Goal: Information Seeking & Learning: Learn about a topic

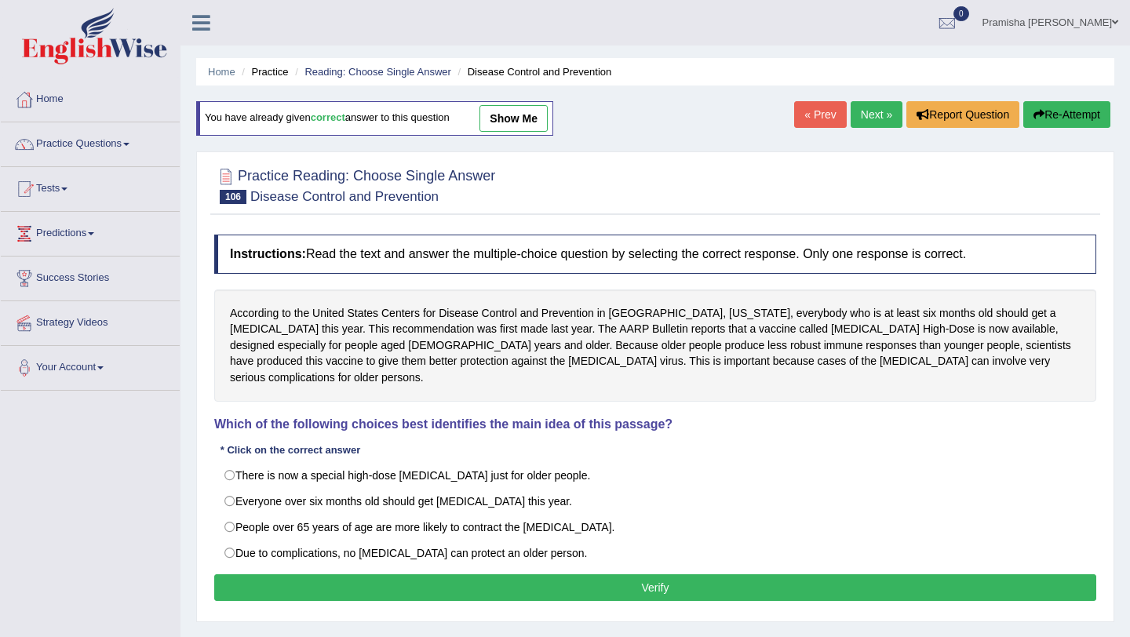
click at [69, 154] on link "Practice Questions" at bounding box center [90, 141] width 179 height 39
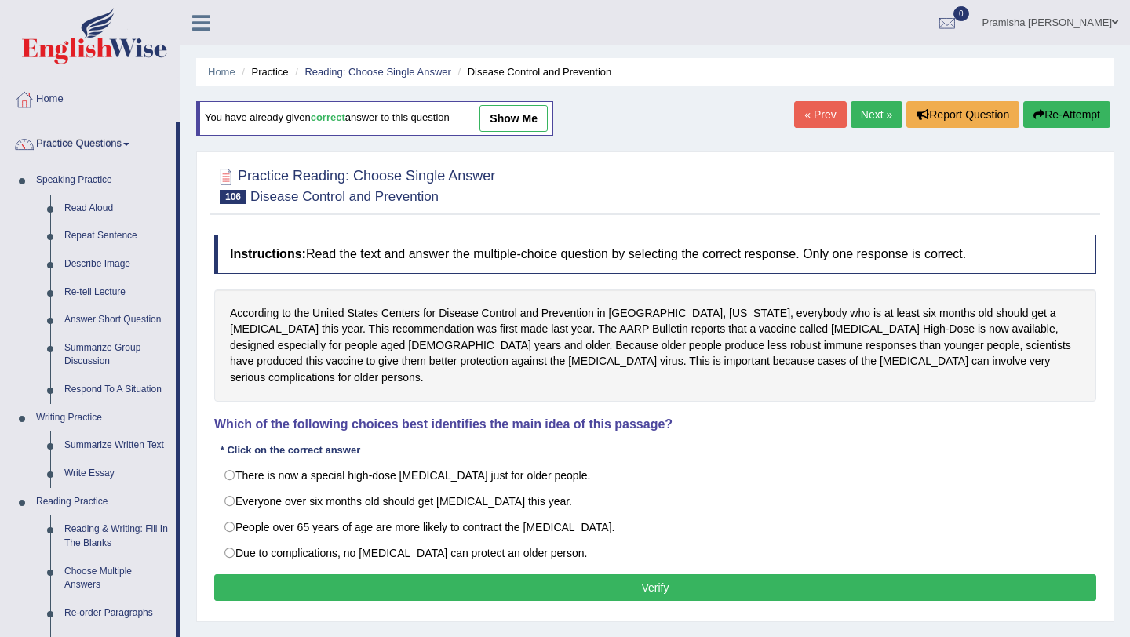
click at [61, 98] on link "Home" at bounding box center [90, 97] width 179 height 39
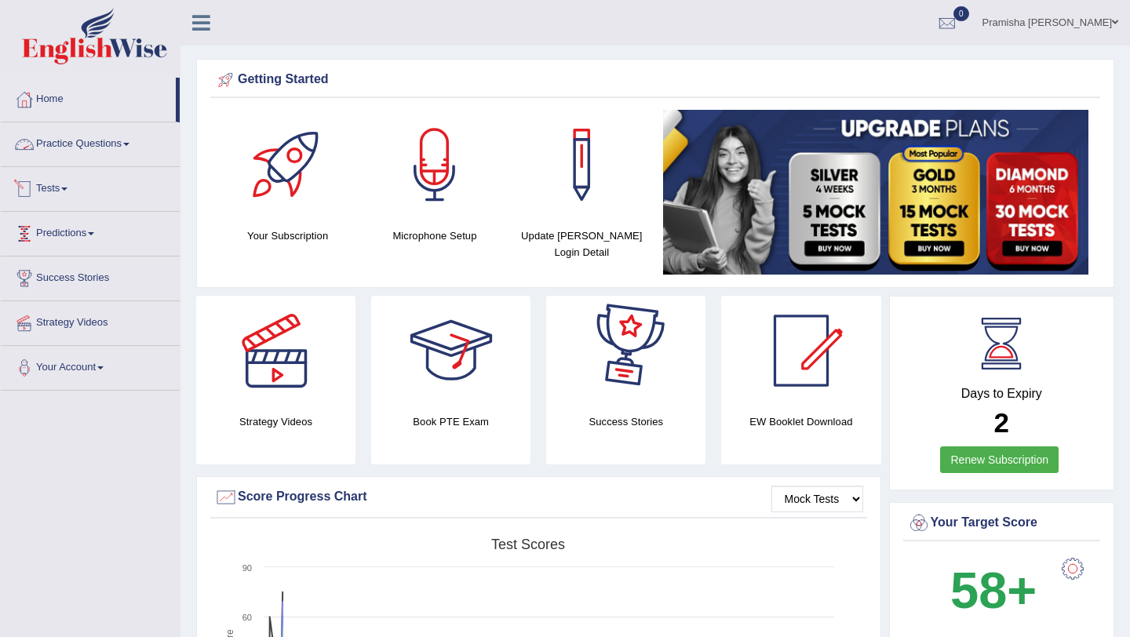
click at [84, 148] on link "Practice Questions" at bounding box center [90, 141] width 179 height 39
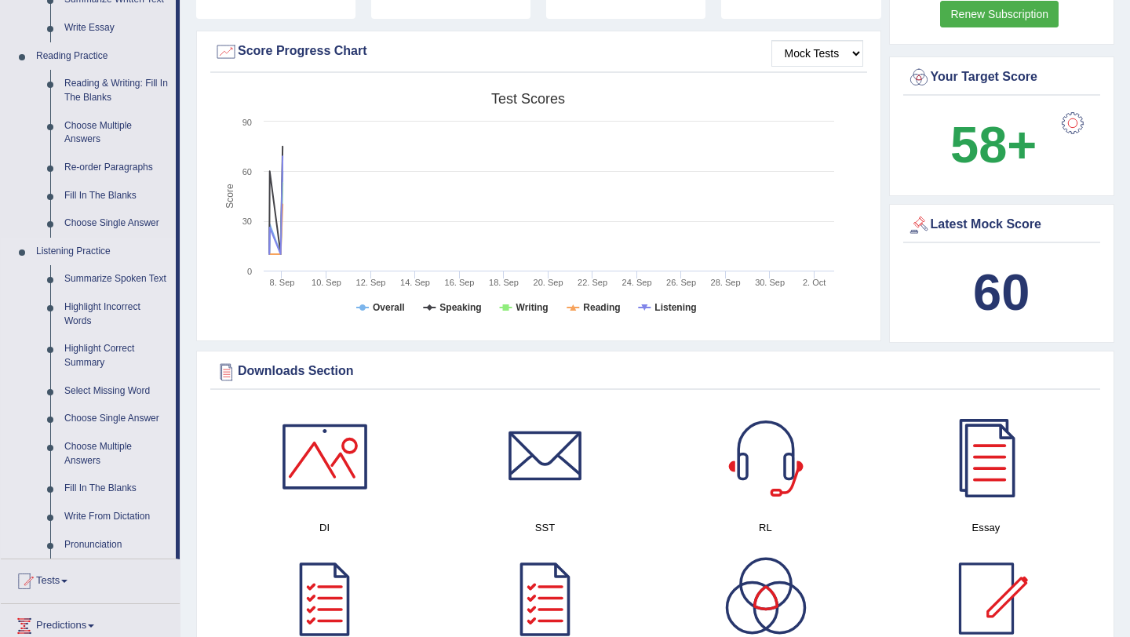
scroll to position [447, 0]
click at [100, 502] on link "Fill In The Blanks" at bounding box center [116, 488] width 119 height 28
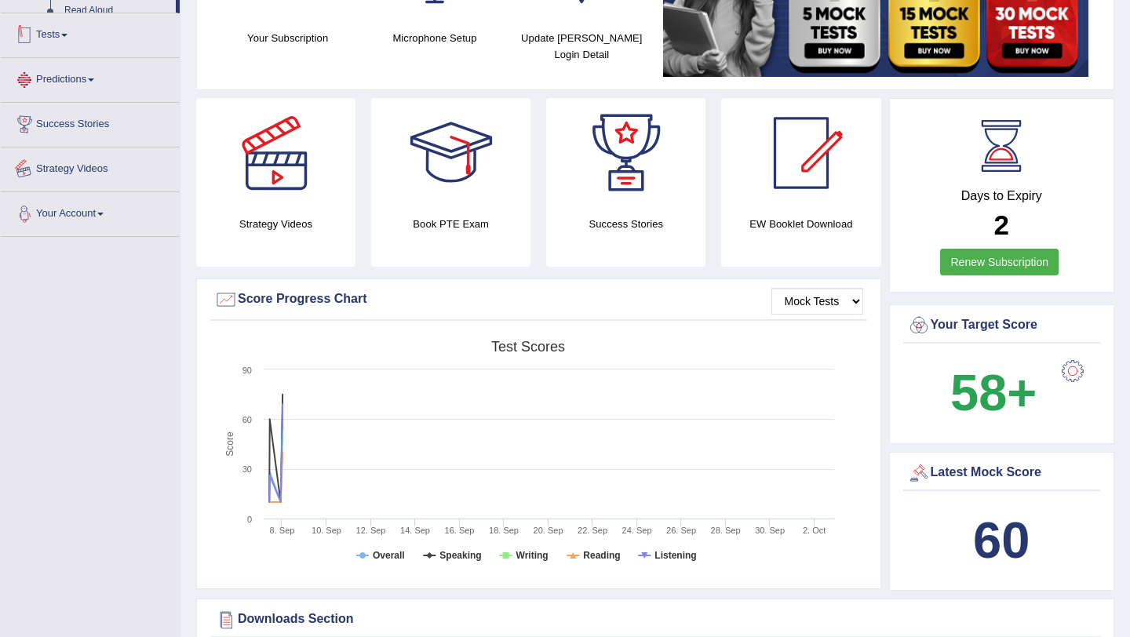
scroll to position [433, 0]
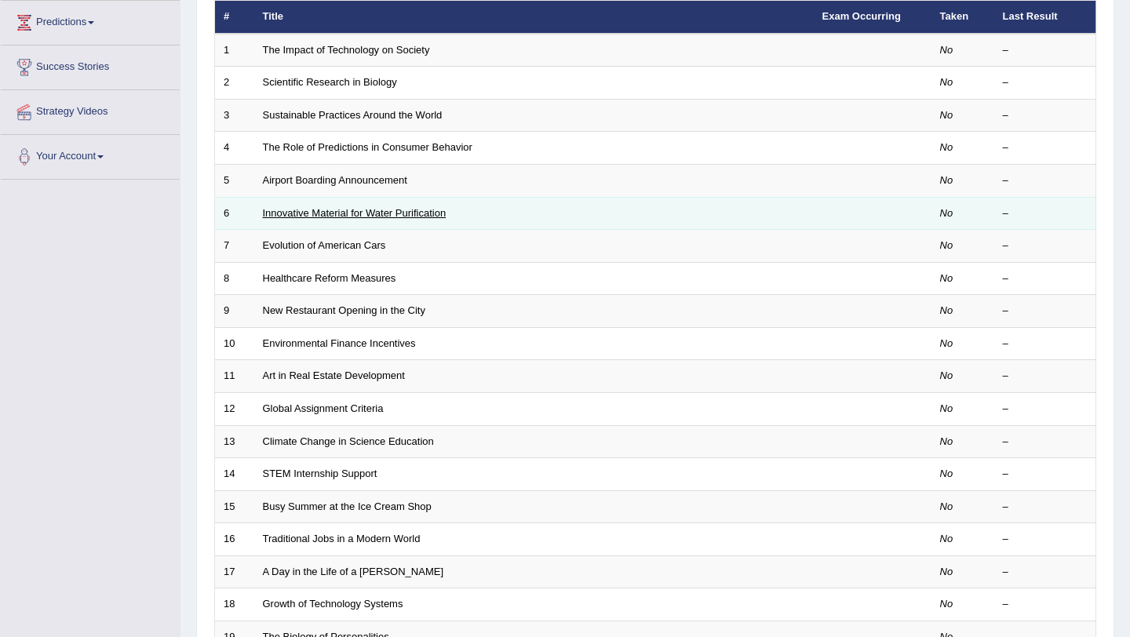
scroll to position [402, 0]
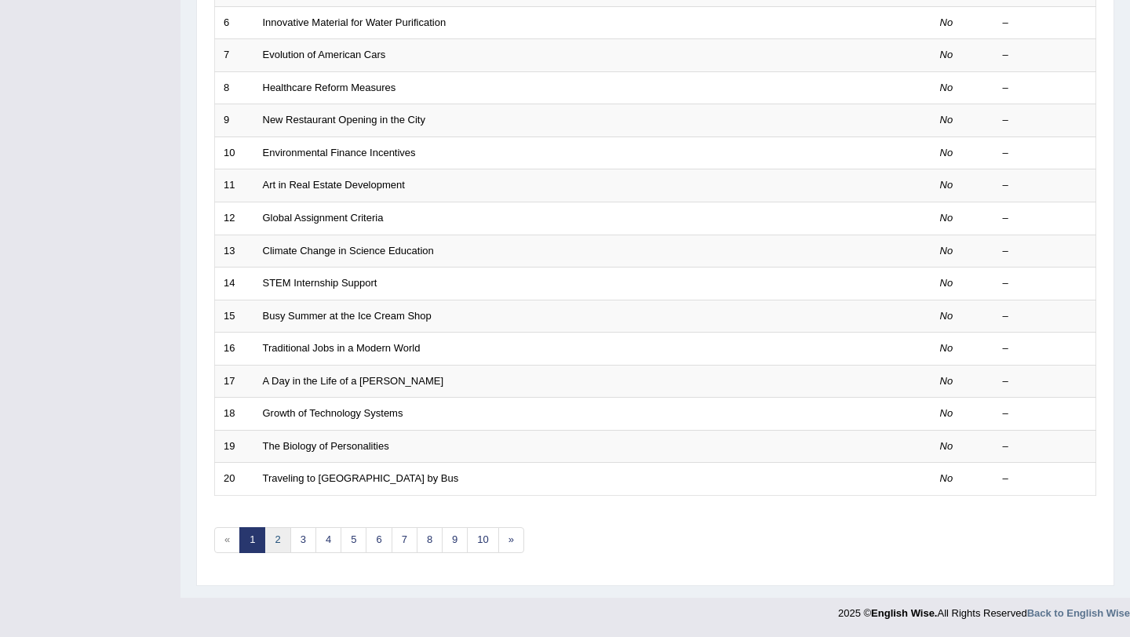
click at [274, 537] on link "2" at bounding box center [278, 541] width 26 height 26
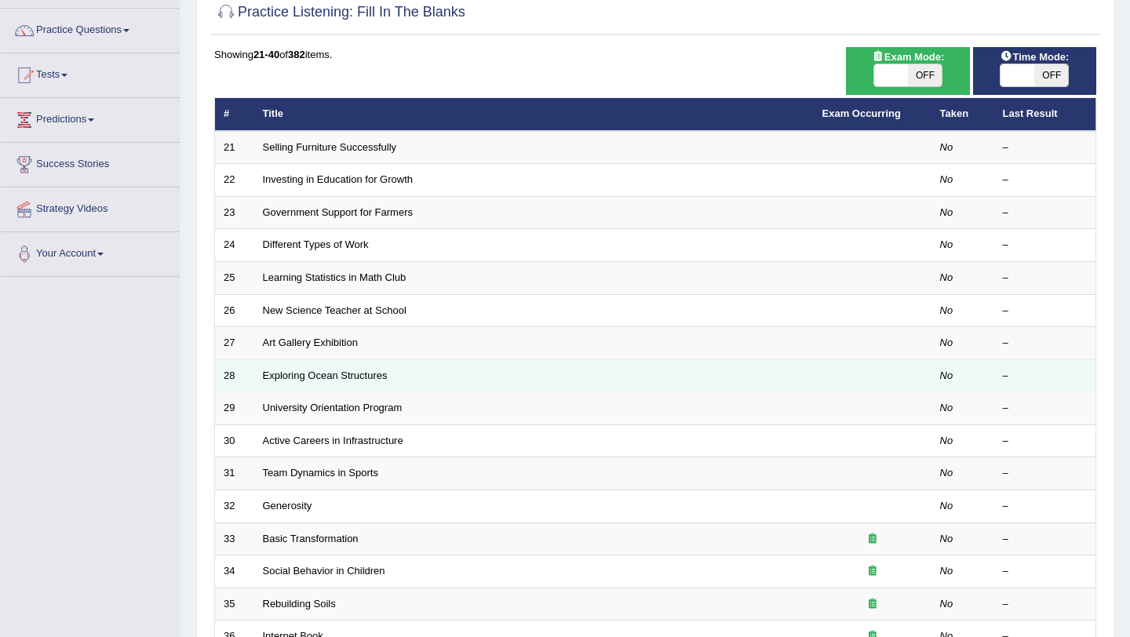
scroll to position [389, 0]
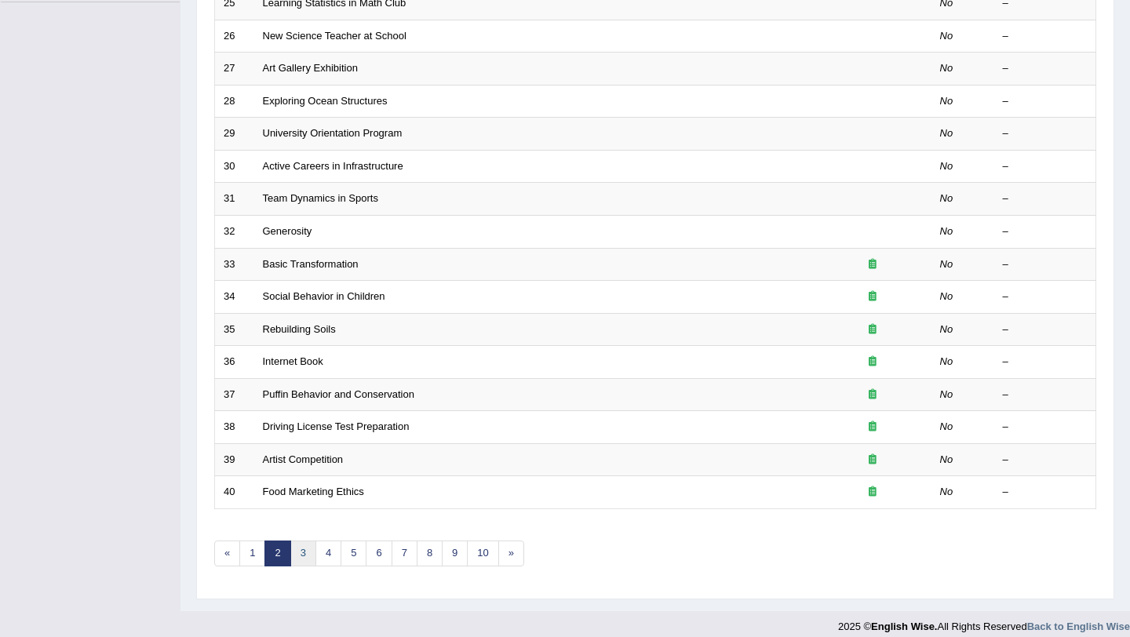
click at [303, 549] on link "3" at bounding box center [303, 554] width 26 height 26
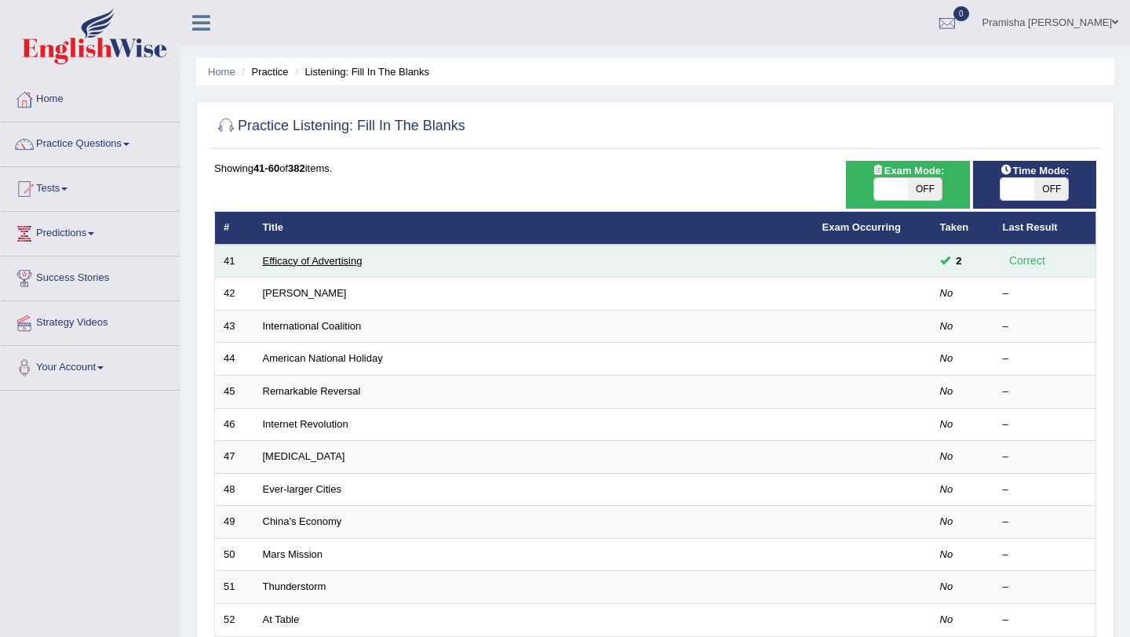
click at [333, 265] on link "Efficacy of Advertising" at bounding box center [313, 261] width 100 height 12
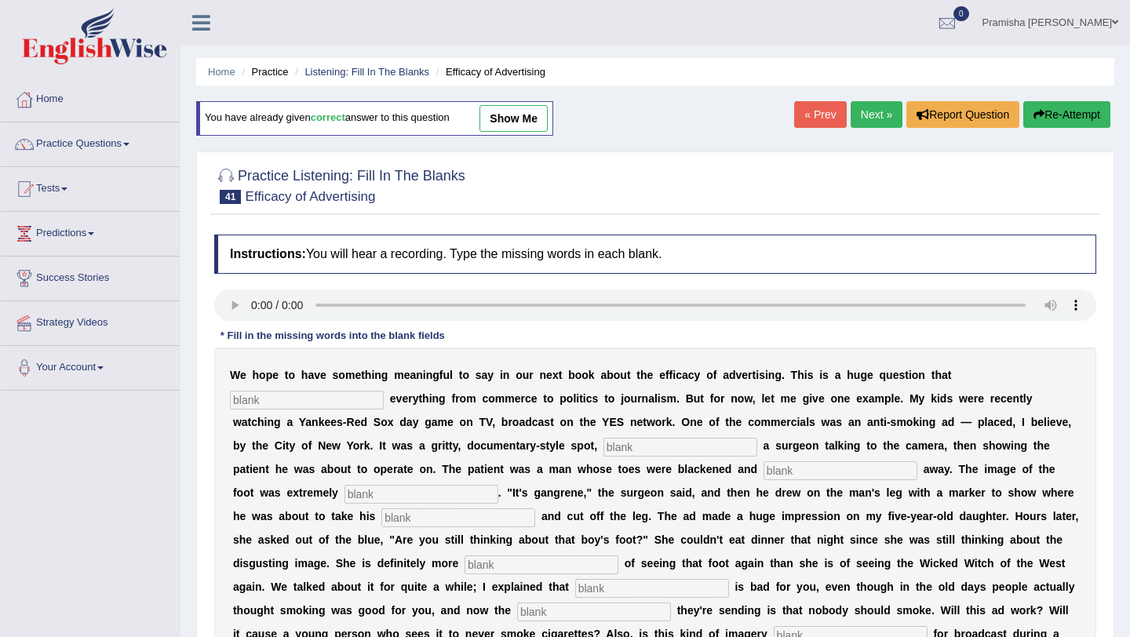
click at [871, 119] on link "Next »" at bounding box center [877, 114] width 52 height 27
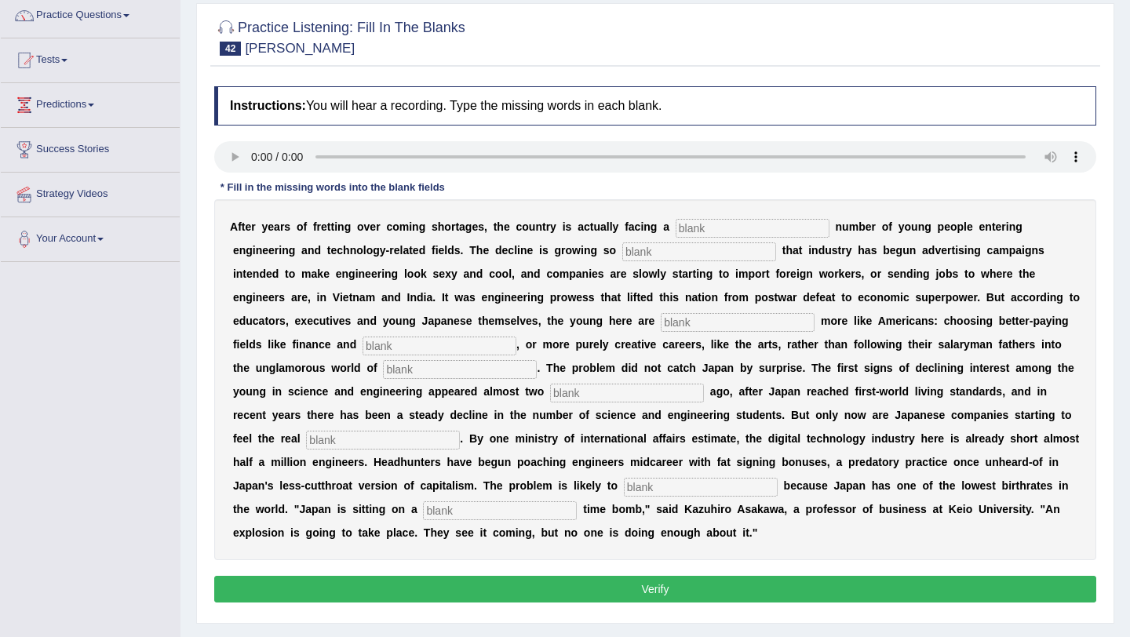
scroll to position [133, 0]
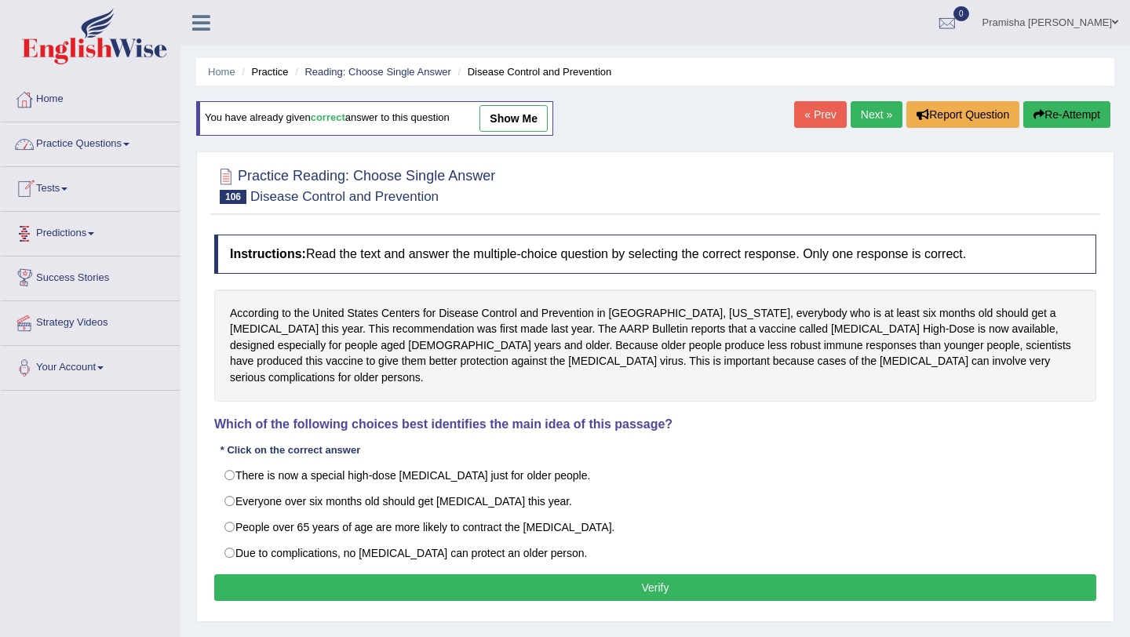
click at [79, 144] on link "Practice Questions" at bounding box center [90, 141] width 179 height 39
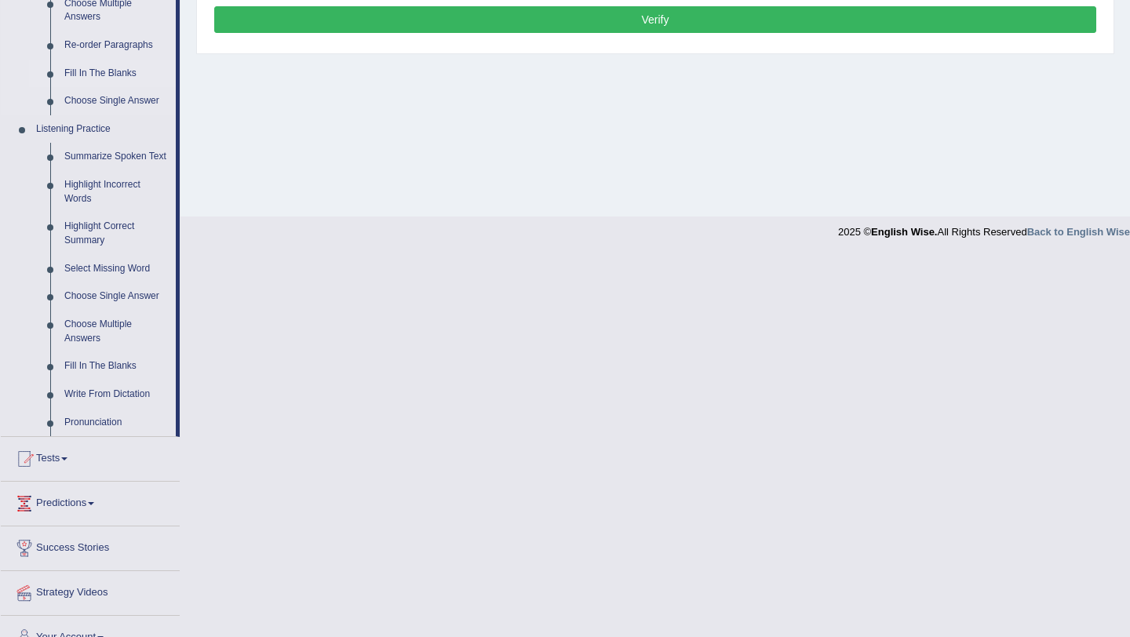
scroll to position [571, 0]
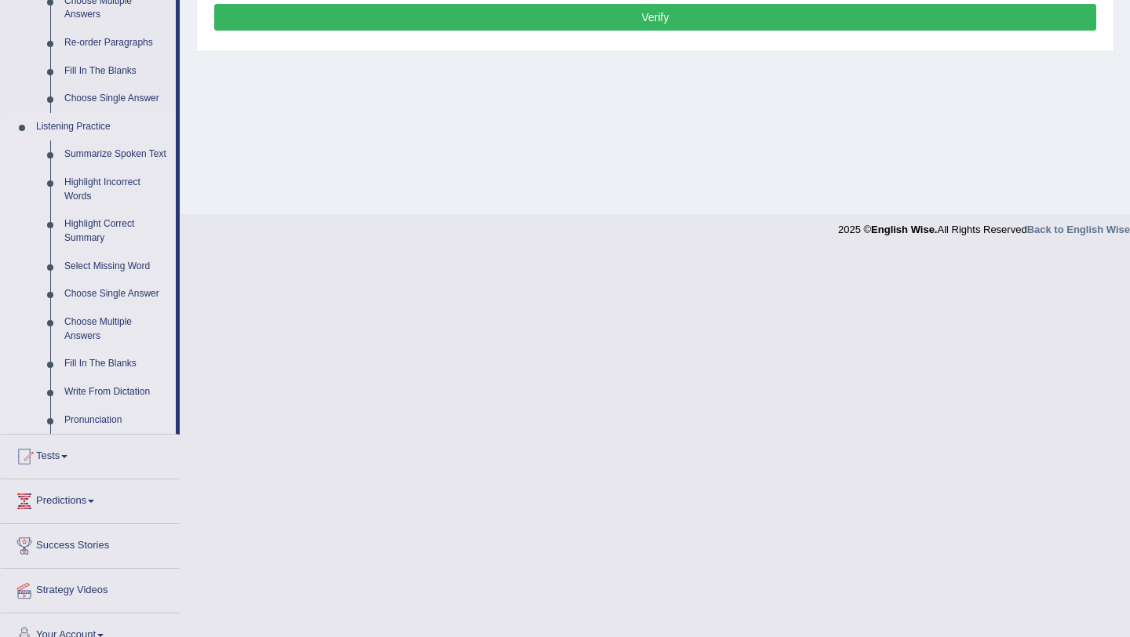
click at [94, 378] on link "Fill In The Blanks" at bounding box center [116, 364] width 119 height 28
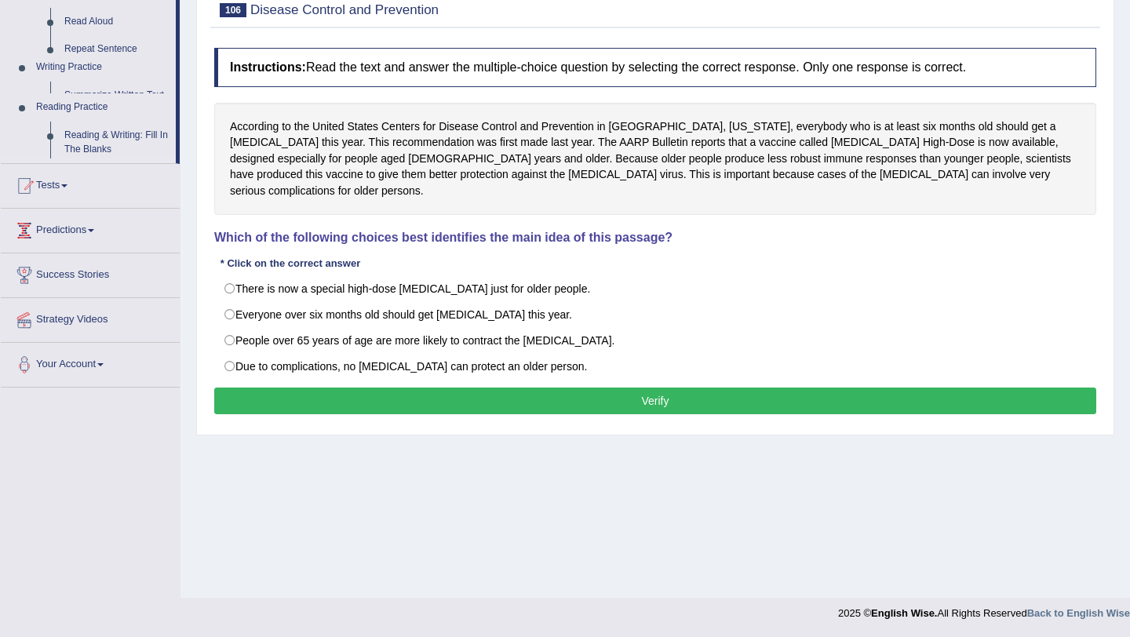
scroll to position [187, 0]
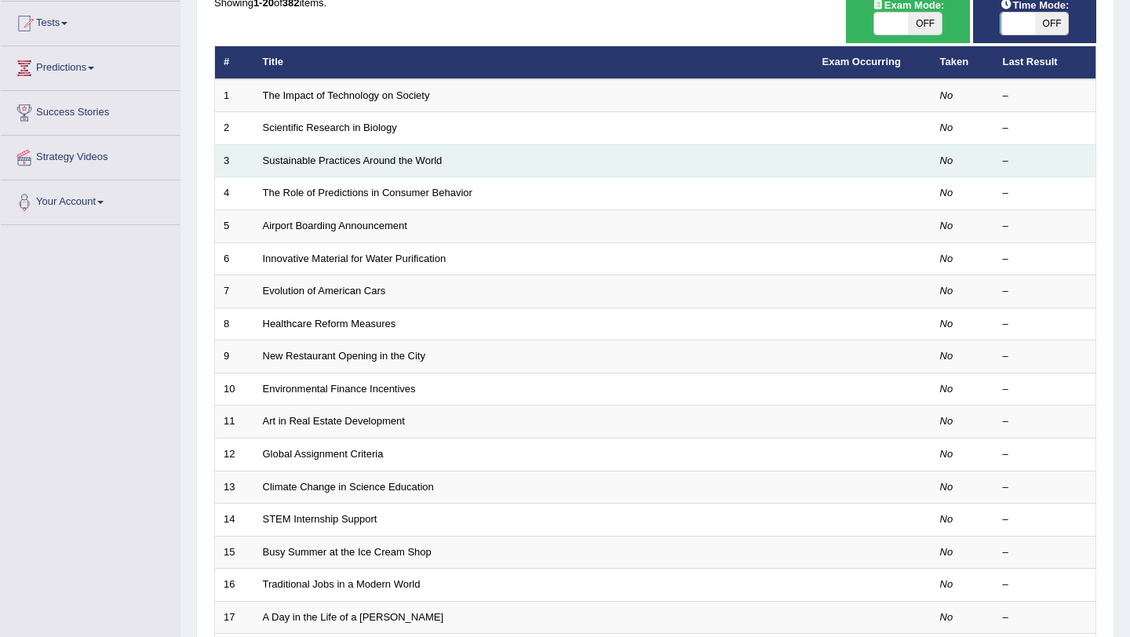
scroll to position [402, 0]
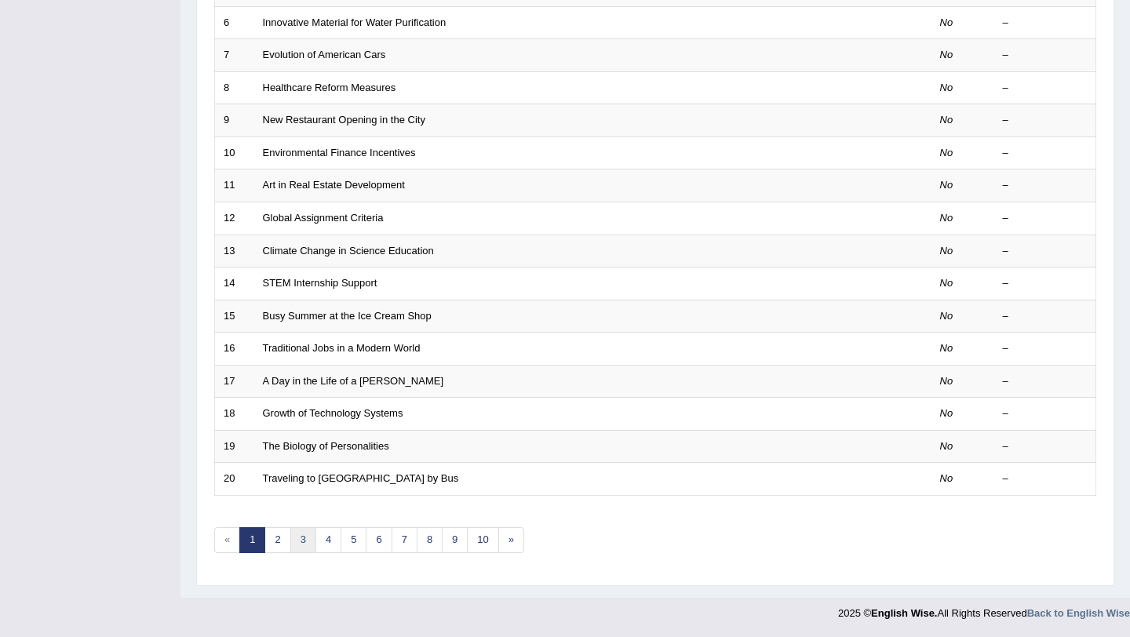
click at [305, 539] on link "3" at bounding box center [303, 541] width 26 height 26
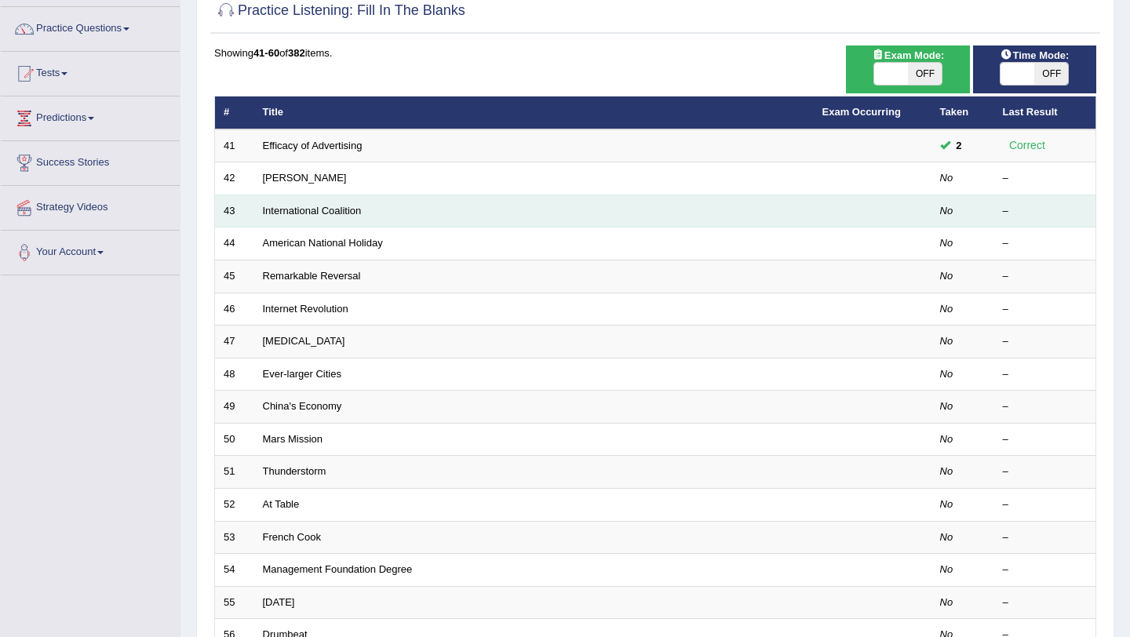
scroll to position [119, 0]
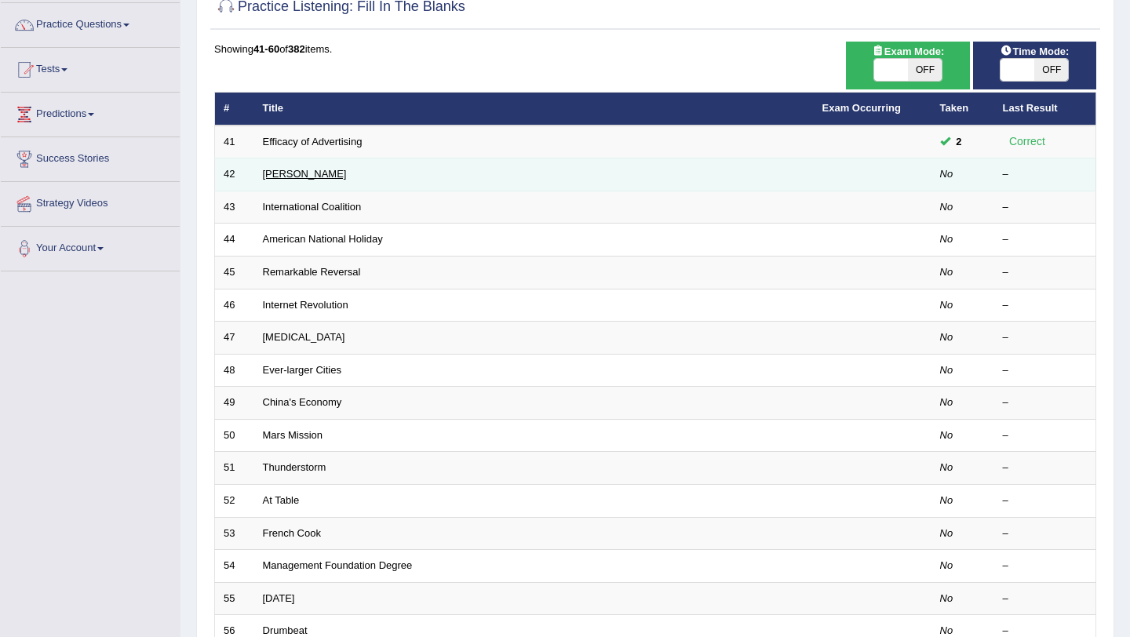
click at [289, 177] on link "[PERSON_NAME]" at bounding box center [305, 174] width 84 height 12
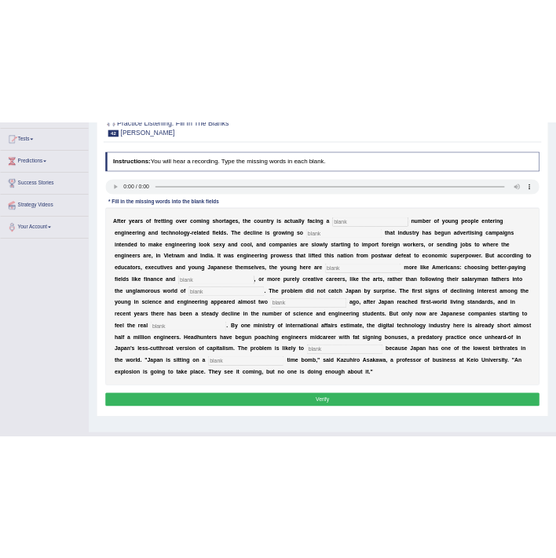
scroll to position [155, 0]
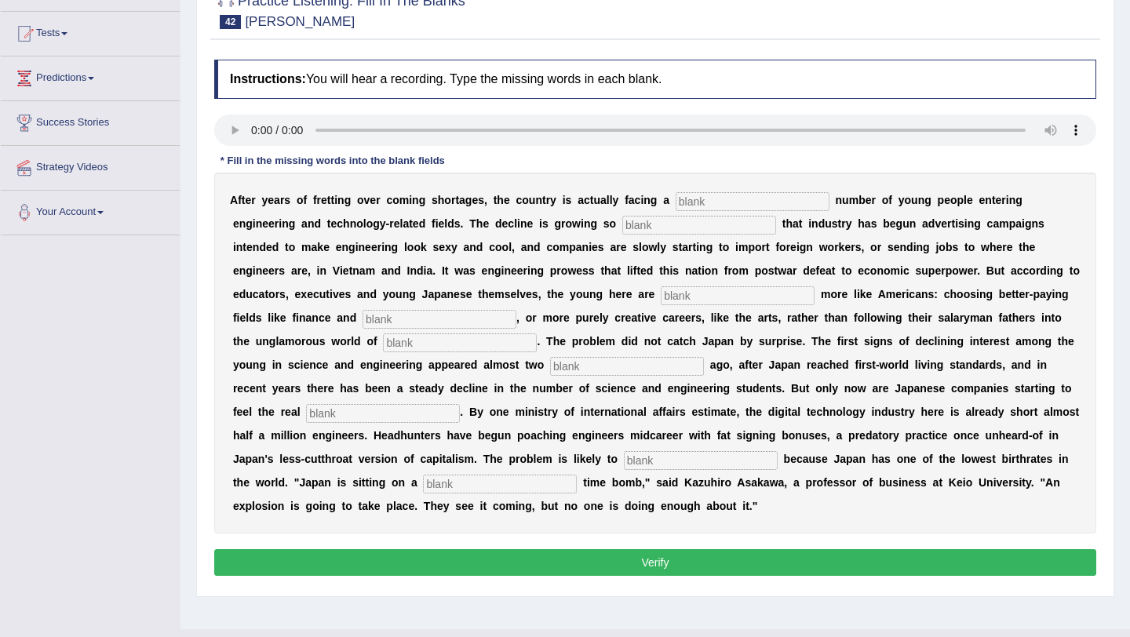
click at [747, 198] on input "text" at bounding box center [753, 201] width 154 height 19
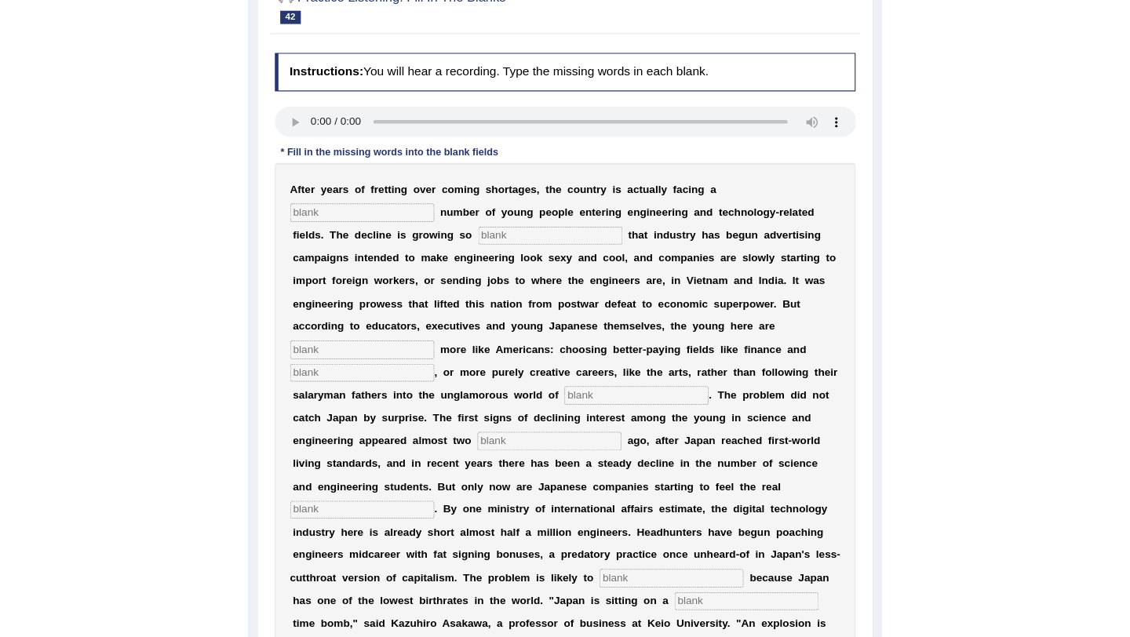
scroll to position [118, 0]
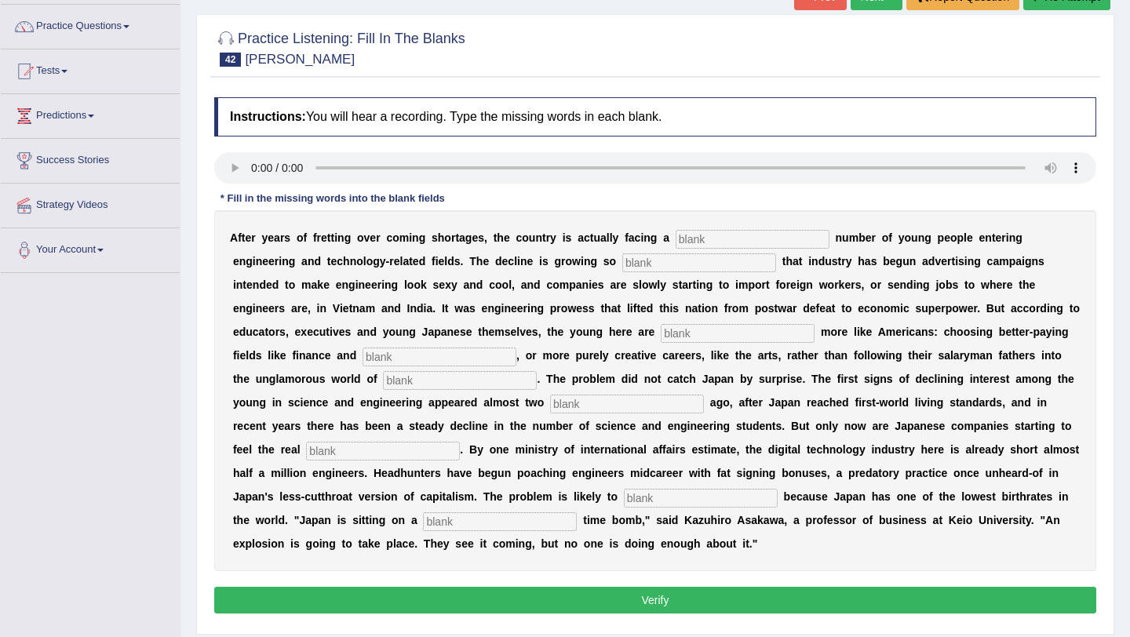
click at [700, 240] on input "text" at bounding box center [753, 239] width 154 height 19
type input "dwendeling"
click at [672, 257] on input "text" at bounding box center [699, 263] width 154 height 19
type input "drastic"
click at [661, 330] on input "text" at bounding box center [738, 333] width 154 height 19
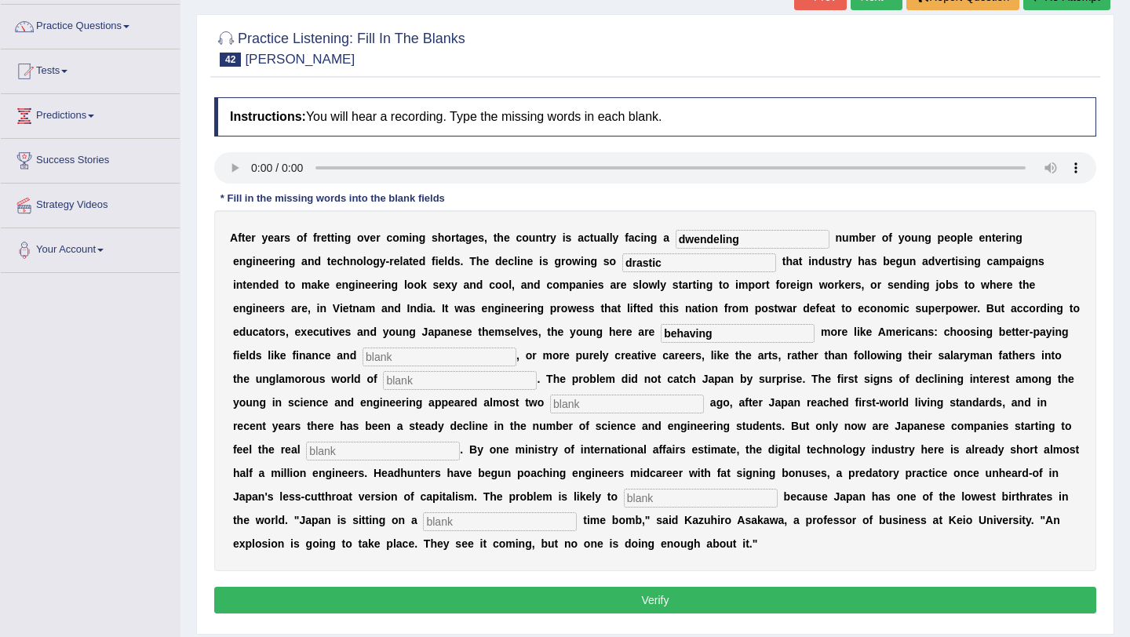
type input "behaving"
click at [363, 358] on input "text" at bounding box center [440, 357] width 154 height 19
type input "medicine"
click at [383, 385] on input "text" at bounding box center [460, 380] width 154 height 19
type input "manufacturing"
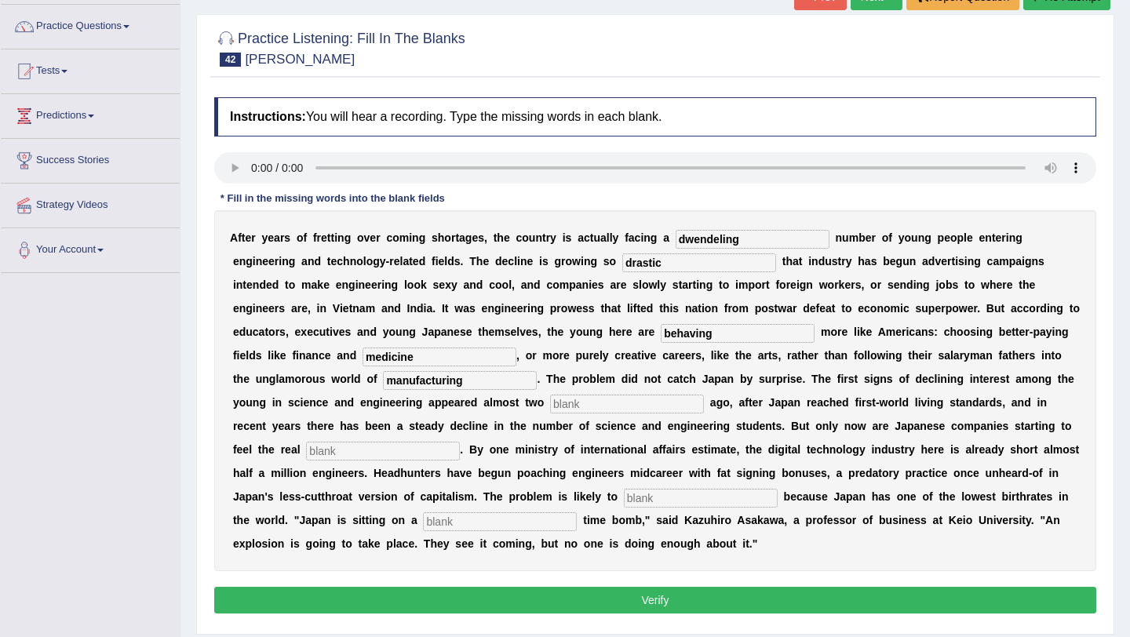
click at [550, 403] on input "text" at bounding box center [627, 404] width 154 height 19
type input "decades"
click at [323, 450] on input "text" at bounding box center [383, 451] width 154 height 19
type input "pinch"
click at [638, 503] on input "text" at bounding box center [701, 498] width 154 height 19
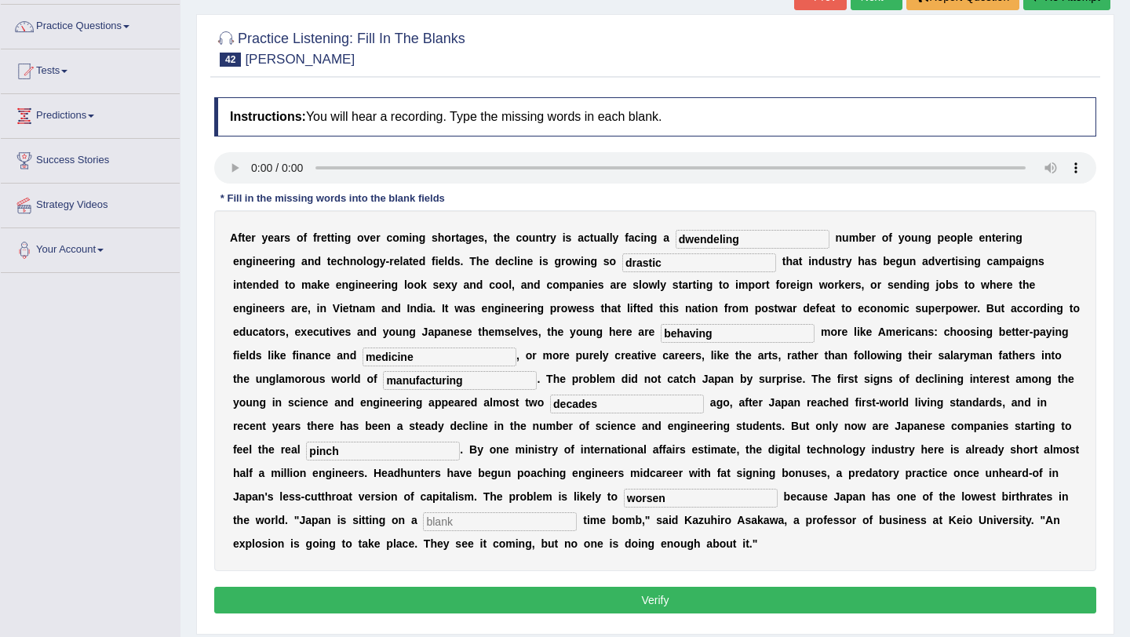
type input "worsen"
click at [425, 523] on input "text" at bounding box center [500, 522] width 154 height 19
type input "demographic"
click at [722, 241] on input "dwendeling" at bounding box center [753, 239] width 154 height 19
click at [765, 543] on div "A f t e r y e a r s o f f r e t t i n g o v e r c o m i n g s h o r t a g e s ,…" at bounding box center [655, 390] width 882 height 361
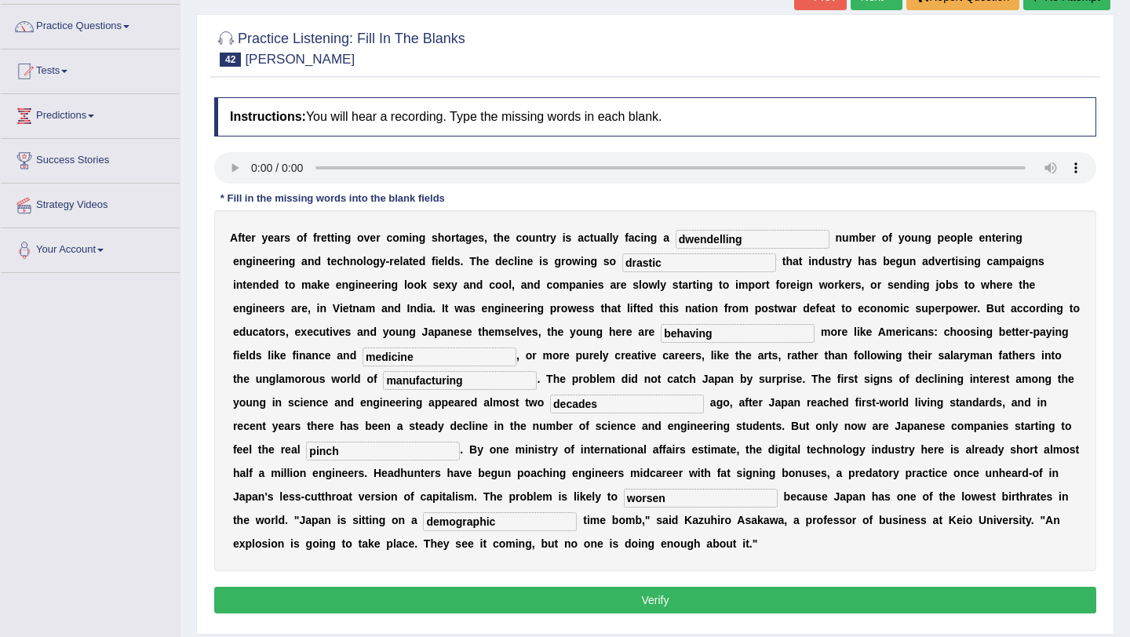
click at [699, 238] on input "dwendelling" at bounding box center [753, 239] width 154 height 19
click at [717, 239] on input "dwindelling" at bounding box center [753, 239] width 154 height 19
click at [910, 375] on b at bounding box center [913, 379] width 6 height 13
click at [717, 237] on input "dwindeling" at bounding box center [753, 239] width 154 height 19
type input "dwindling"
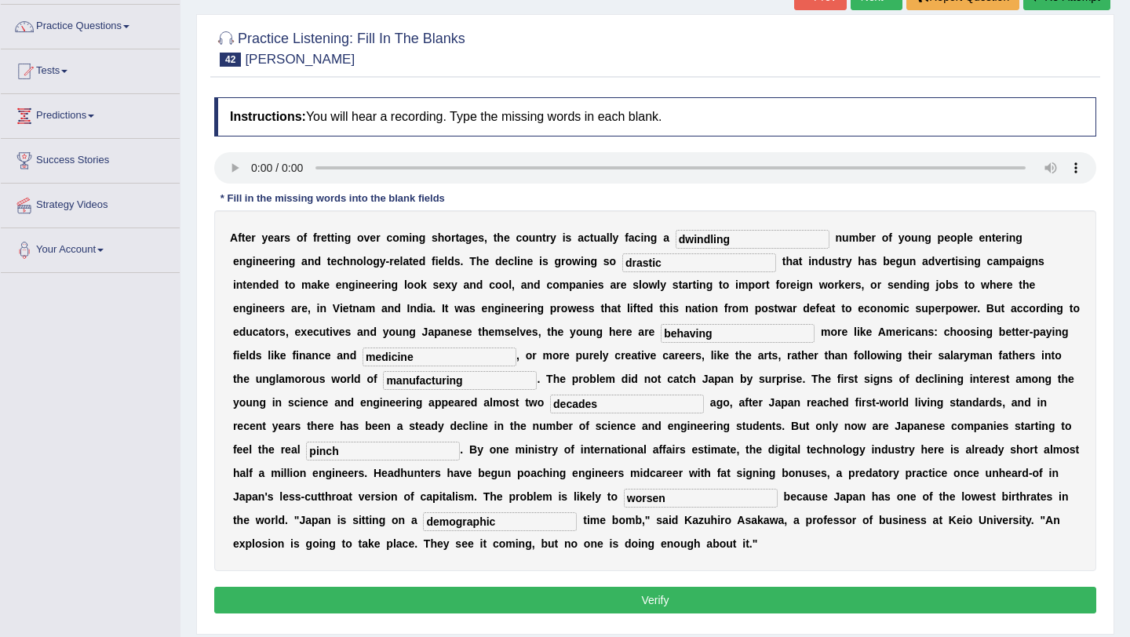
click at [740, 294] on div "A f t e r y e a r s o f f r e t t i n g o v e r c o m i n g s h o r t a g e s ,…" at bounding box center [655, 390] width 882 height 361
click at [592, 601] on button "Verify" at bounding box center [655, 600] width 882 height 27
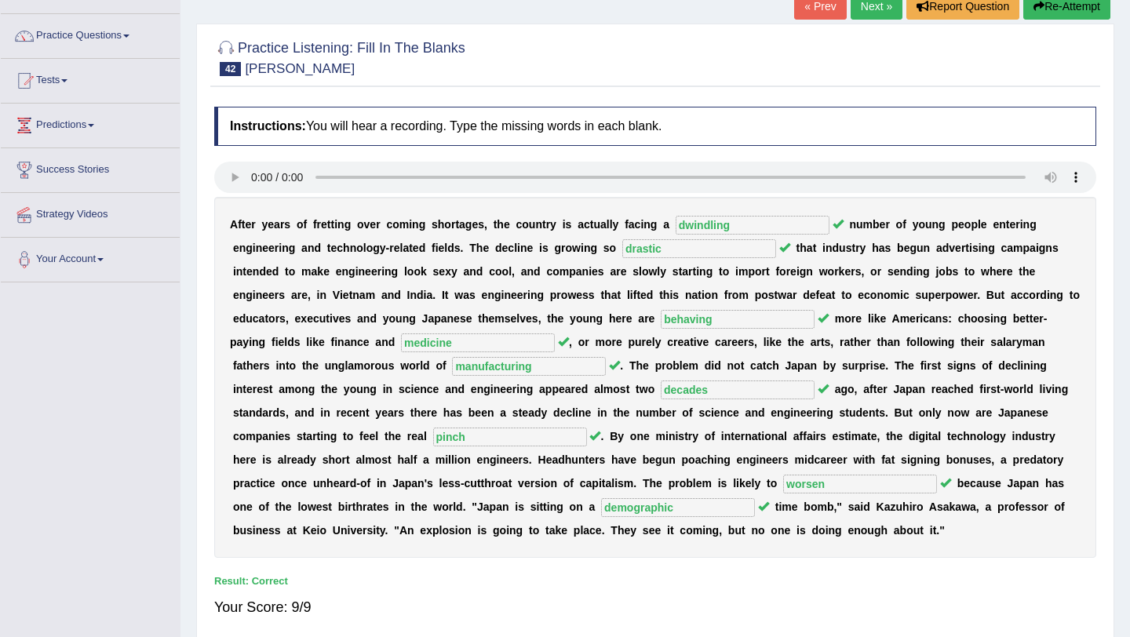
scroll to position [0, 0]
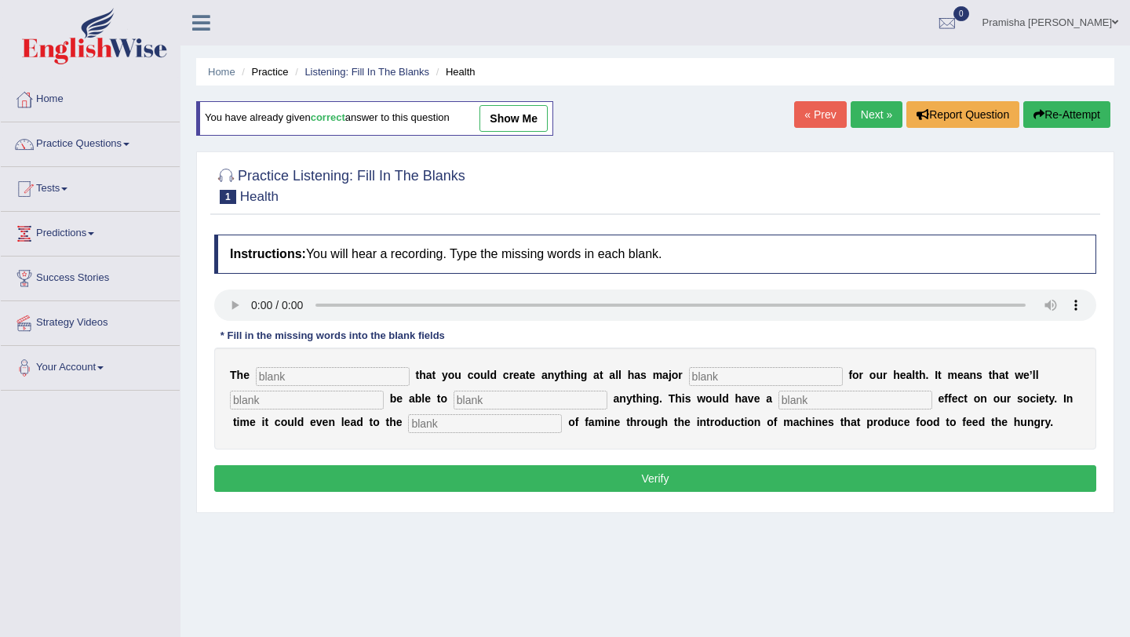
click at [347, 380] on input "text" at bounding box center [333, 376] width 154 height 19
type input "notion"
click at [732, 377] on input "text" at bounding box center [766, 376] width 154 height 19
type input "implications"
click at [324, 407] on input "text" at bounding box center [307, 400] width 154 height 19
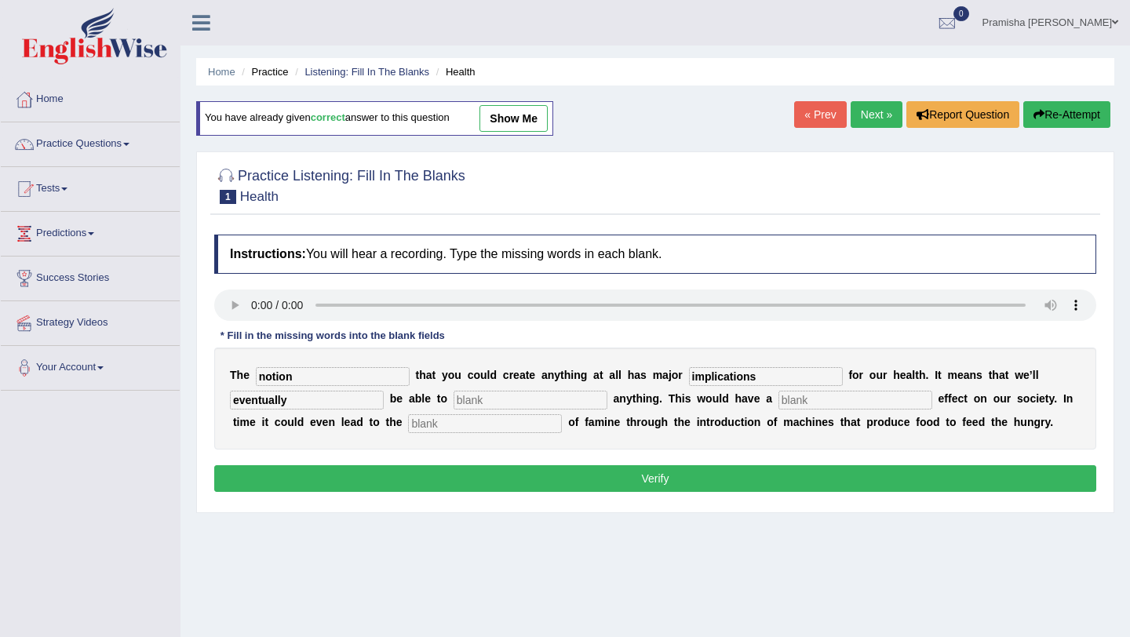
type input "eventually"
click at [487, 401] on input "text" at bounding box center [531, 400] width 154 height 19
type input "replicate"
click at [779, 404] on input "text" at bounding box center [856, 400] width 154 height 19
type input "phenomenal"
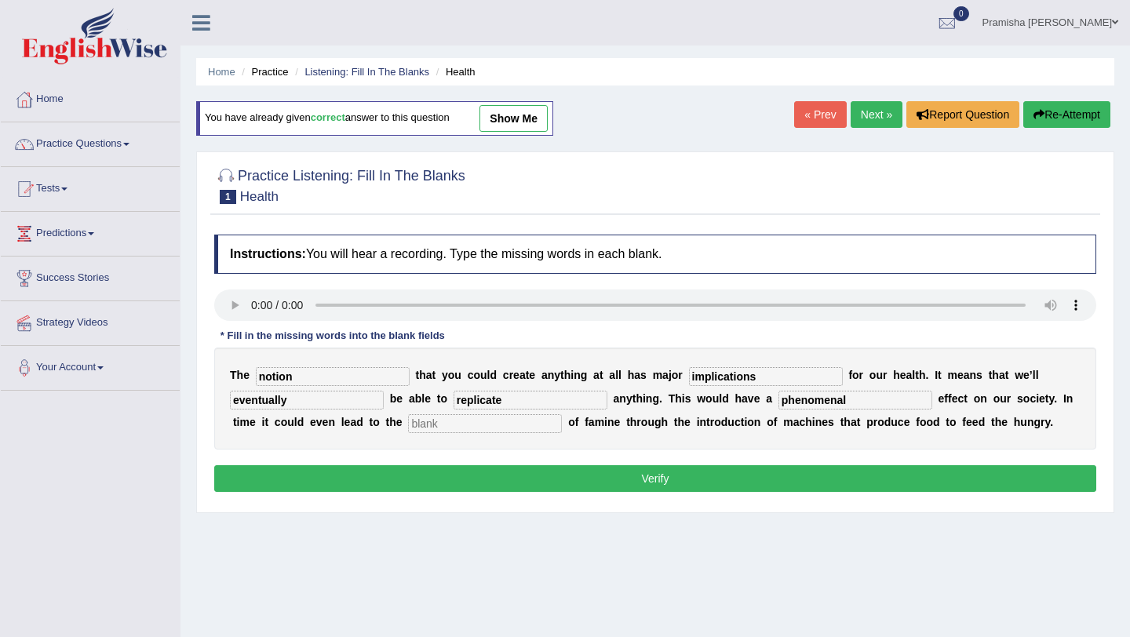
click at [411, 431] on input "text" at bounding box center [485, 423] width 154 height 19
type input "eradication"
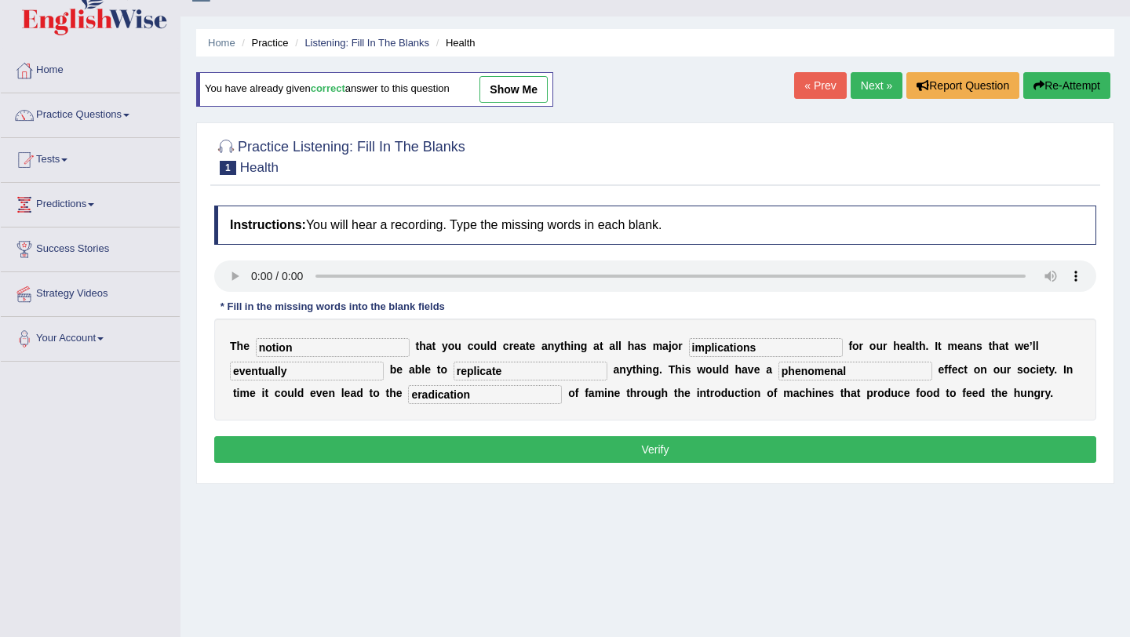
scroll to position [2, 0]
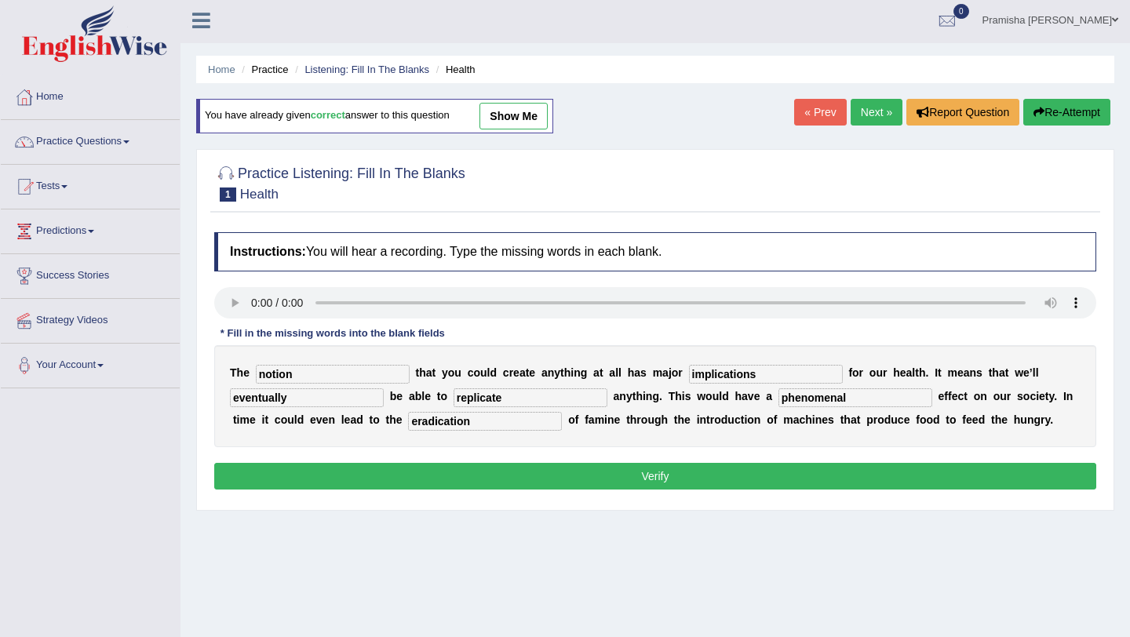
click at [486, 476] on button "Verify" at bounding box center [655, 476] width 882 height 27
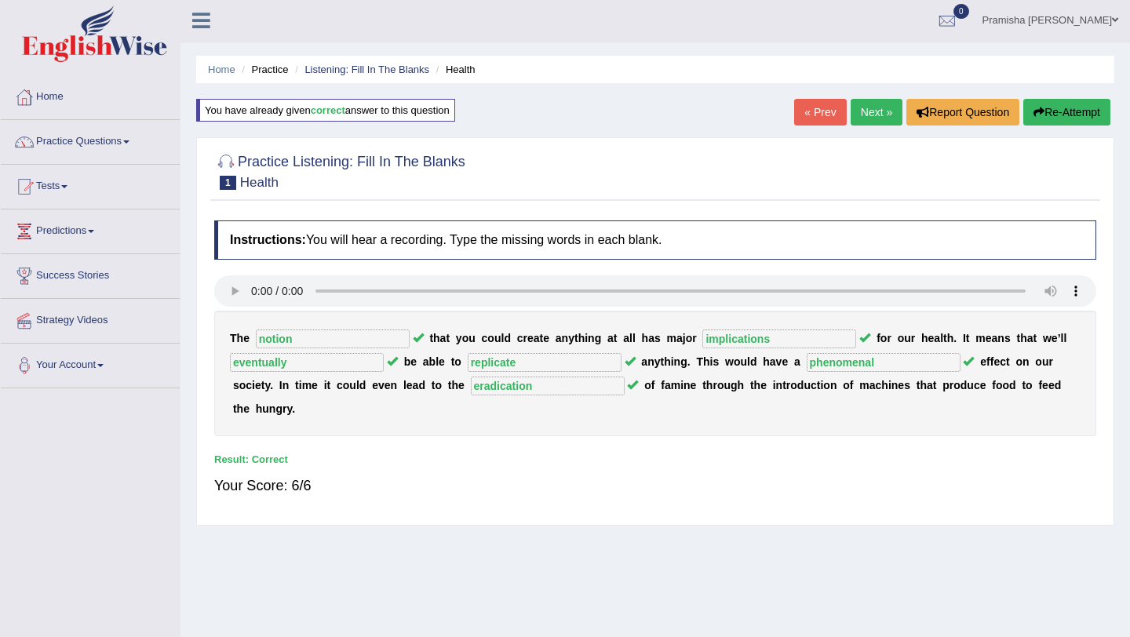
click at [871, 113] on link "Next »" at bounding box center [877, 112] width 52 height 27
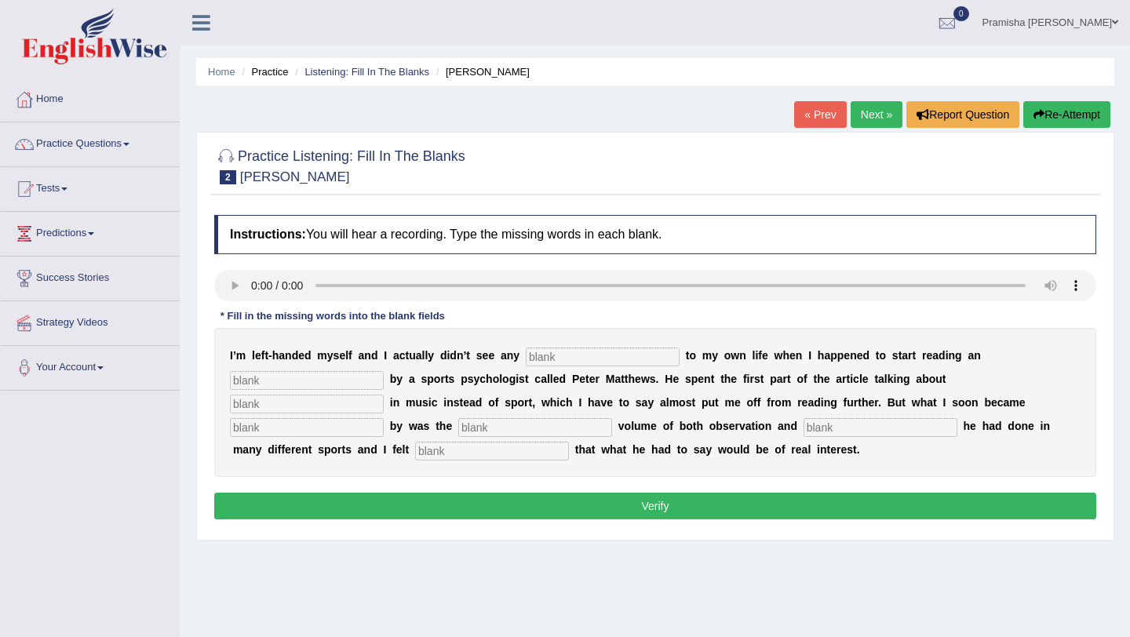
click at [553, 366] on input "text" at bounding box center [603, 357] width 154 height 19
click at [550, 363] on input "relavance" at bounding box center [603, 357] width 154 height 19
type input "relevance"
click at [293, 385] on input "text" at bounding box center [307, 380] width 154 height 19
type input "article"
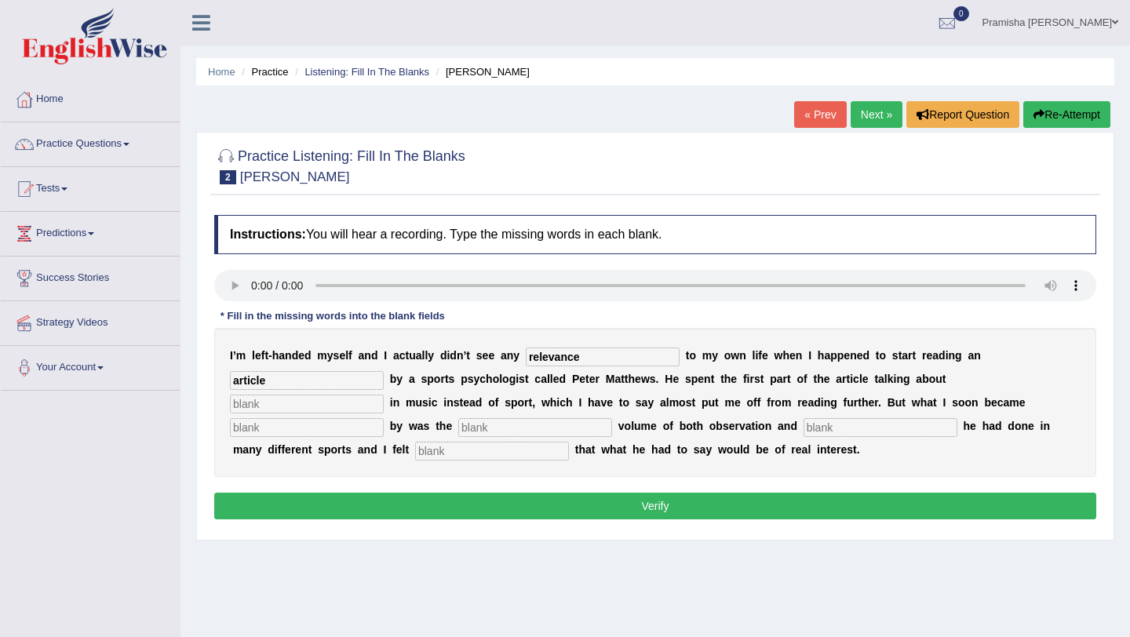
click at [384, 395] on input "text" at bounding box center [307, 404] width 154 height 19
type input "handidness"
click at [384, 418] on input "text" at bounding box center [307, 427] width 154 height 19
type input "struck"
click at [339, 415] on div "I ’ m l e f t - h a n d e d m y s e l f a n d I a c t u a l l y d i d n ’ t s e…" at bounding box center [655, 402] width 882 height 149
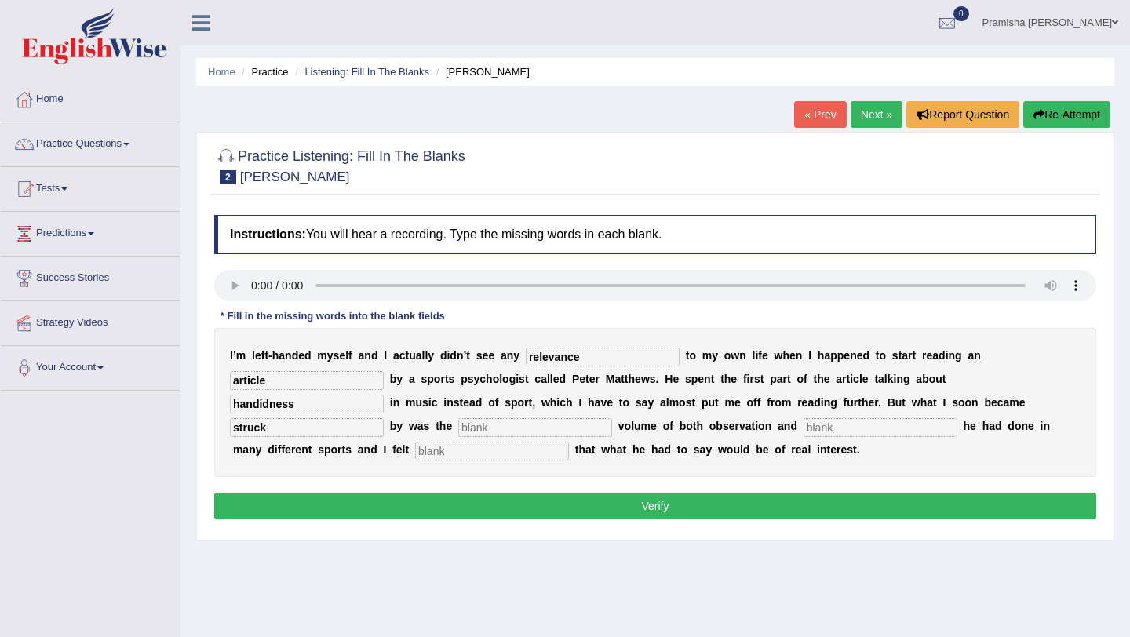
click at [458, 429] on input "text" at bounding box center [535, 427] width 154 height 19
type input "sheer"
click at [804, 430] on input "text" at bounding box center [881, 427] width 154 height 19
type input "investigation"
click at [415, 460] on input "text" at bounding box center [492, 451] width 154 height 19
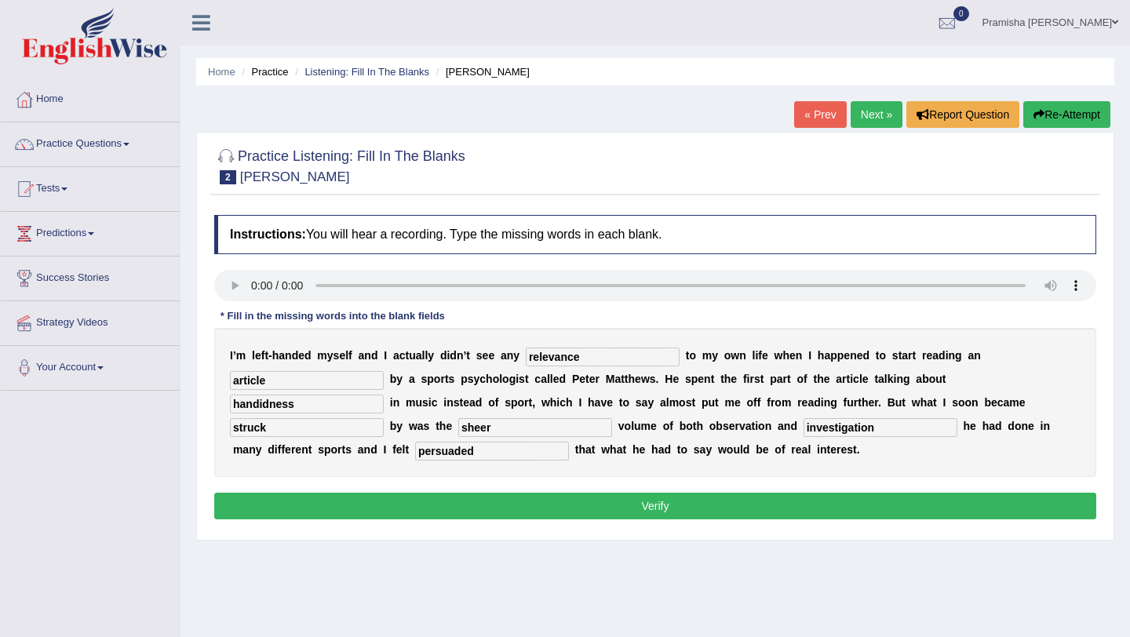
type input "persuaded"
click at [384, 395] on input "handidness" at bounding box center [307, 404] width 154 height 19
type input "handedness"
click at [646, 513] on button "Verify" at bounding box center [655, 506] width 882 height 27
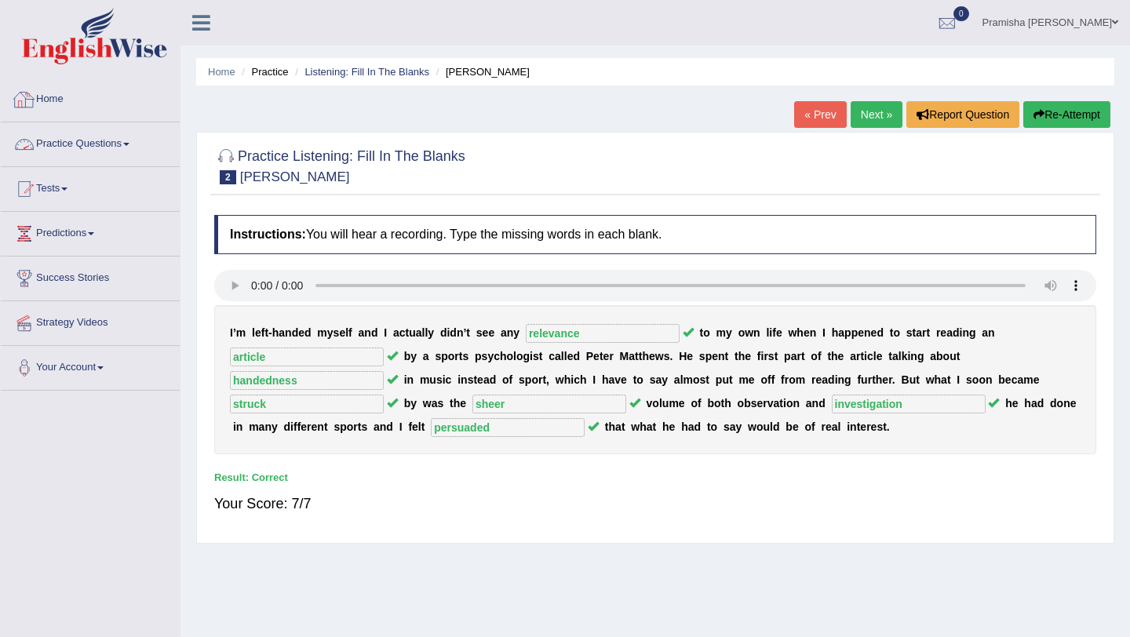
click at [75, 145] on link "Practice Questions" at bounding box center [90, 141] width 179 height 39
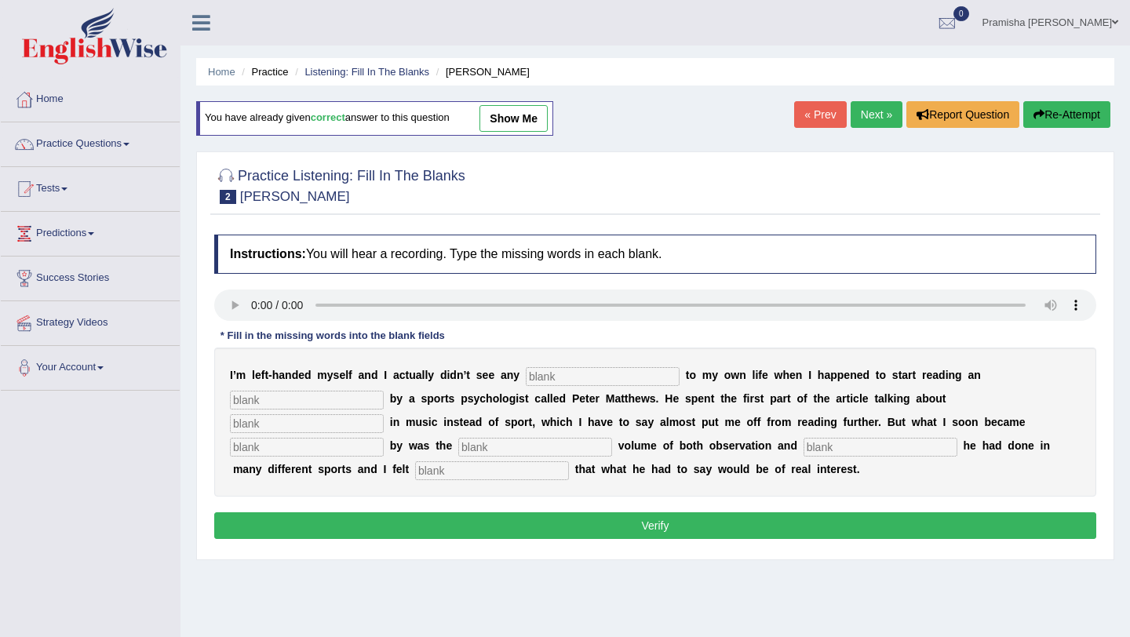
click at [542, 371] on input "text" at bounding box center [603, 376] width 154 height 19
click at [569, 380] on input "text" at bounding box center [603, 376] width 154 height 19
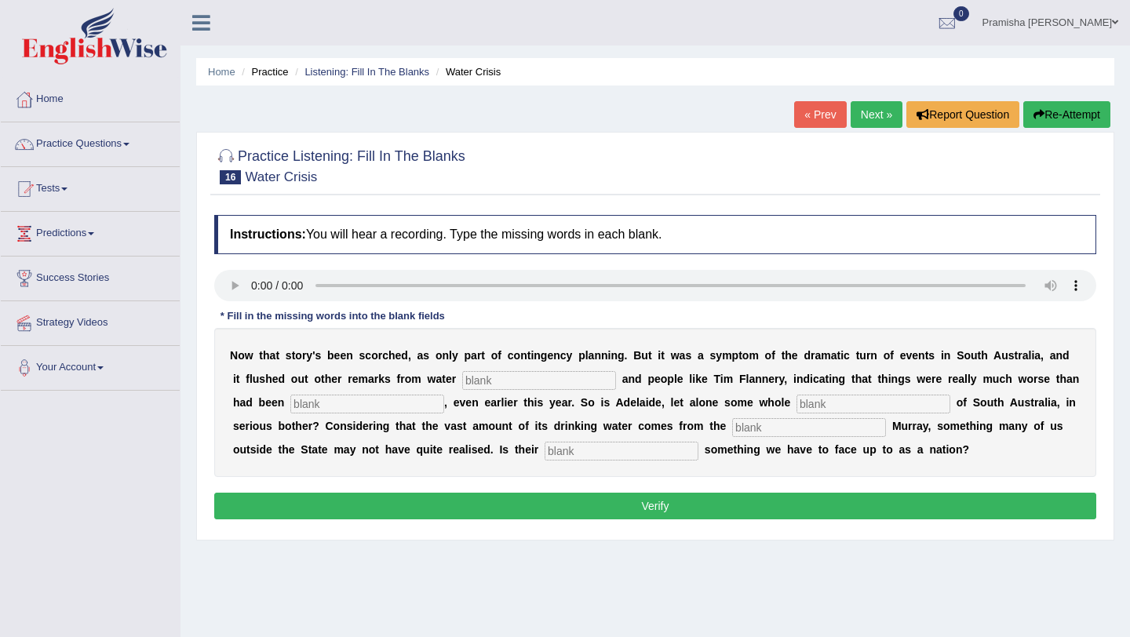
click at [519, 381] on input "text" at bounding box center [539, 380] width 154 height 19
type input "academics"
click at [346, 403] on input "text" at bounding box center [367, 404] width 154 height 19
type input "much worse"
click at [797, 399] on input "text" at bounding box center [874, 404] width 154 height 19
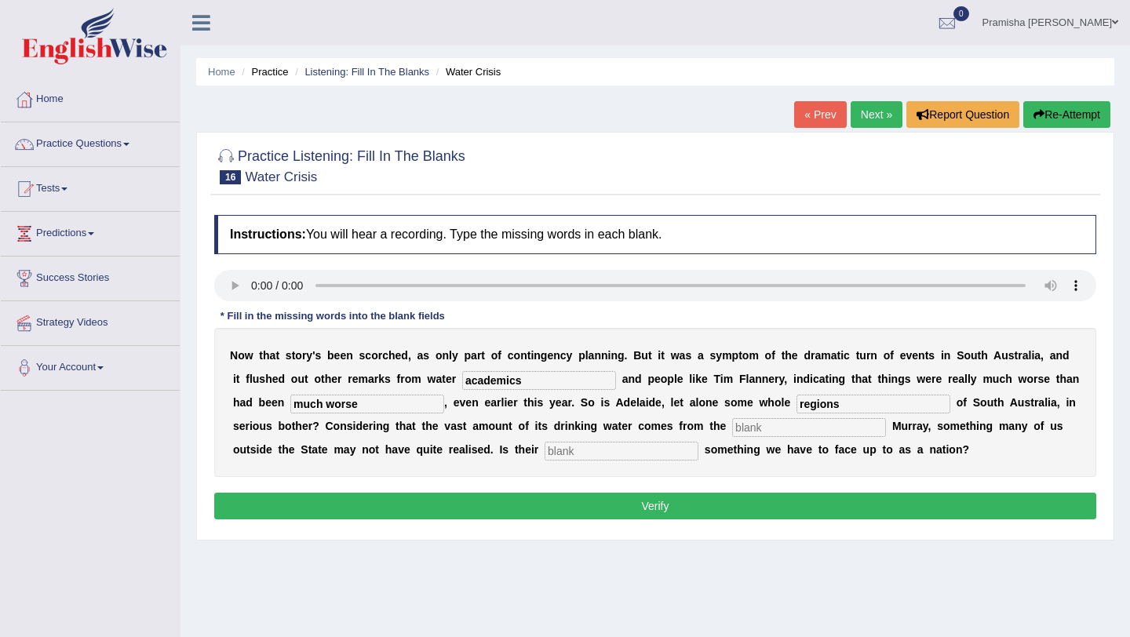
type input "regions"
click at [732, 431] on input "text" at bounding box center [809, 427] width 154 height 19
type input "belagate"
click at [567, 451] on input "text" at bounding box center [622, 451] width 154 height 19
type input "predicting"
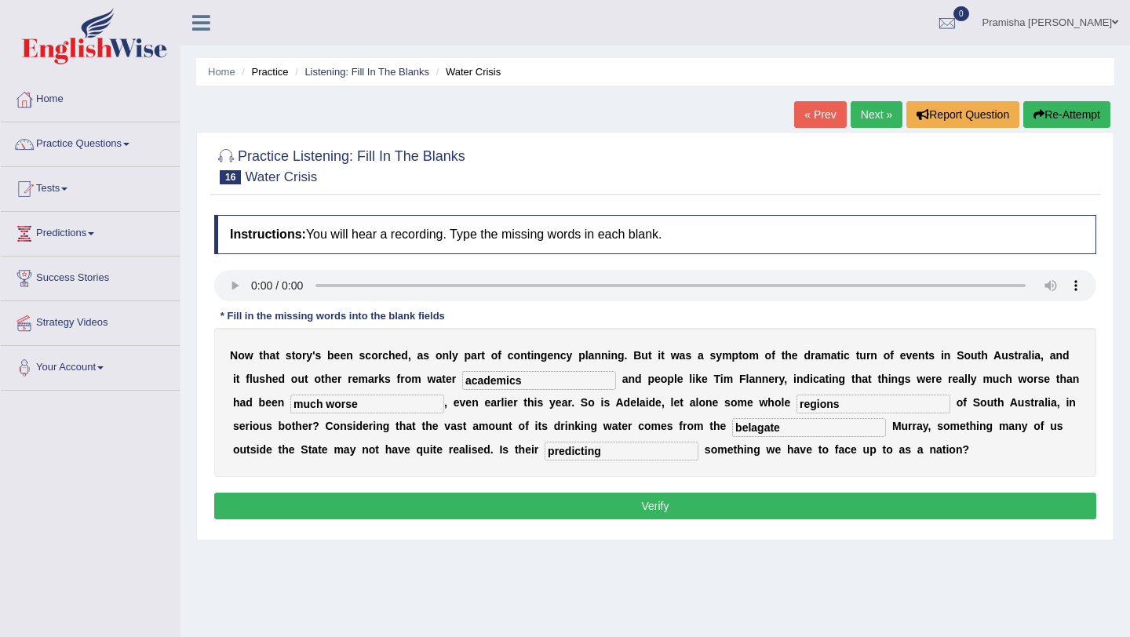
click at [352, 400] on input "much worse" at bounding box center [367, 404] width 154 height 19
type input "m"
click at [364, 405] on input "text" at bounding box center [367, 404] width 154 height 19
type input "for shadowed"
click at [557, 453] on input "predicting" at bounding box center [622, 451] width 154 height 19
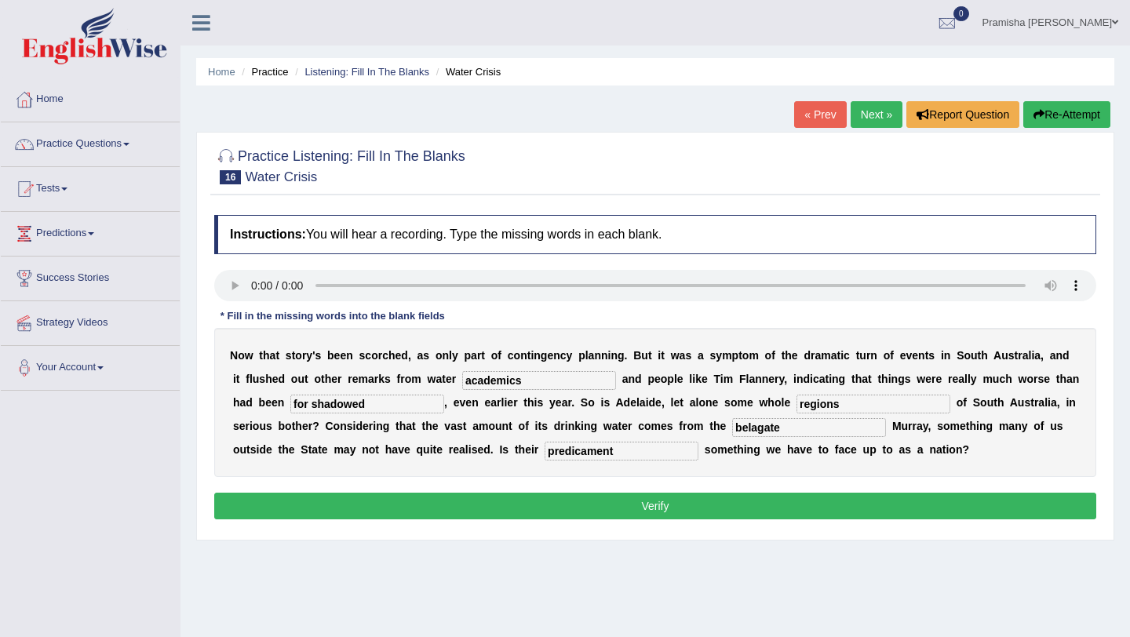
type input "predicament"
click at [745, 427] on input "belagate" at bounding box center [809, 427] width 154 height 19
click at [732, 429] on input "belegaurd" at bounding box center [809, 427] width 154 height 19
click at [562, 452] on input "predicament" at bounding box center [622, 451] width 154 height 19
click at [746, 431] on input "beligaurd" at bounding box center [809, 427] width 154 height 19
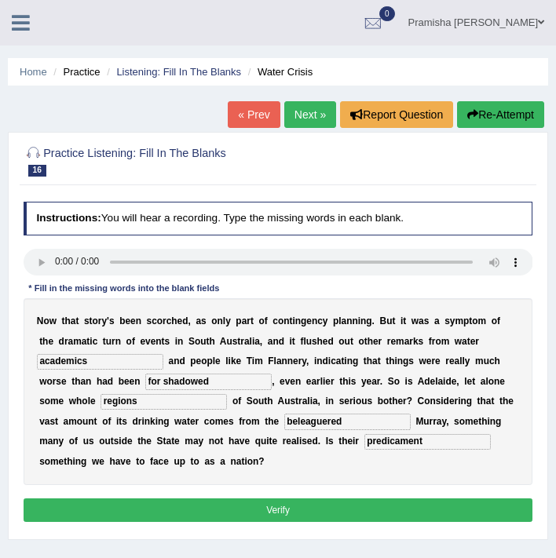
type input "beleaguered"
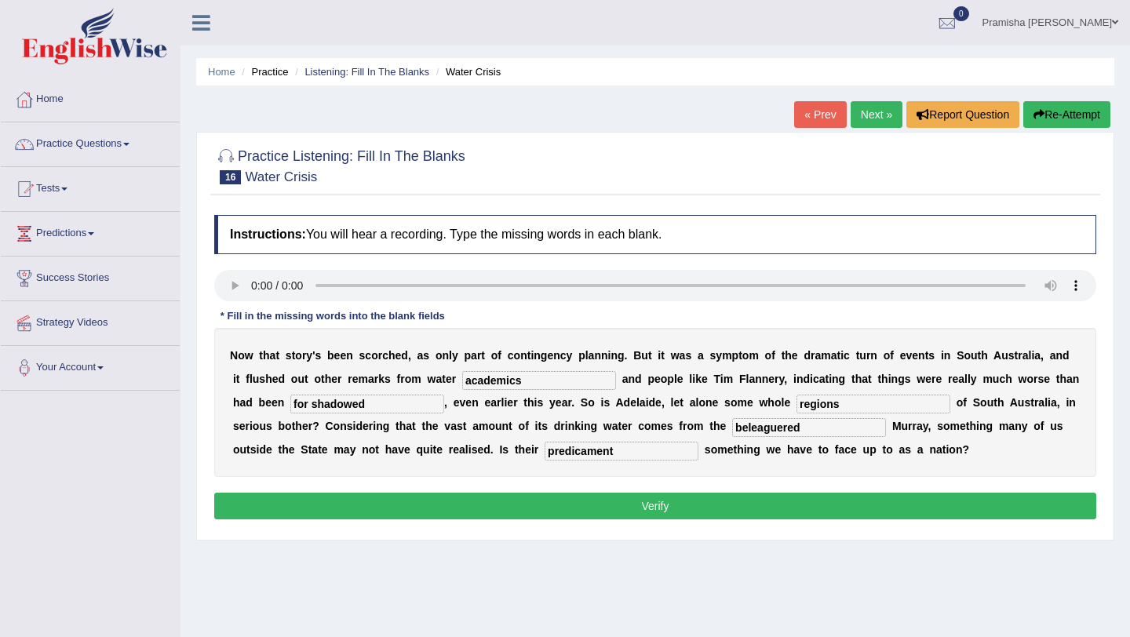
click at [345, 405] on input "for shadowed" at bounding box center [367, 404] width 154 height 19
click at [864, 8] on ul "Pramisha Khatri Toggle navigation Username: PramishaK Access Type: Online Subsc…" at bounding box center [797, 22] width 665 height 45
click at [295, 407] on input "for" at bounding box center [367, 404] width 154 height 19
click at [290, 403] on input "forshadow" at bounding box center [367, 404] width 154 height 19
click at [330, 411] on input "foreshadow" at bounding box center [367, 404] width 154 height 19
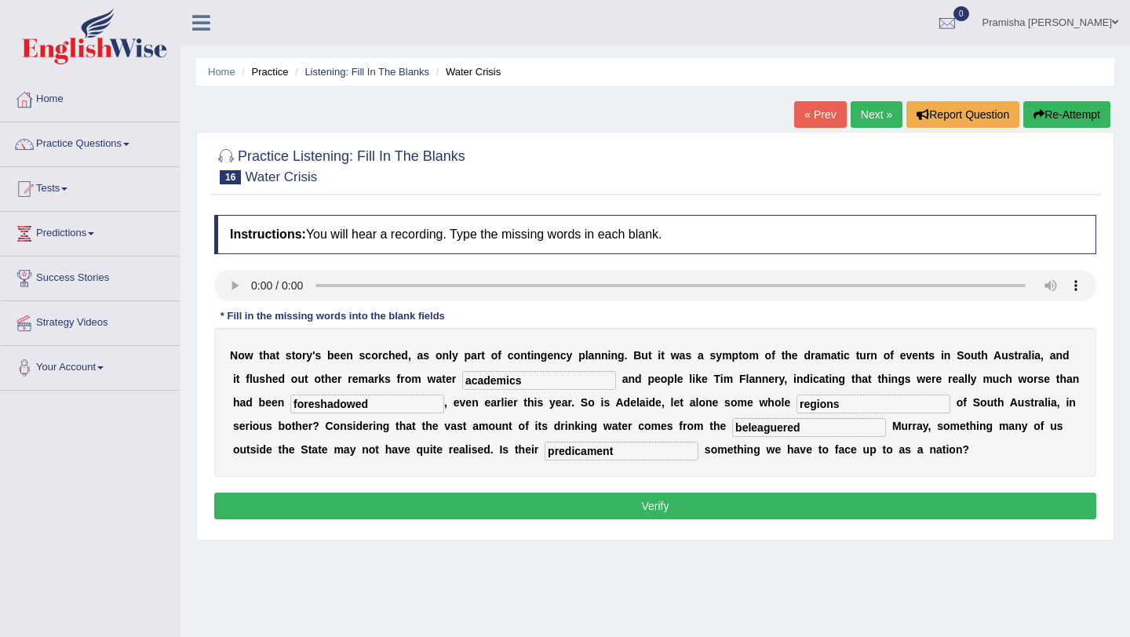
type input "foreshadowed"
click at [435, 506] on button "Verify" at bounding box center [655, 506] width 882 height 27
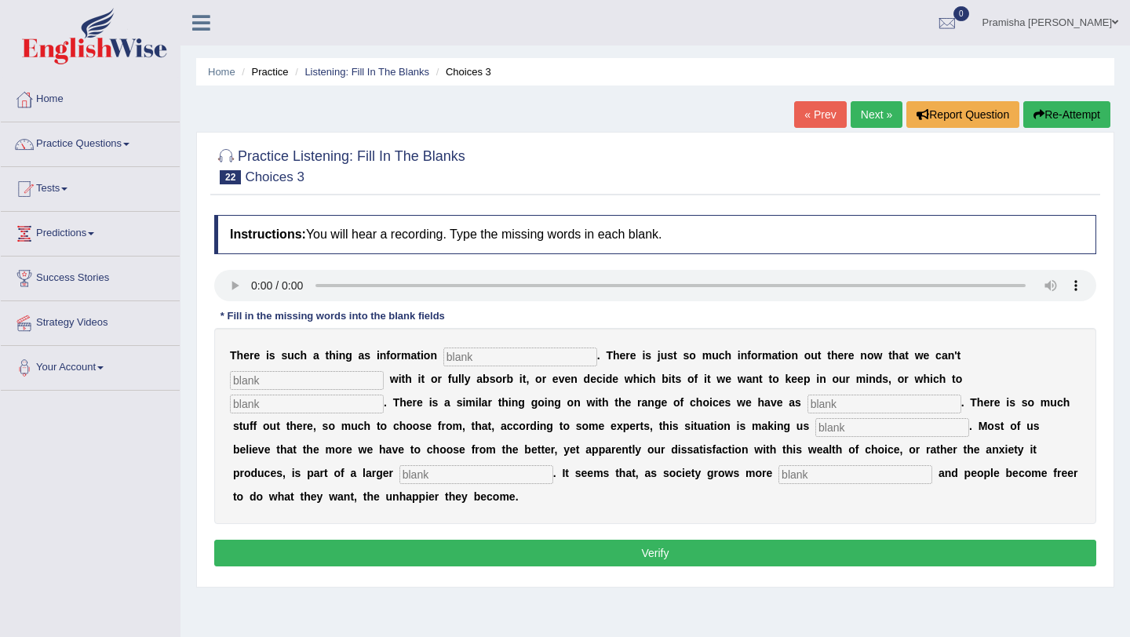
click at [480, 366] on input "text" at bounding box center [521, 357] width 154 height 19
click at [491, 356] on input "text" at bounding box center [521, 357] width 154 height 19
click at [495, 356] on input "text" at bounding box center [521, 357] width 154 height 19
type input "overload"
click at [384, 371] on input "text" at bounding box center [307, 380] width 154 height 19
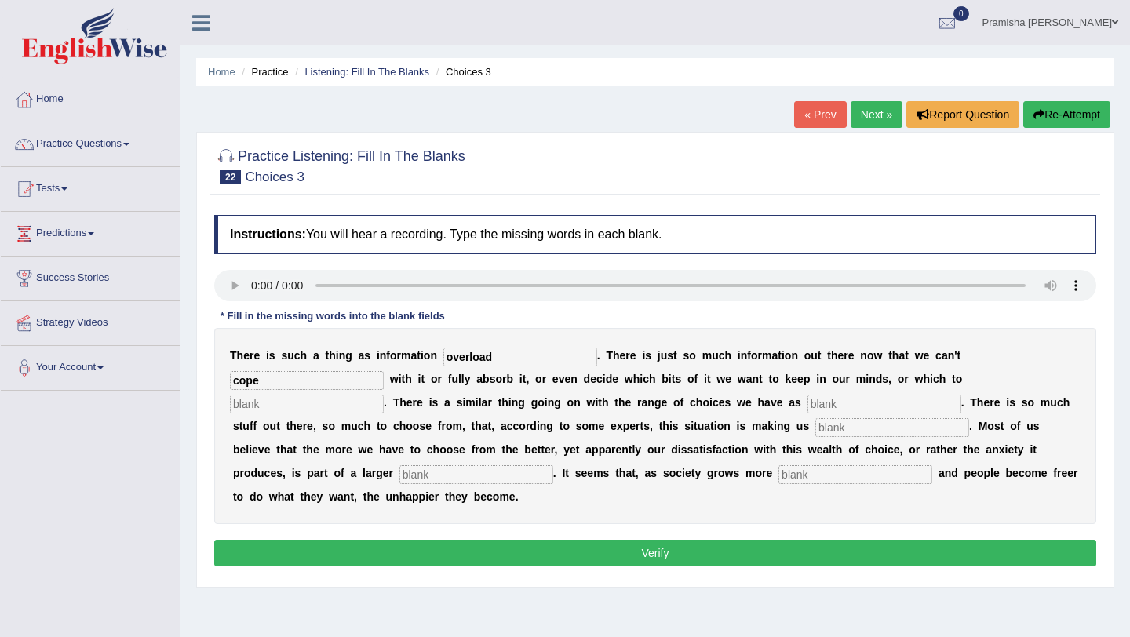
type input "cope"
click at [384, 395] on input "text" at bounding box center [307, 404] width 154 height 19
type input "disgard"
click at [808, 400] on input "text" at bounding box center [885, 404] width 154 height 19
type input "consumers"
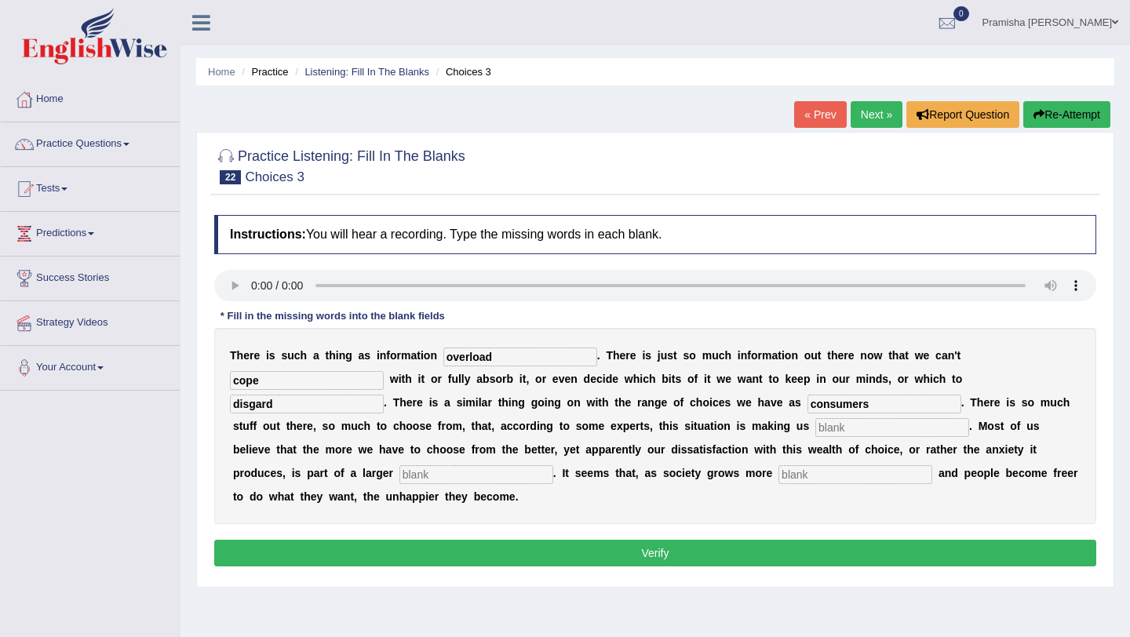
click at [816, 429] on input "text" at bounding box center [893, 427] width 154 height 19
type input "miserable"
click at [553, 465] on input "text" at bounding box center [477, 474] width 154 height 19
type input "trend"
click at [779, 470] on input "text" at bounding box center [856, 474] width 154 height 19
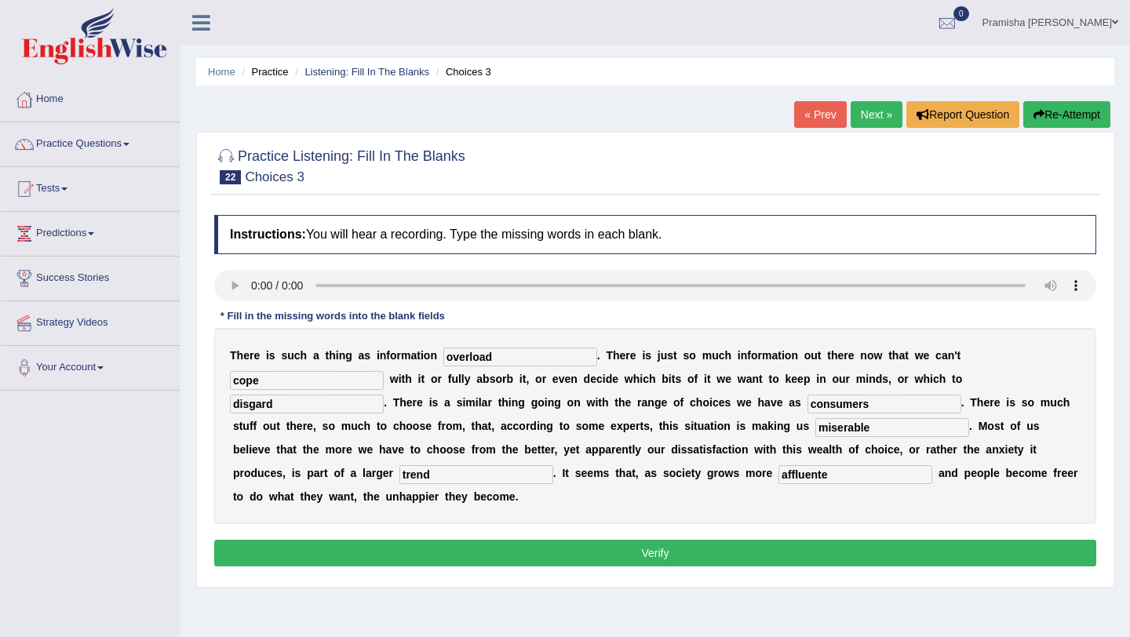
type input "affluente"
click at [860, 368] on div "T h e r e i s s u c h a t h i n g a s i n f o r m a t i o n overload . T h e r …" at bounding box center [655, 426] width 882 height 196
click at [384, 395] on input "disgard" at bounding box center [307, 404] width 154 height 19
type input "discard"
click at [779, 472] on input "affluente" at bounding box center [856, 474] width 154 height 19
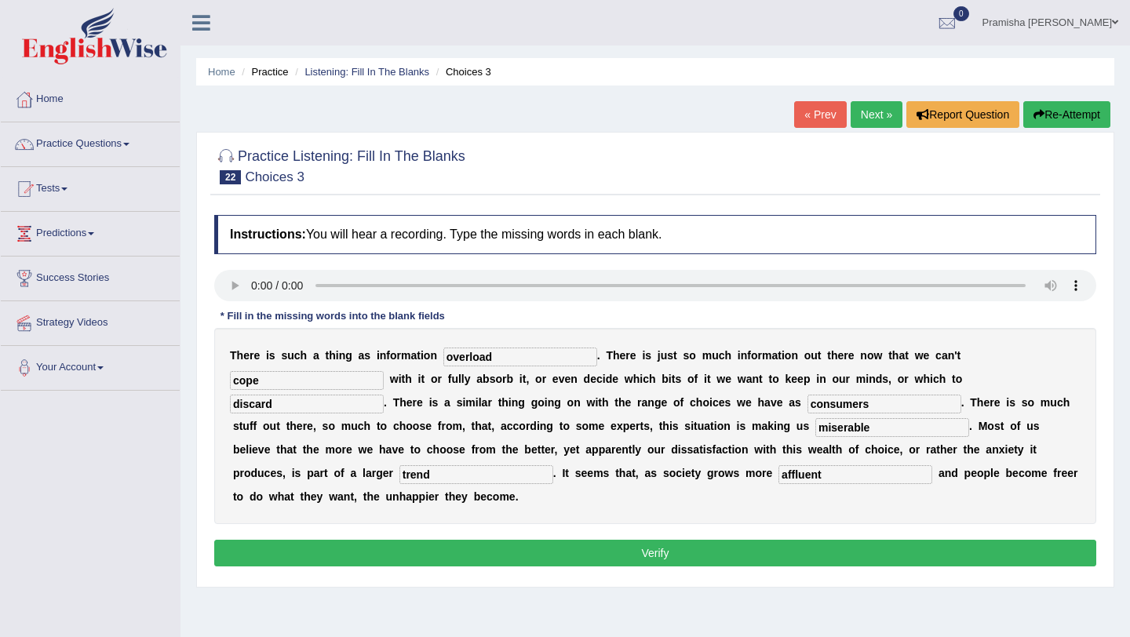
type input "affluent"
click at [816, 540] on button "Verify" at bounding box center [655, 553] width 882 height 27
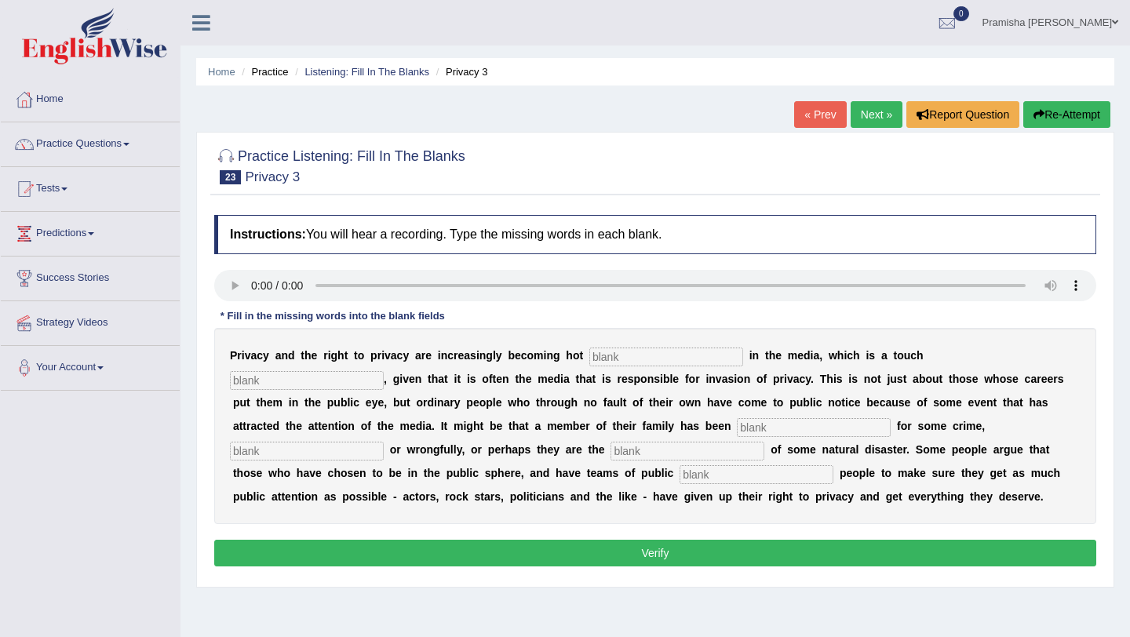
click at [555, 349] on input "text" at bounding box center [667, 357] width 154 height 19
type input "topics"
click at [384, 371] on input "text" at bounding box center [307, 380] width 154 height 19
type input "ironic"
click at [555, 429] on input "text" at bounding box center [814, 427] width 154 height 19
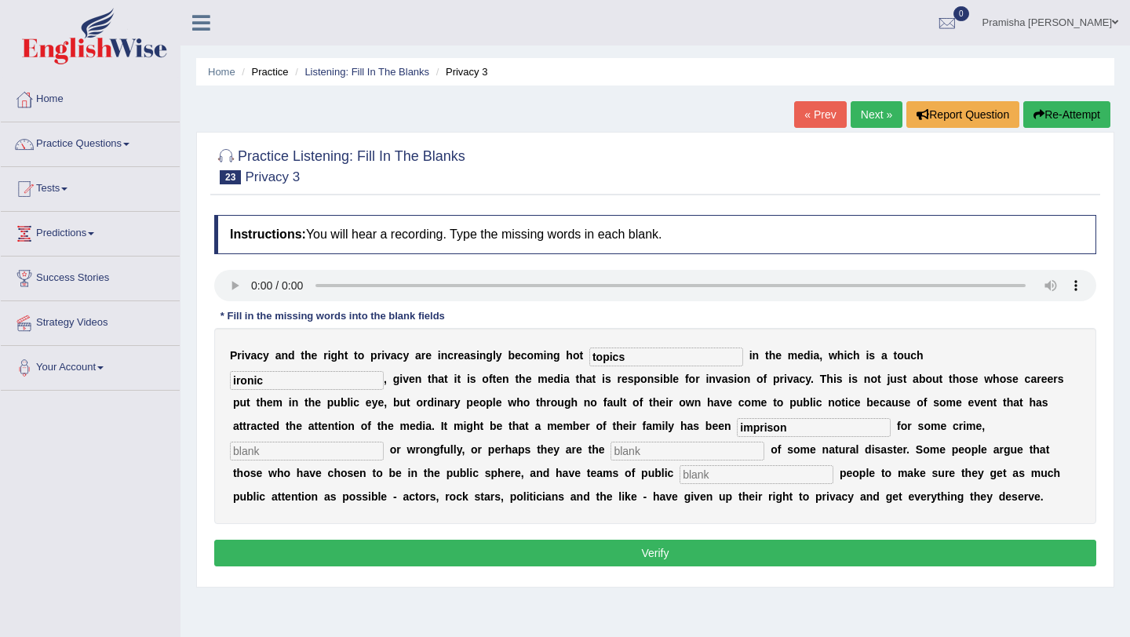
click at [384, 442] on input "text" at bounding box center [307, 451] width 154 height 19
click at [555, 429] on input "imprison" at bounding box center [814, 427] width 154 height 19
type input "imprisoned"
click at [384, 442] on input "text" at bounding box center [307, 451] width 154 height 19
type input "rightfully"
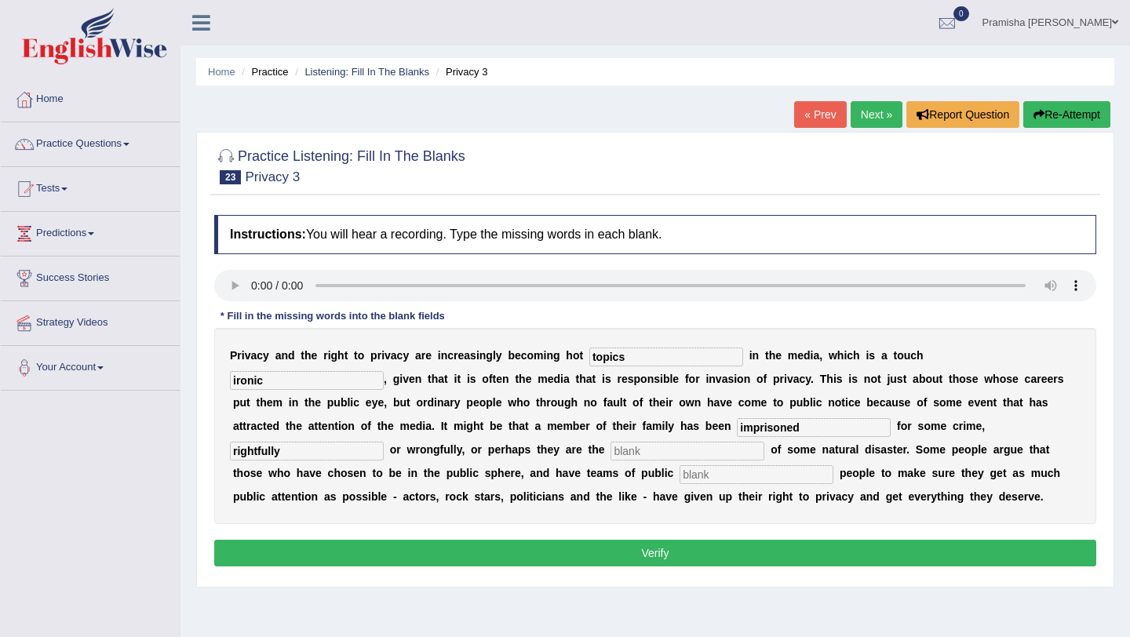
click at [555, 451] on input "text" at bounding box center [688, 451] width 154 height 19
type input "victims"
click at [555, 478] on input "text" at bounding box center [757, 474] width 154 height 19
type input "relations"
click at [549, 547] on button "Verify" at bounding box center [655, 553] width 882 height 27
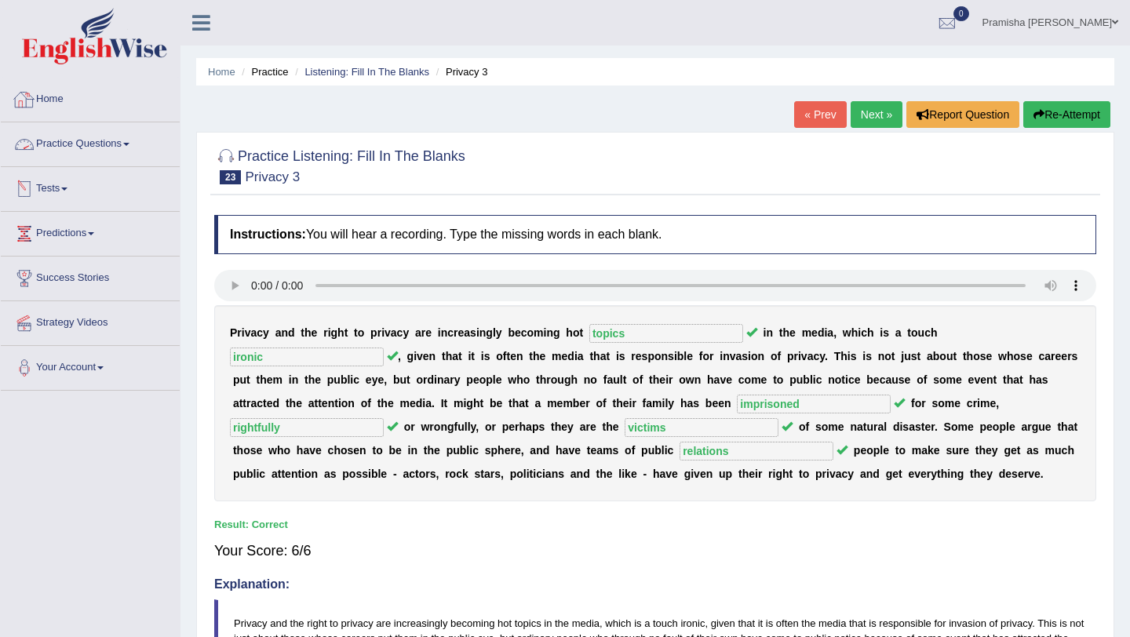
click at [70, 115] on link "Home" at bounding box center [90, 97] width 179 height 39
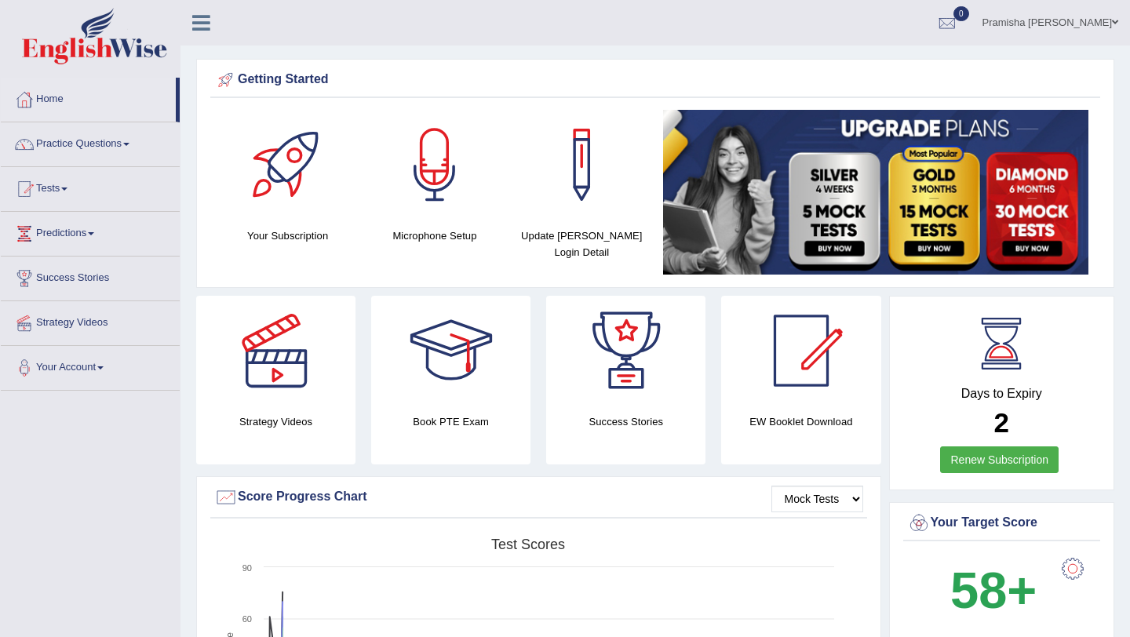
click at [86, 137] on link "Practice Questions" at bounding box center [90, 141] width 179 height 39
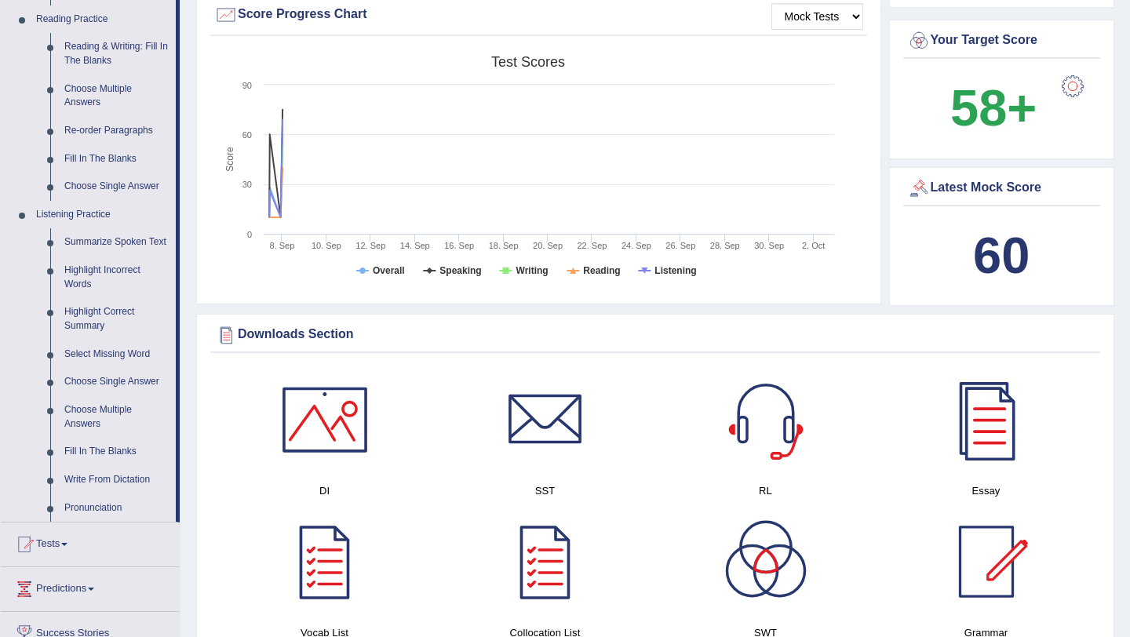
scroll to position [485, 0]
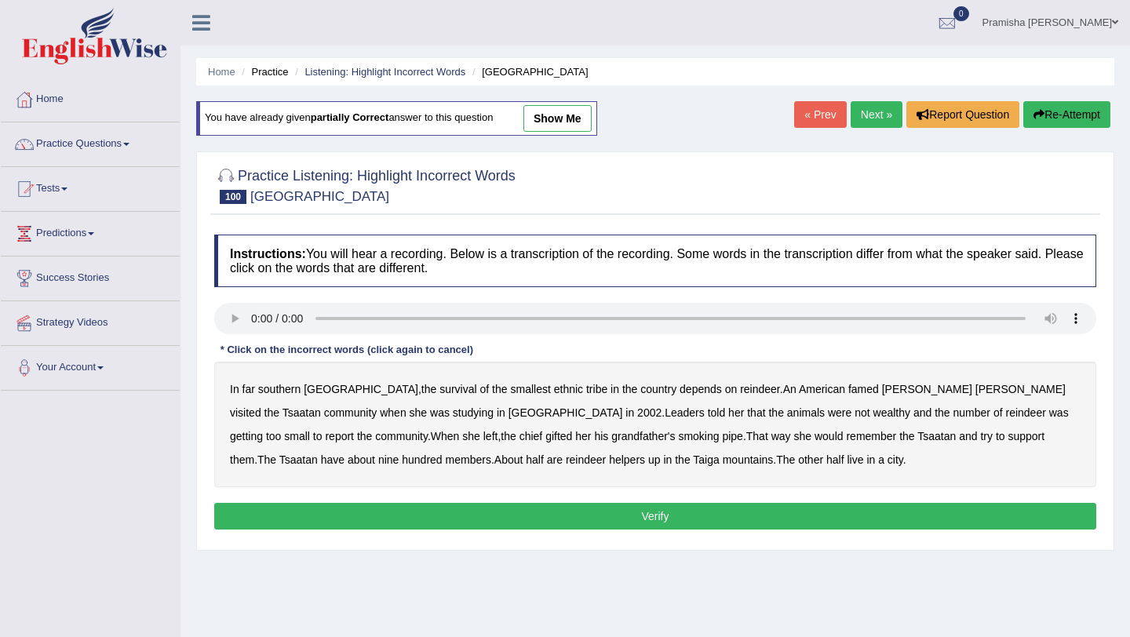
click at [273, 392] on b "southern" at bounding box center [279, 389] width 42 height 13
click at [586, 389] on b "tribe" at bounding box center [596, 389] width 21 height 13
click at [849, 388] on b "famed" at bounding box center [864, 389] width 31 height 13
click at [874, 411] on b "wealthy" at bounding box center [892, 413] width 37 height 13
click at [354, 430] on b "report" at bounding box center [339, 436] width 29 height 13
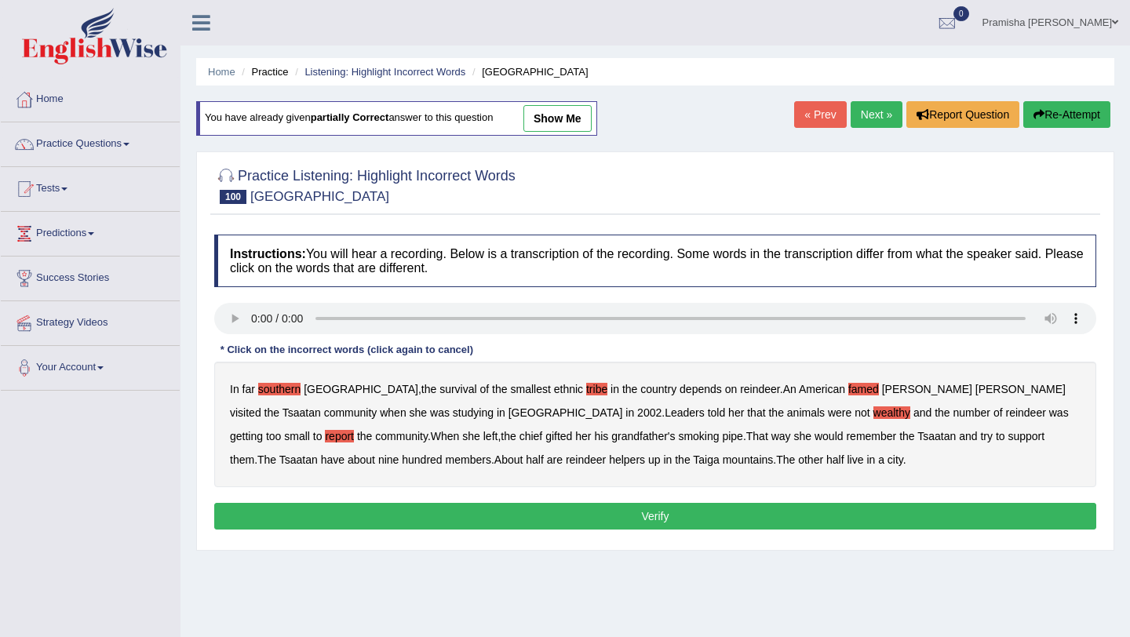
click at [546, 440] on b "gifted" at bounding box center [559, 436] width 27 height 13
click at [1008, 436] on b "support" at bounding box center [1026, 436] width 37 height 13
click at [399, 454] on b "nine" at bounding box center [388, 460] width 20 height 13
click at [609, 462] on b "helpers" at bounding box center [627, 460] width 36 height 13
click at [888, 460] on b "city" at bounding box center [896, 460] width 16 height 13
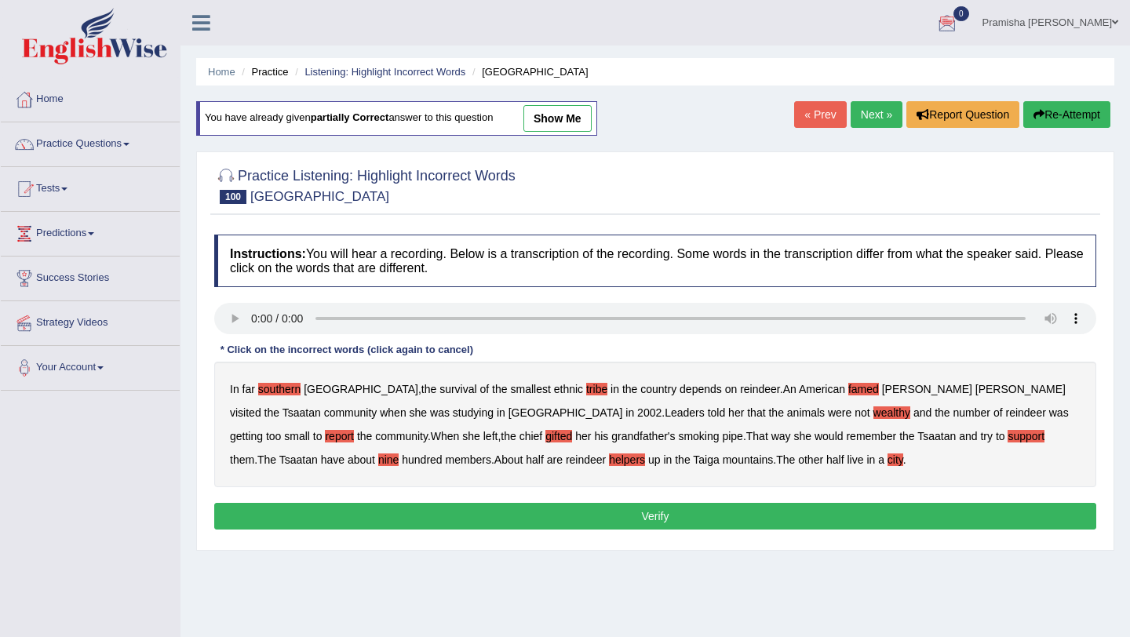
click at [553, 523] on button "Verify" at bounding box center [655, 516] width 882 height 27
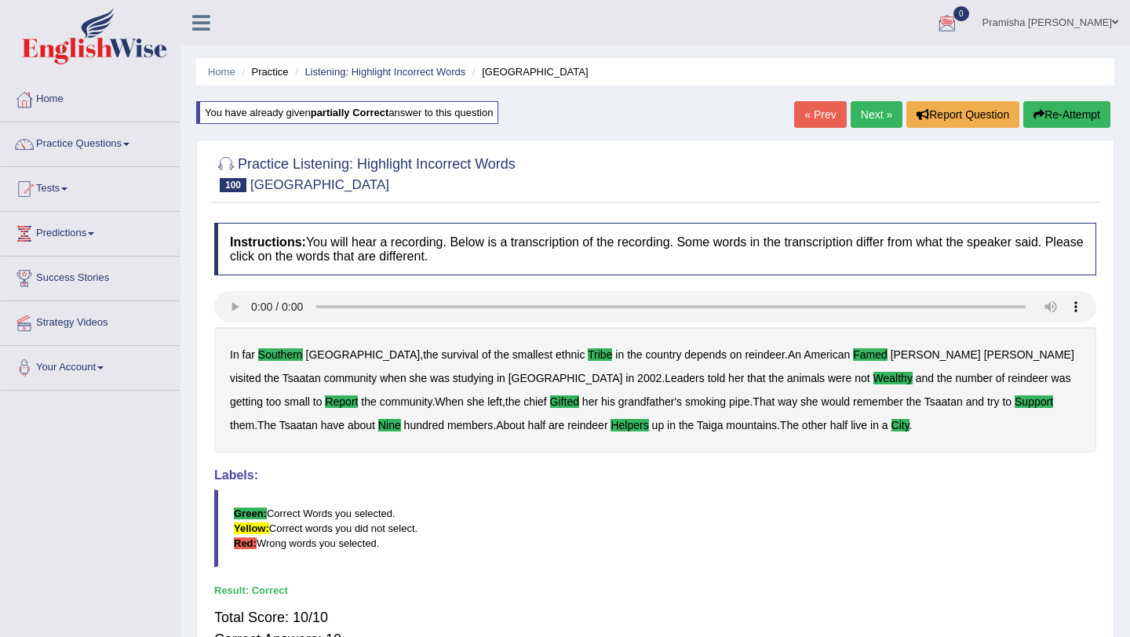
click at [858, 122] on link "Next »" at bounding box center [877, 114] width 52 height 27
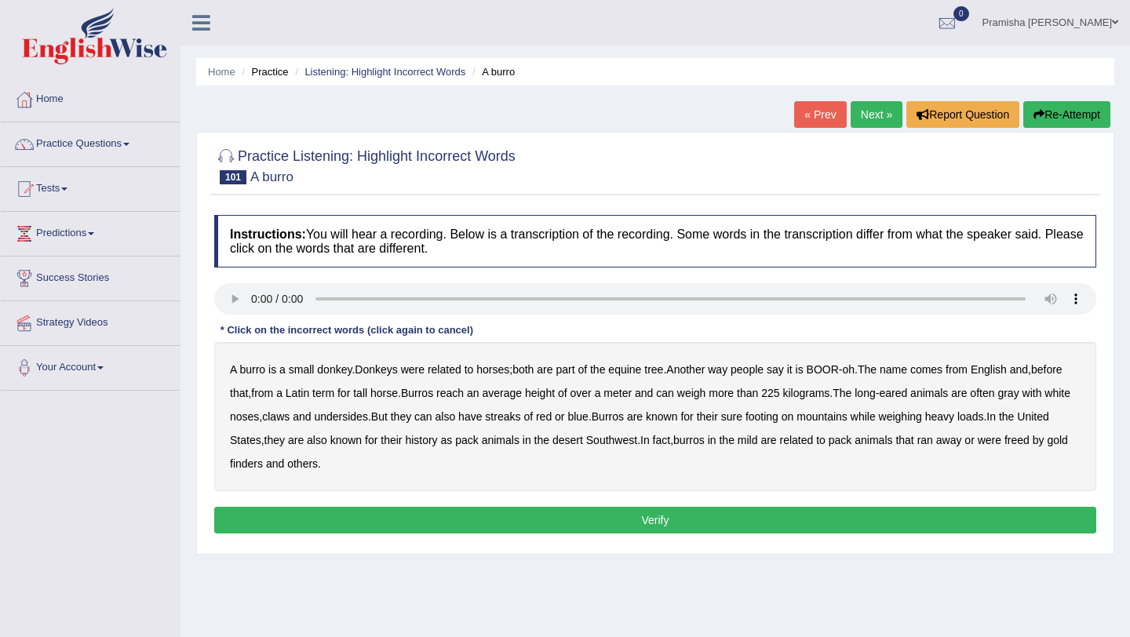
click at [415, 370] on b "were" at bounding box center [413, 369] width 24 height 13
click at [661, 371] on b "tree" at bounding box center [653, 369] width 19 height 13
click at [1007, 371] on b "English" at bounding box center [989, 369] width 36 height 13
click at [367, 392] on b "tall" at bounding box center [360, 393] width 14 height 13
click at [290, 419] on b "claws" at bounding box center [275, 417] width 27 height 13
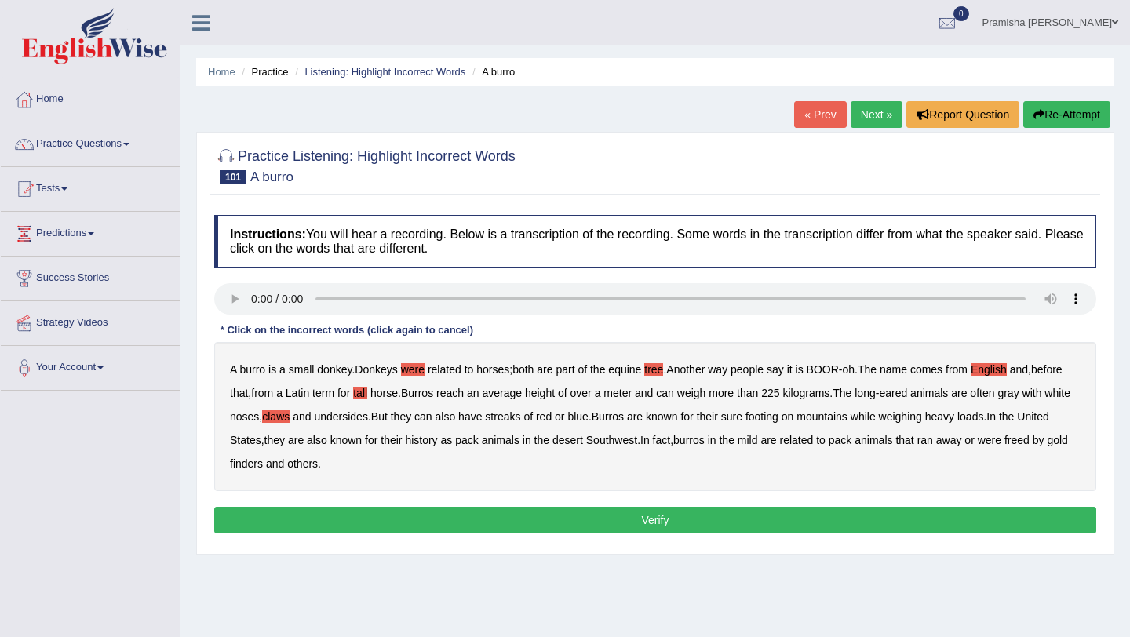
click at [520, 418] on b "streaks" at bounding box center [502, 417] width 35 height 13
click at [922, 419] on b "weighing" at bounding box center [900, 417] width 43 height 13
click at [327, 444] on b "also" at bounding box center [317, 440] width 20 height 13
click at [263, 464] on b "finders" at bounding box center [246, 464] width 33 height 13
click at [437, 440] on b "history" at bounding box center [421, 440] width 32 height 13
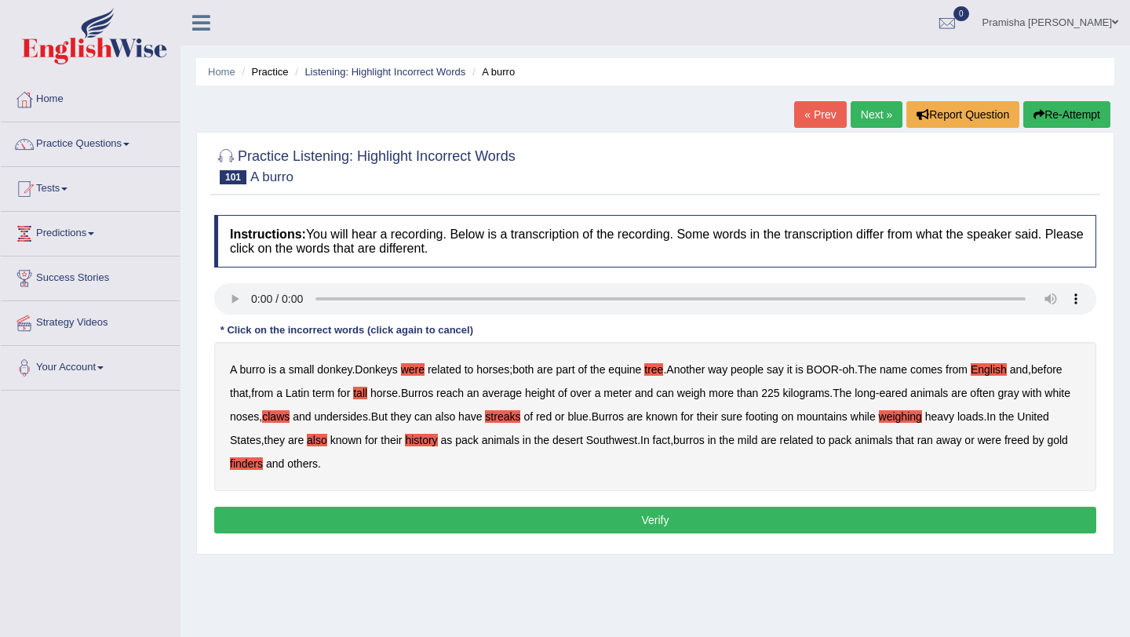
click at [327, 437] on b "also" at bounding box center [317, 440] width 20 height 13
click at [327, 441] on b "also" at bounding box center [317, 440] width 20 height 13
click at [437, 444] on b "history" at bounding box center [421, 440] width 32 height 13
click at [487, 368] on b "horses" at bounding box center [492, 369] width 33 height 13
click at [491, 370] on b "horses" at bounding box center [492, 369] width 33 height 13
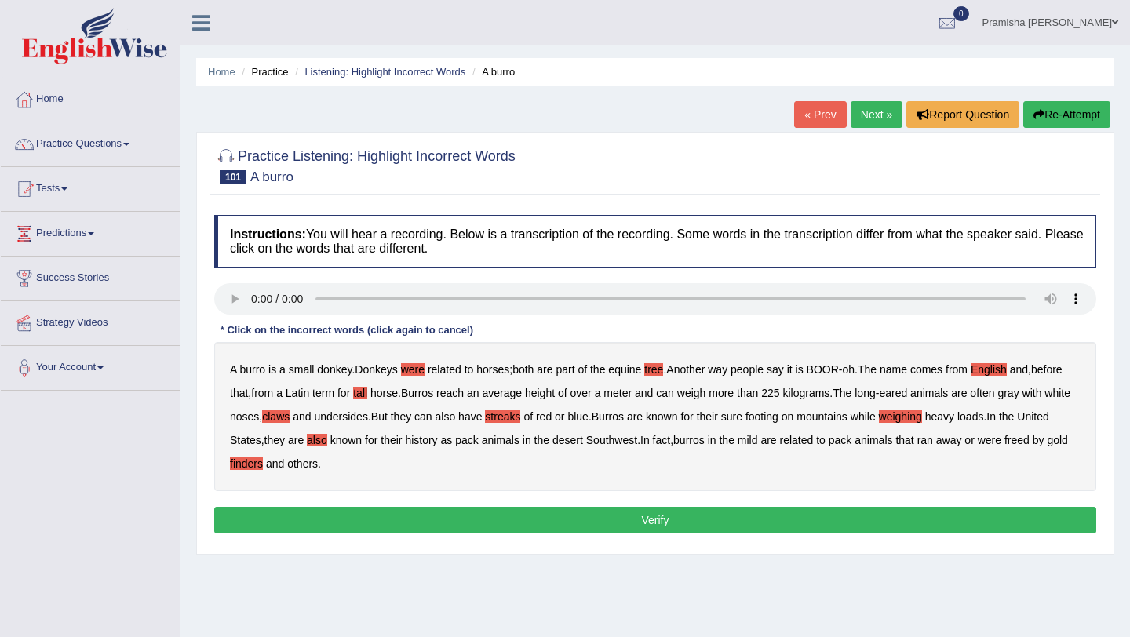
click at [758, 440] on b "mild" at bounding box center [748, 440] width 20 height 13
click at [569, 523] on button "Verify" at bounding box center [655, 520] width 882 height 27
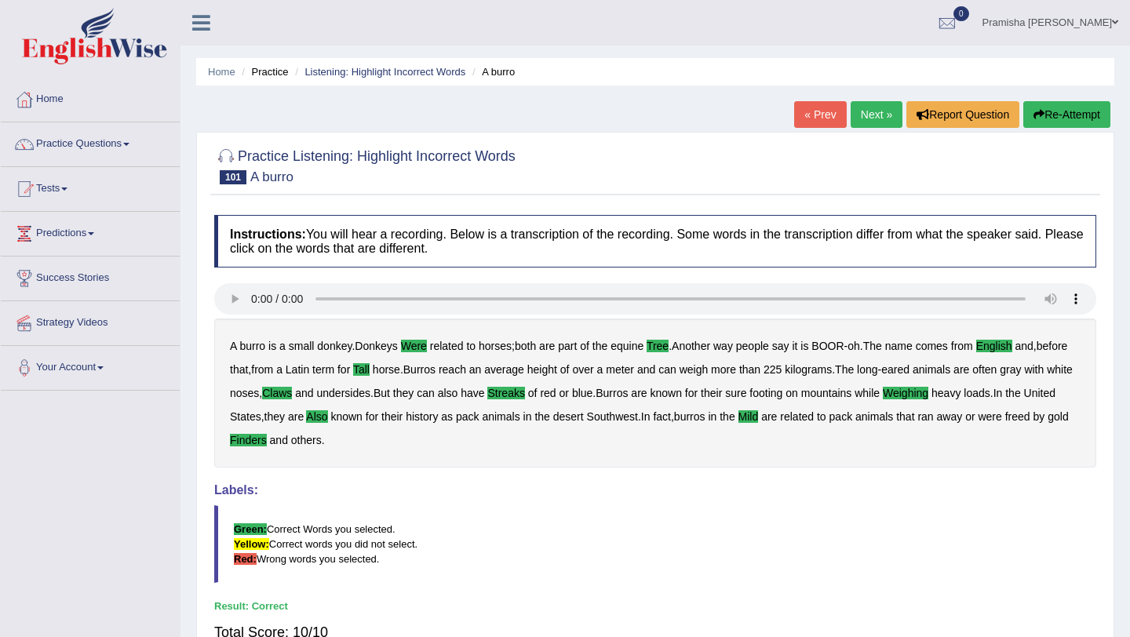
click at [869, 108] on link "Next »" at bounding box center [877, 114] width 52 height 27
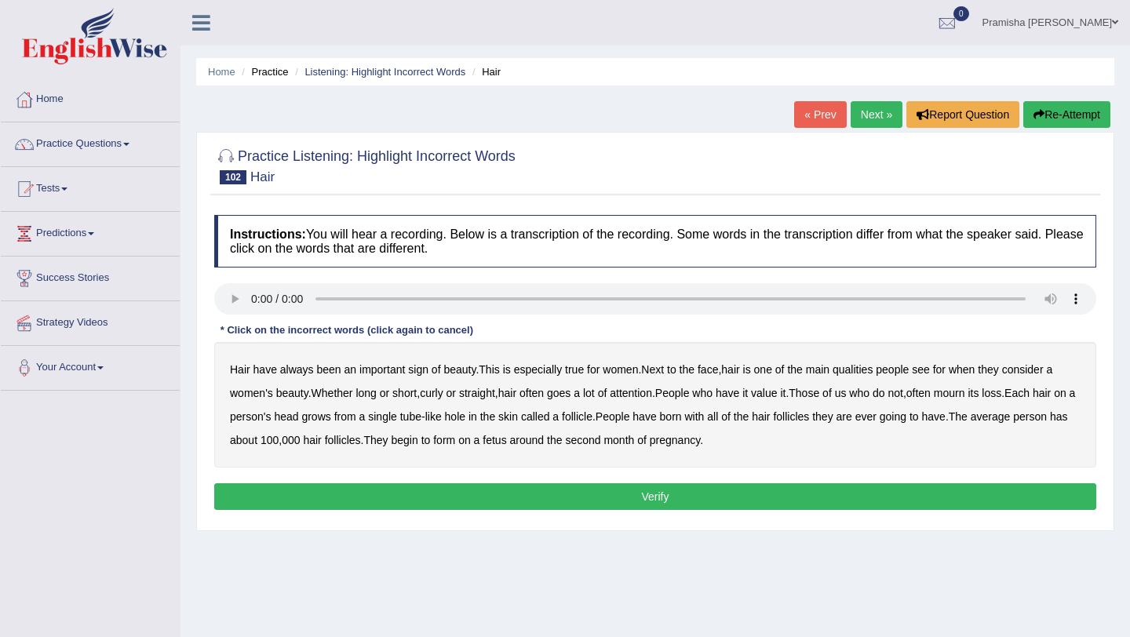
click at [869, 108] on link "Next »" at bounding box center [877, 114] width 52 height 27
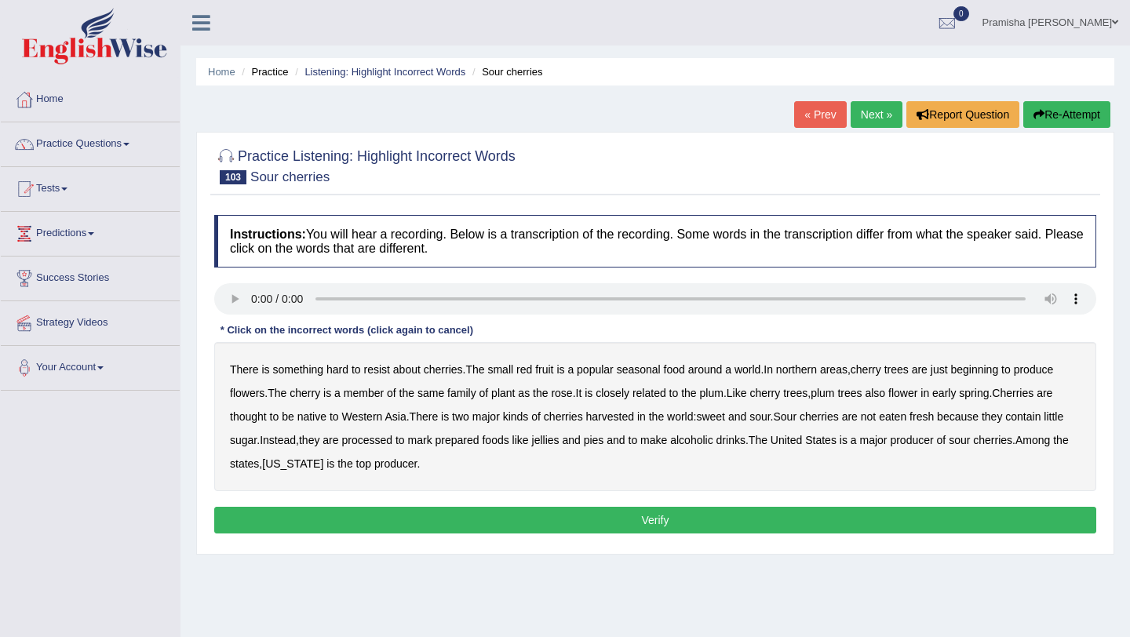
click at [869, 108] on link "Next »" at bounding box center [877, 114] width 52 height 27
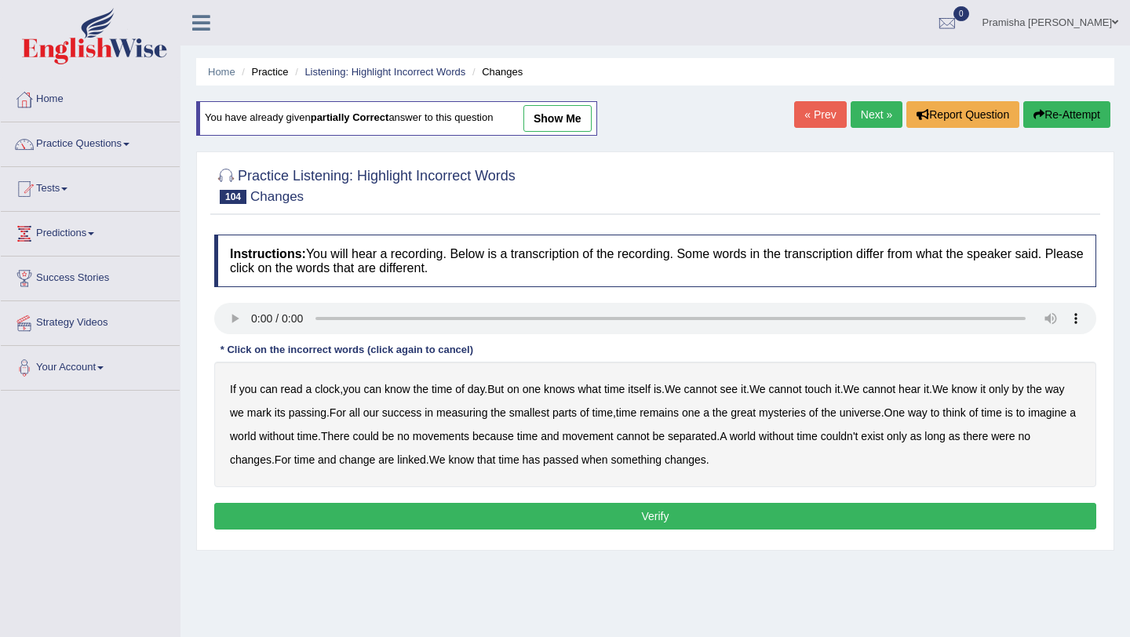
click at [859, 437] on b "couldn't" at bounding box center [840, 436] width 38 height 13
click at [520, 391] on b "on" at bounding box center [513, 389] width 13 height 13
click at [979, 416] on b "of" at bounding box center [973, 413] width 9 height 13
click at [350, 440] on b "There" at bounding box center [335, 436] width 29 height 13
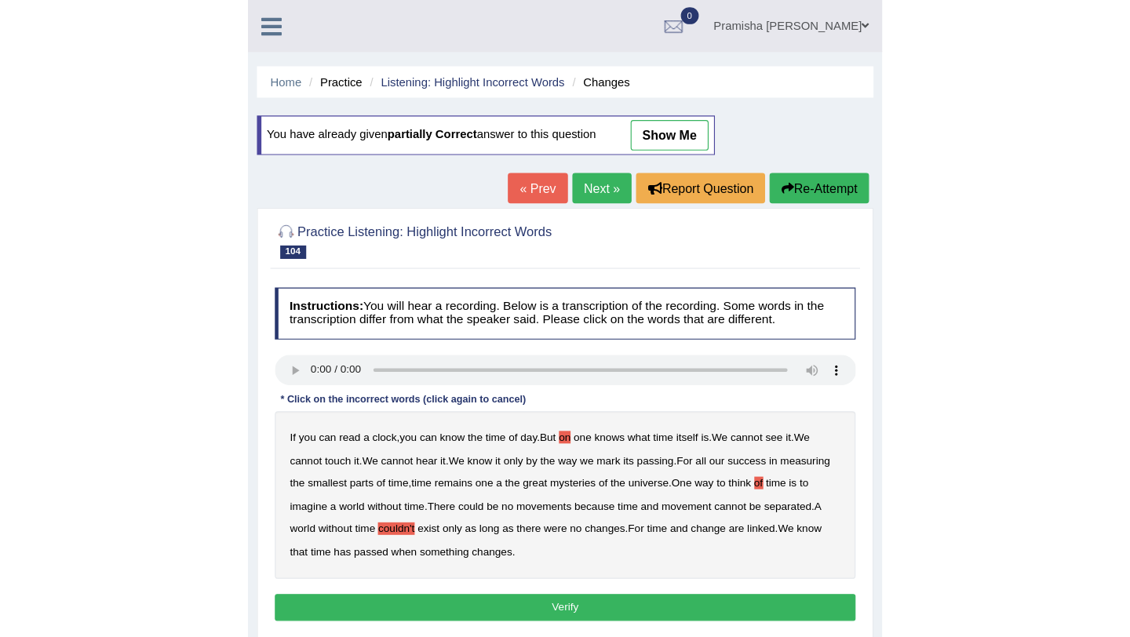
scroll to position [10, 0]
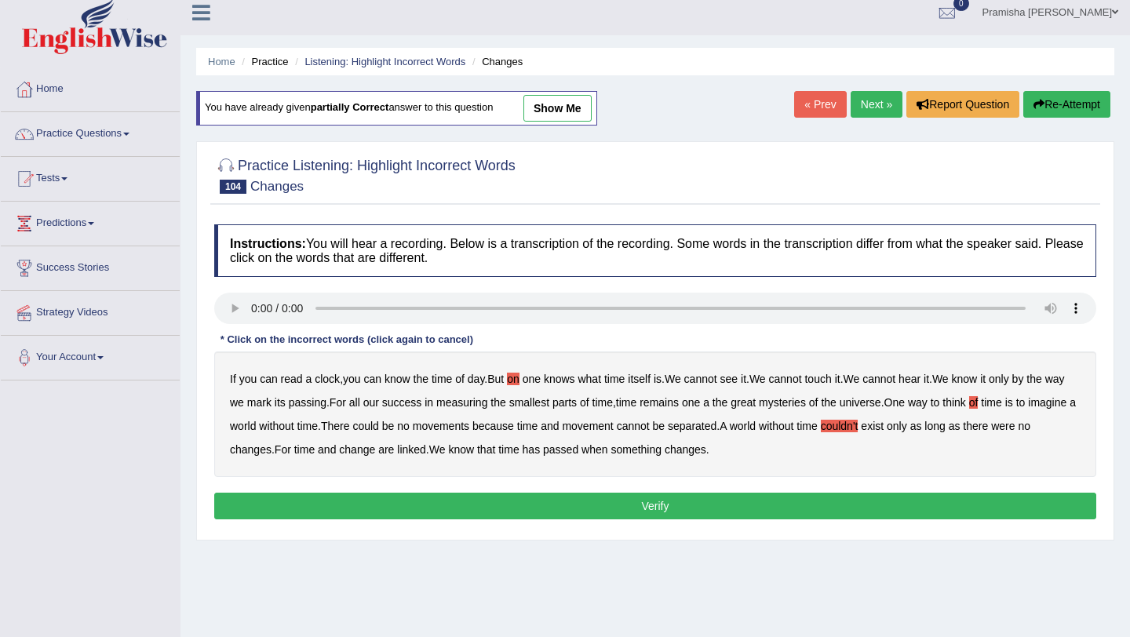
click at [1067, 334] on div "Instructions: You will hear a recording. Below is a transcription of the record…" at bounding box center [655, 375] width 890 height 316
click at [710, 406] on b "a" at bounding box center [706, 402] width 6 height 13
click at [188, 354] on div "Home Practice Listening: Highlight Incorrect Words Changes You have already giv…" at bounding box center [656, 382] width 950 height 785
click at [469, 427] on b "movements" at bounding box center [441, 426] width 57 height 13
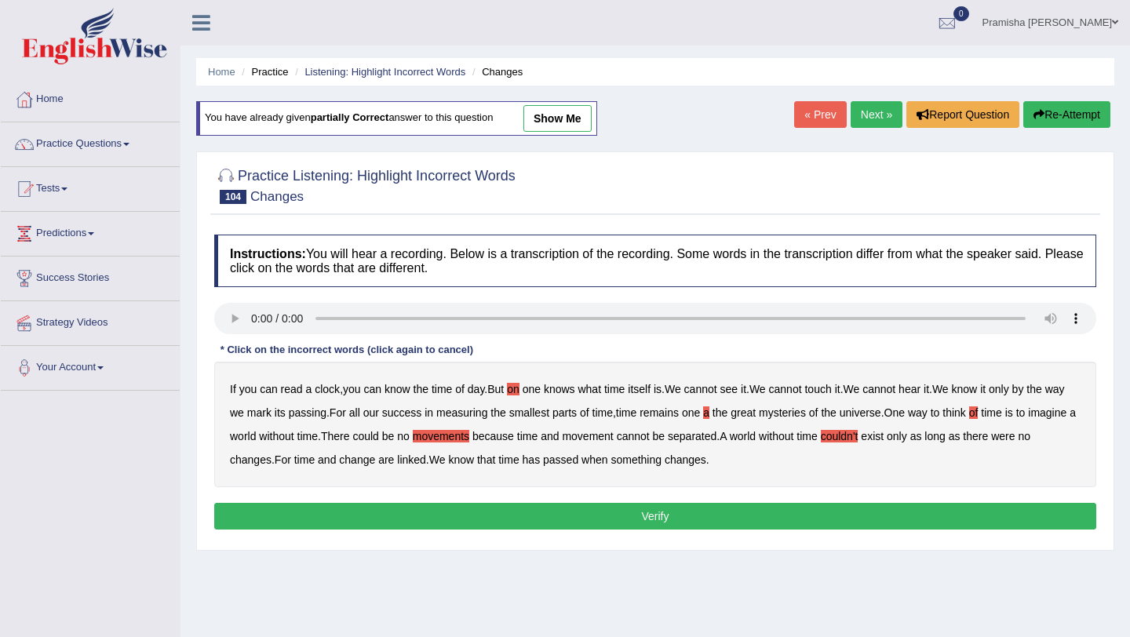
click at [83, 148] on link "Practice Questions" at bounding box center [90, 141] width 179 height 39
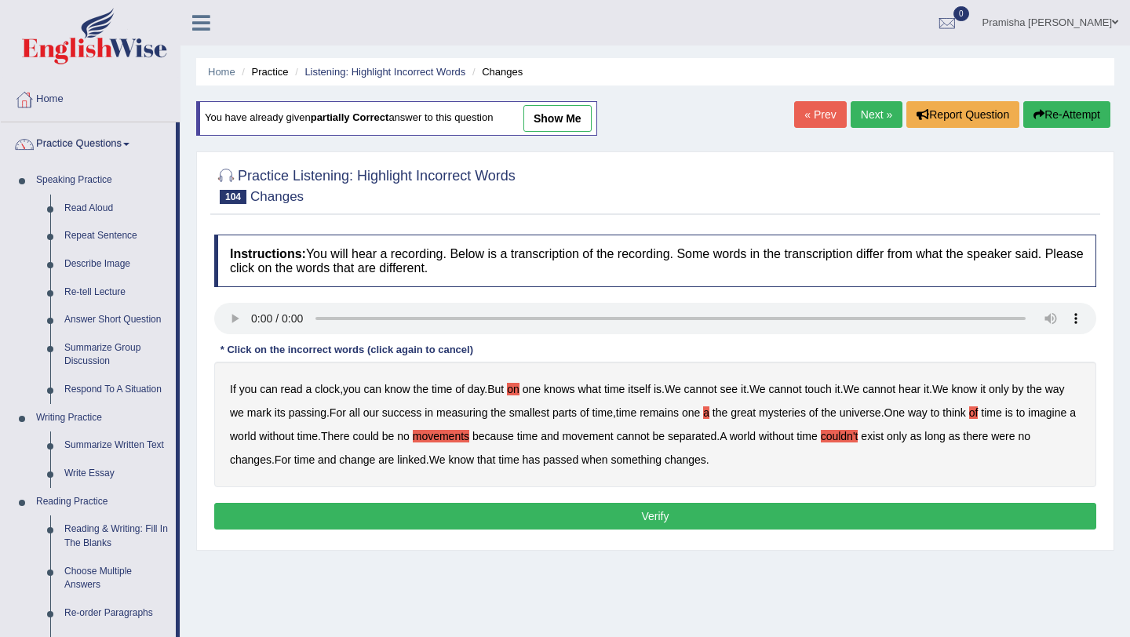
click at [873, 112] on link "Next »" at bounding box center [877, 114] width 52 height 27
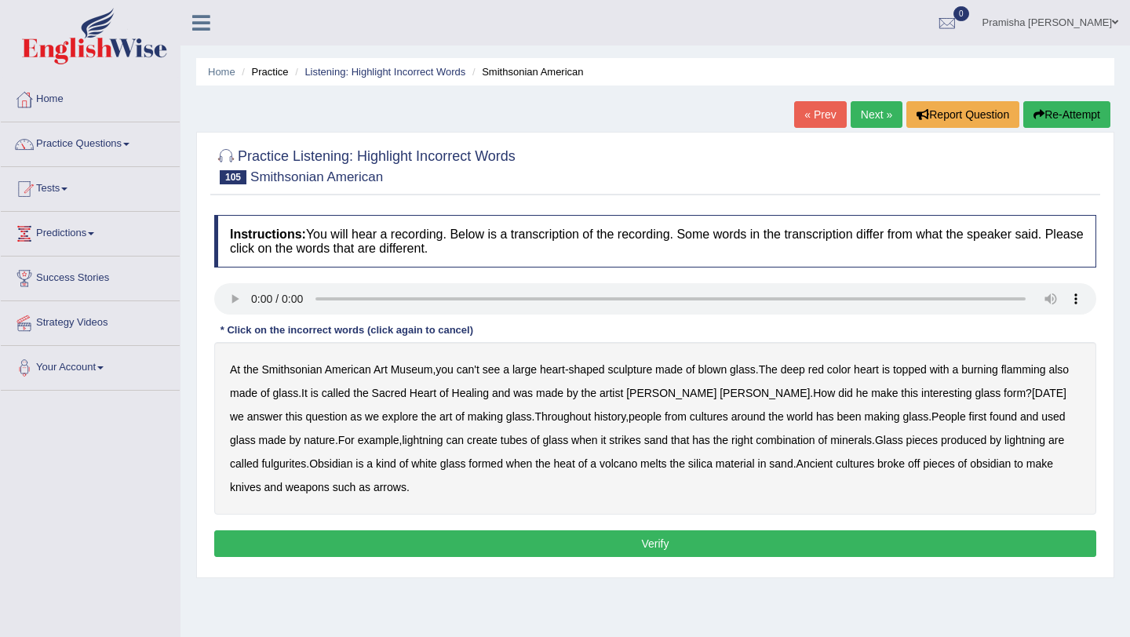
click at [476, 370] on b "can't" at bounding box center [468, 369] width 23 height 13
click at [1043, 368] on b "flamming" at bounding box center [1024, 369] width 45 height 13
click at [816, 415] on b "has" at bounding box center [825, 417] width 18 height 13
click at [411, 465] on b "white" at bounding box center [424, 464] width 26 height 13
click at [1042, 419] on b "used" at bounding box center [1054, 417] width 24 height 13
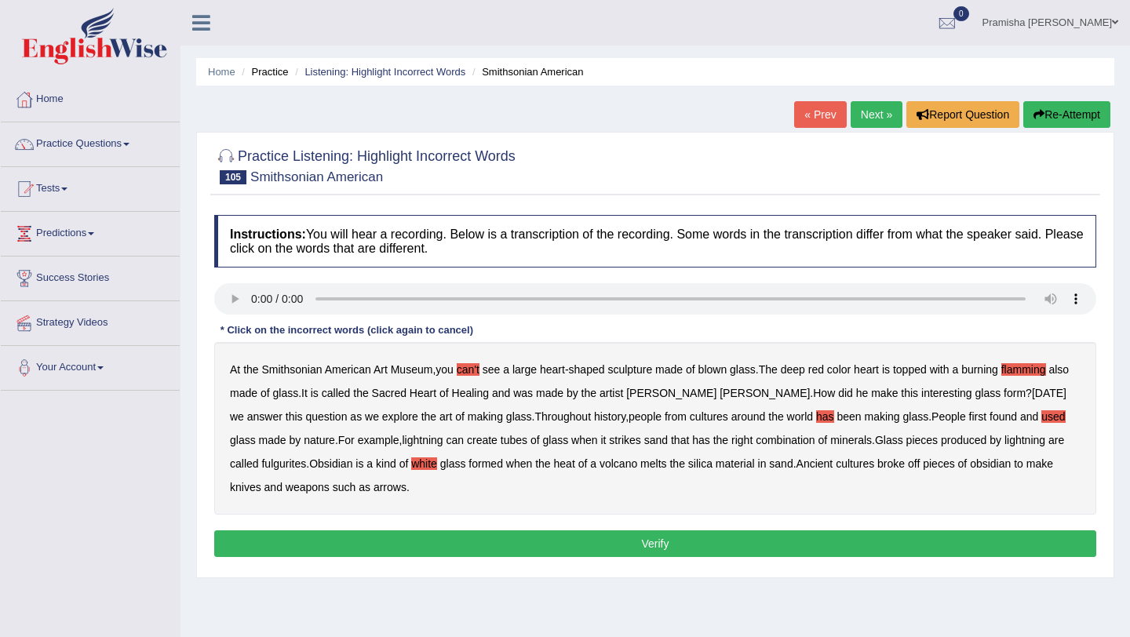
click at [1042, 418] on b "used" at bounding box center [1054, 417] width 24 height 13
click at [593, 374] on b "shaped" at bounding box center [587, 369] width 36 height 13
click at [851, 371] on b "color" at bounding box center [839, 369] width 24 height 13
click at [591, 368] on b "shaped" at bounding box center [587, 369] width 36 height 13
click at [638, 547] on button "Verify" at bounding box center [655, 544] width 882 height 27
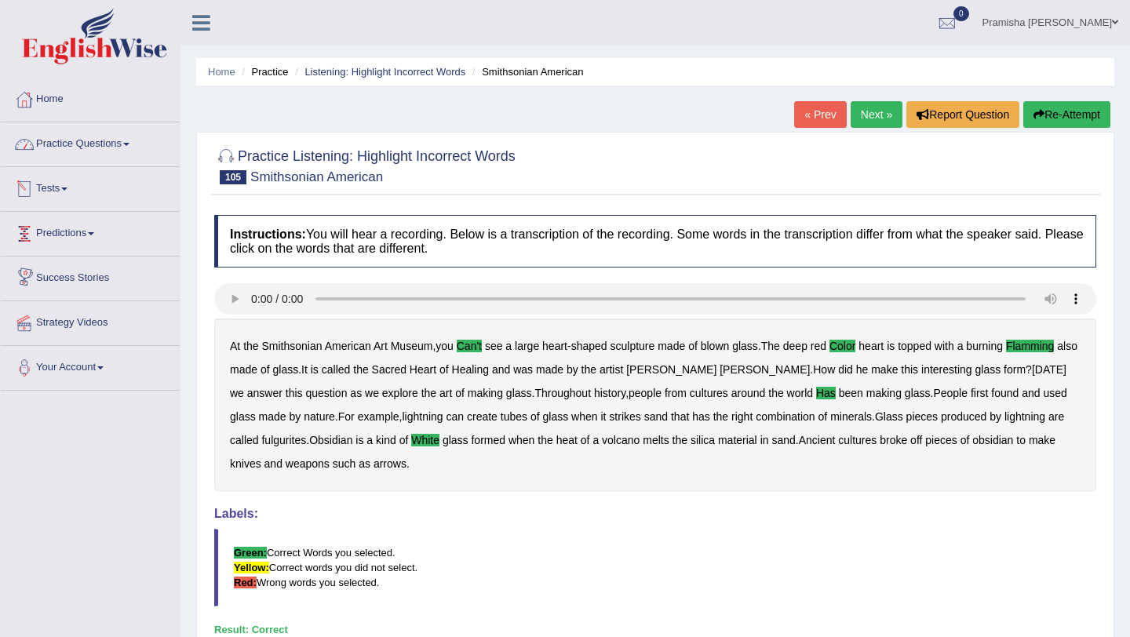
click at [87, 144] on link "Practice Questions" at bounding box center [90, 141] width 179 height 39
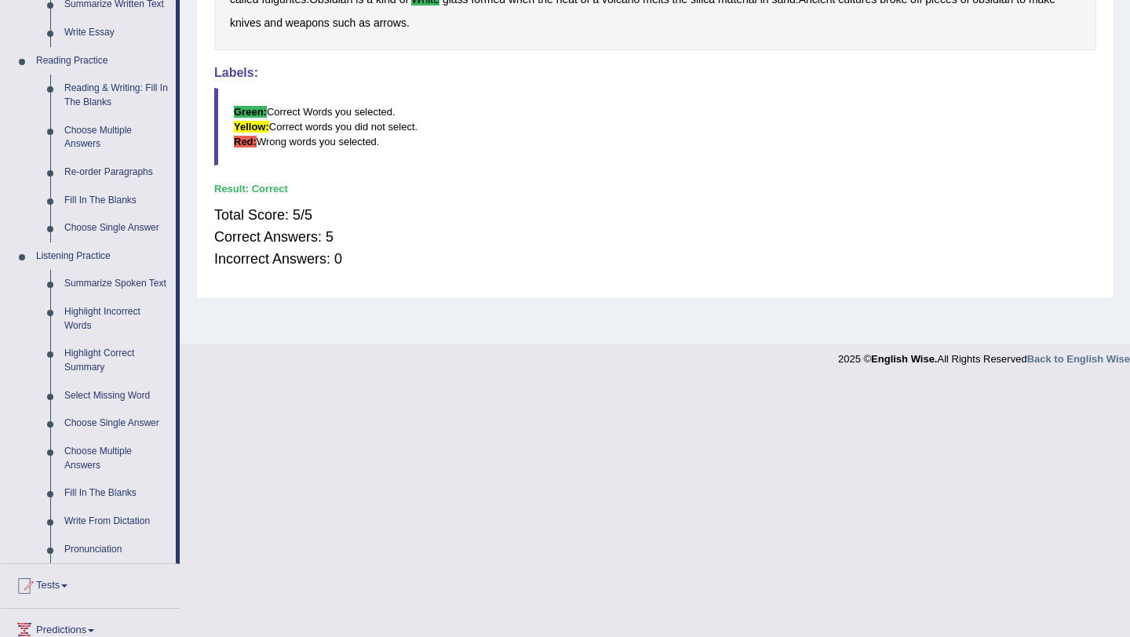
scroll to position [607, 0]
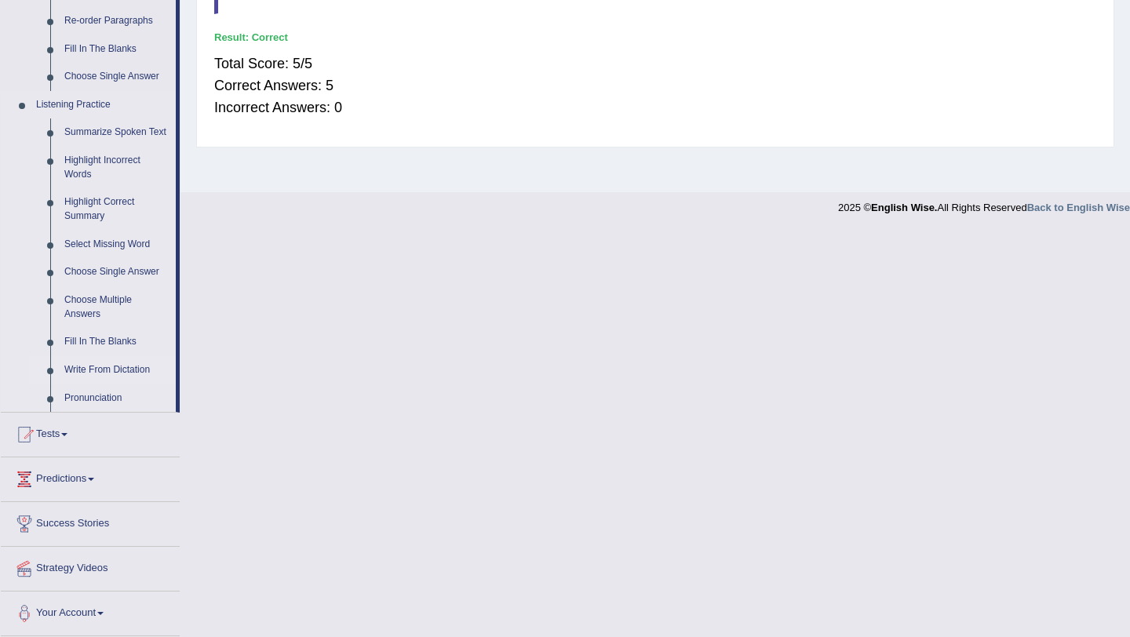
click at [111, 373] on link "Write From Dictation" at bounding box center [116, 370] width 119 height 28
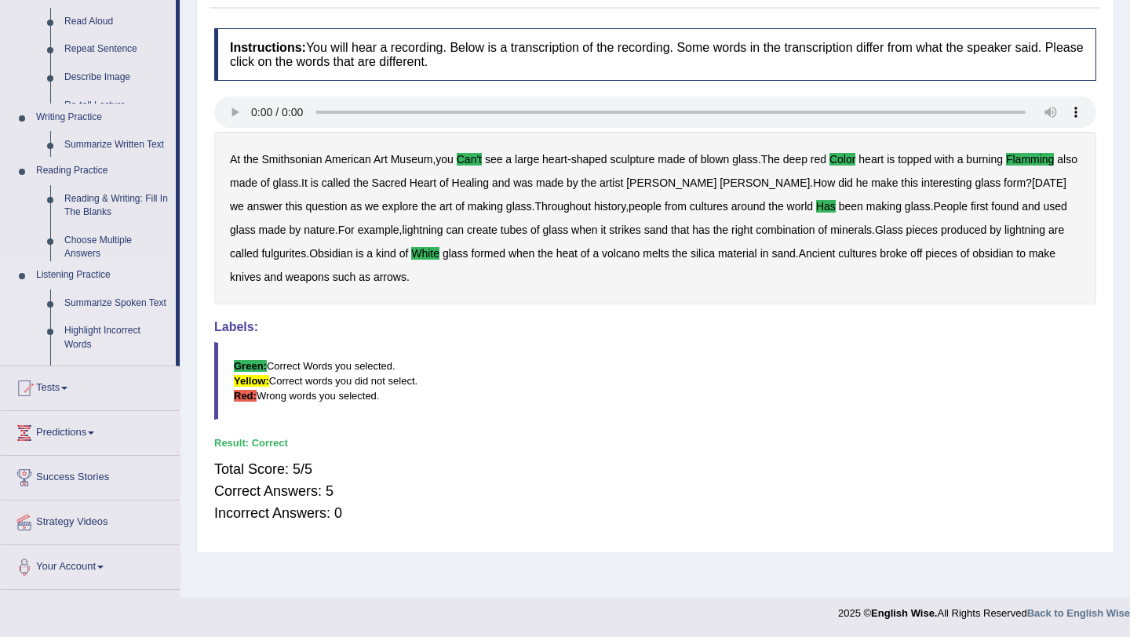
scroll to position [187, 0]
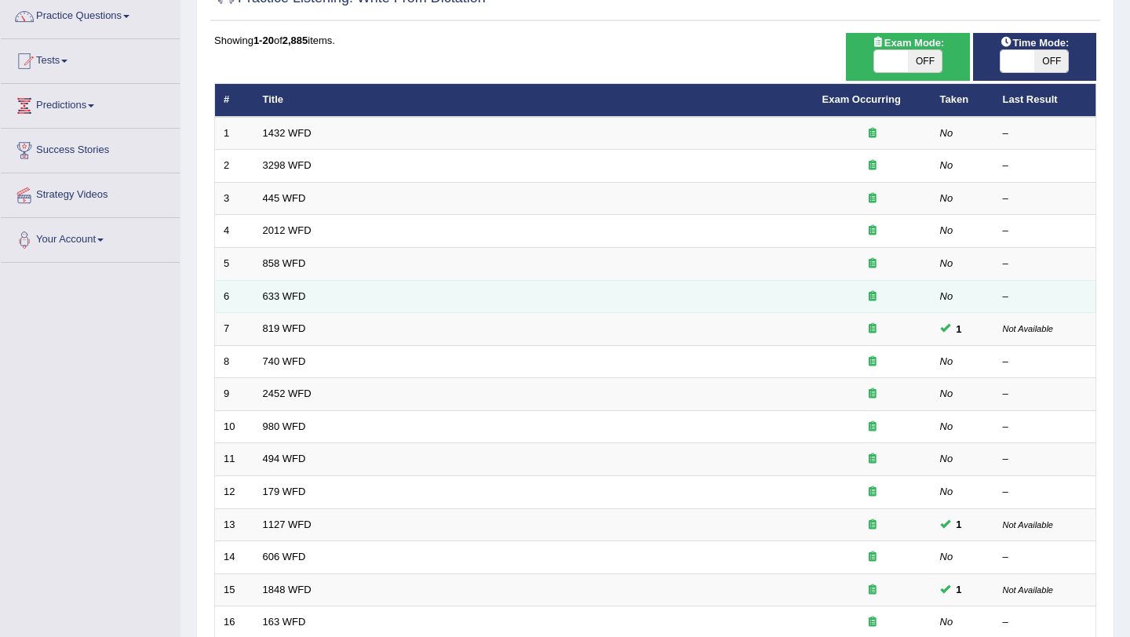
scroll to position [126, 0]
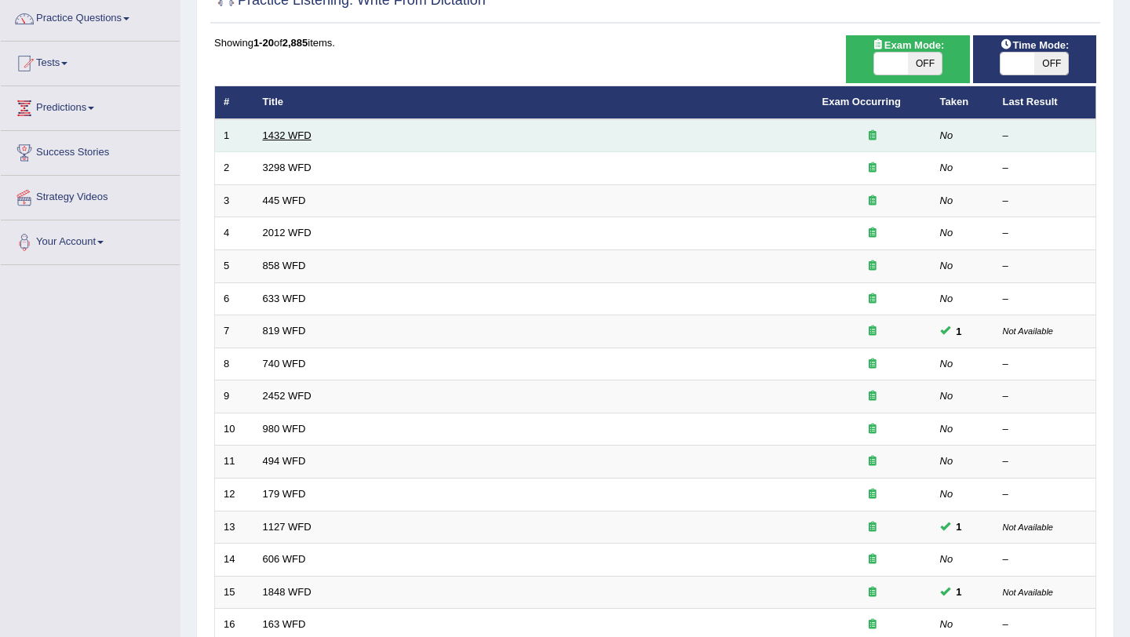
click at [283, 137] on link "1432 WFD" at bounding box center [287, 136] width 49 height 12
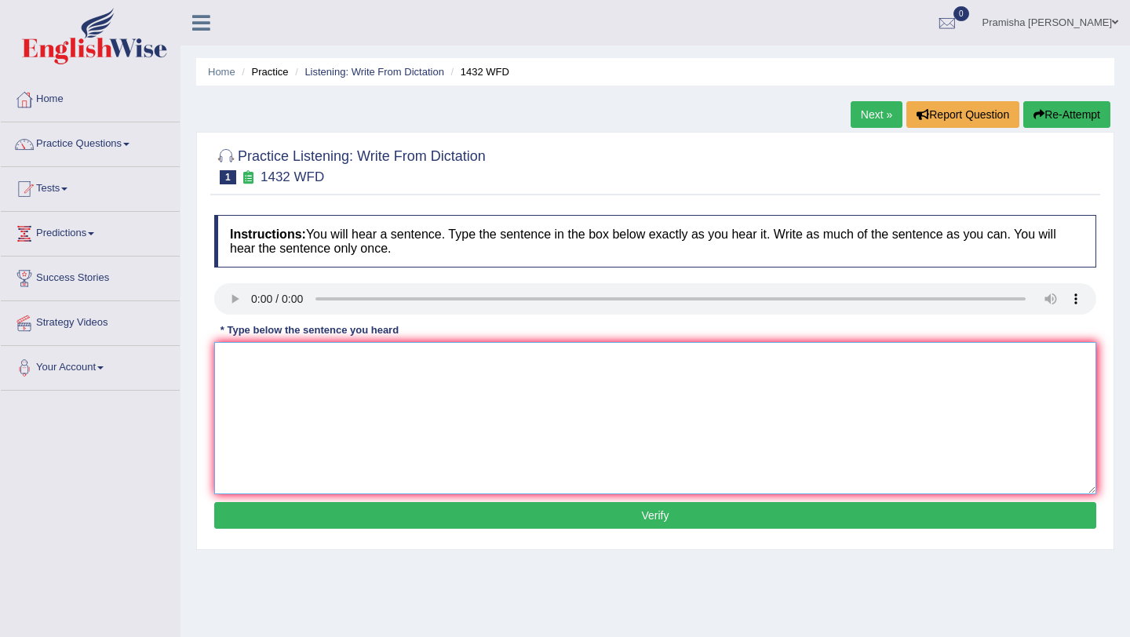
click at [397, 391] on textarea at bounding box center [655, 418] width 882 height 152
click at [265, 372] on textarea at bounding box center [655, 418] width 882 height 152
type textarea "More physical activity is beneficial to your health."
click at [329, 530] on div "Instructions: You will hear a sentence. Type the sentence in the box below exac…" at bounding box center [655, 374] width 890 height 334
click at [347, 514] on button "Verify" at bounding box center [655, 515] width 882 height 27
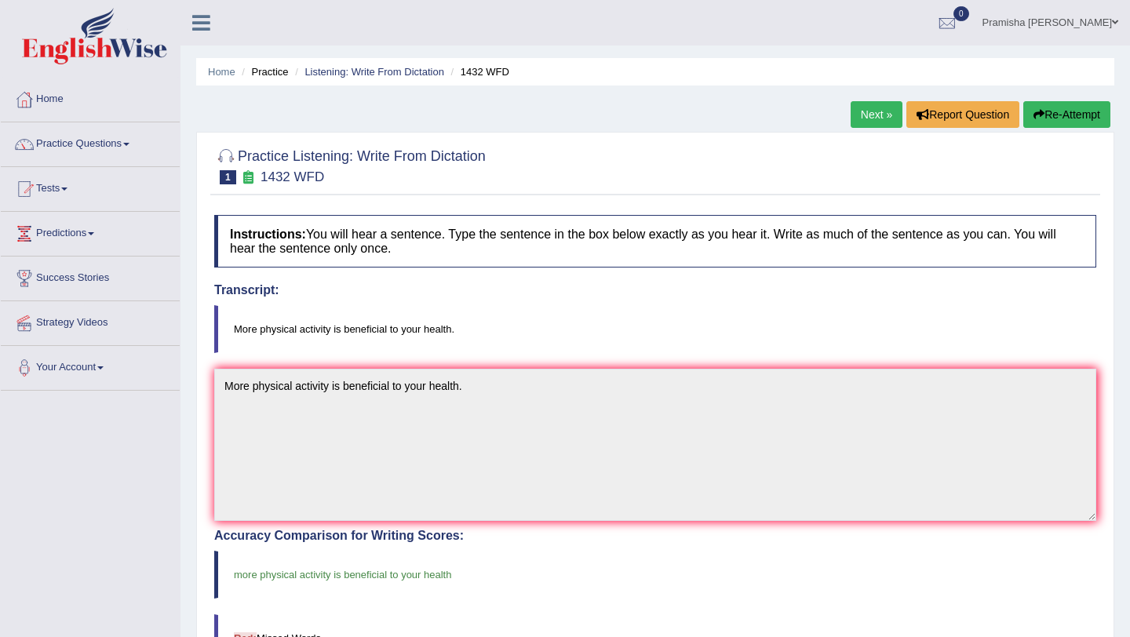
click at [872, 117] on link "Next »" at bounding box center [877, 114] width 52 height 27
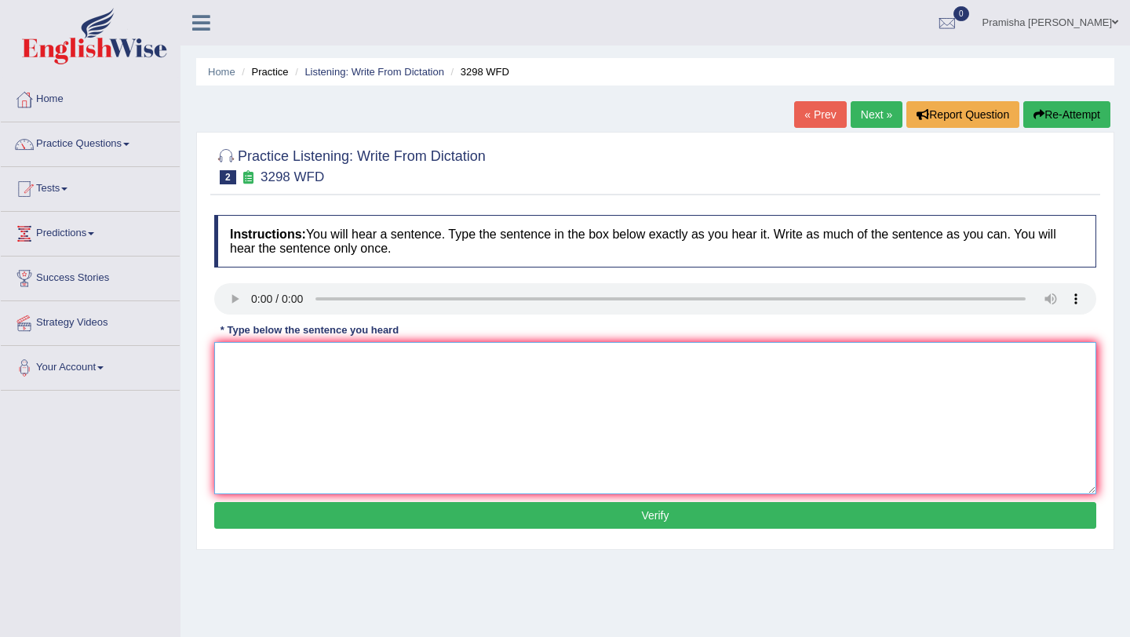
click at [447, 412] on textarea at bounding box center [655, 418] width 882 height 152
type textarea "Animals behaviour appears to contains both similar and distinct aspects to that…"
click at [593, 524] on button "Verify" at bounding box center [655, 515] width 882 height 27
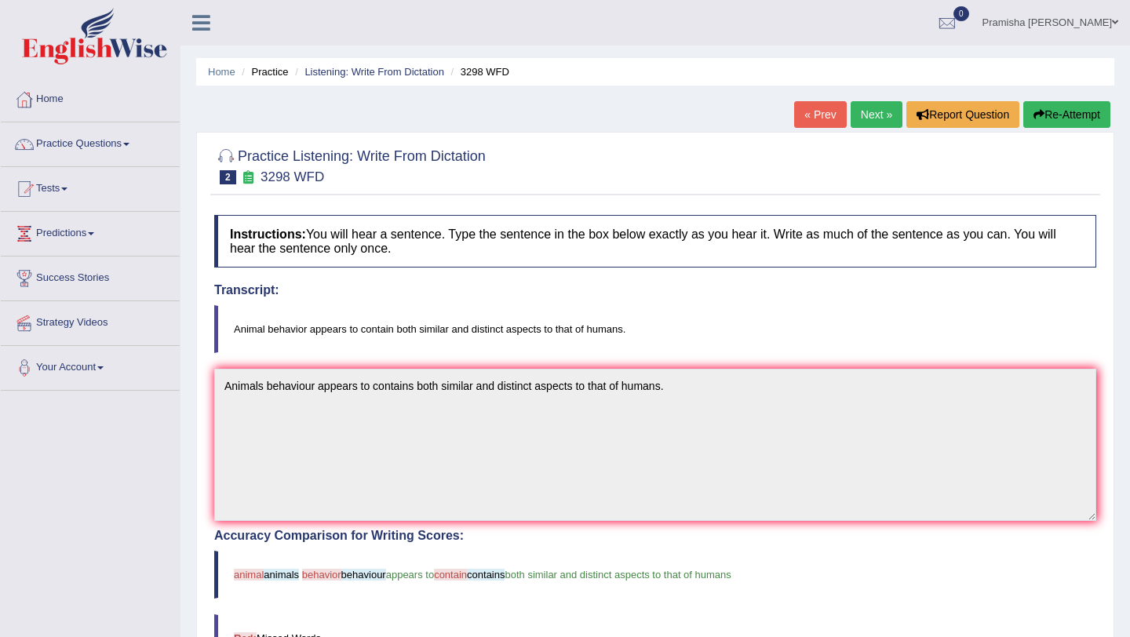
click at [866, 112] on link "Next »" at bounding box center [877, 114] width 52 height 27
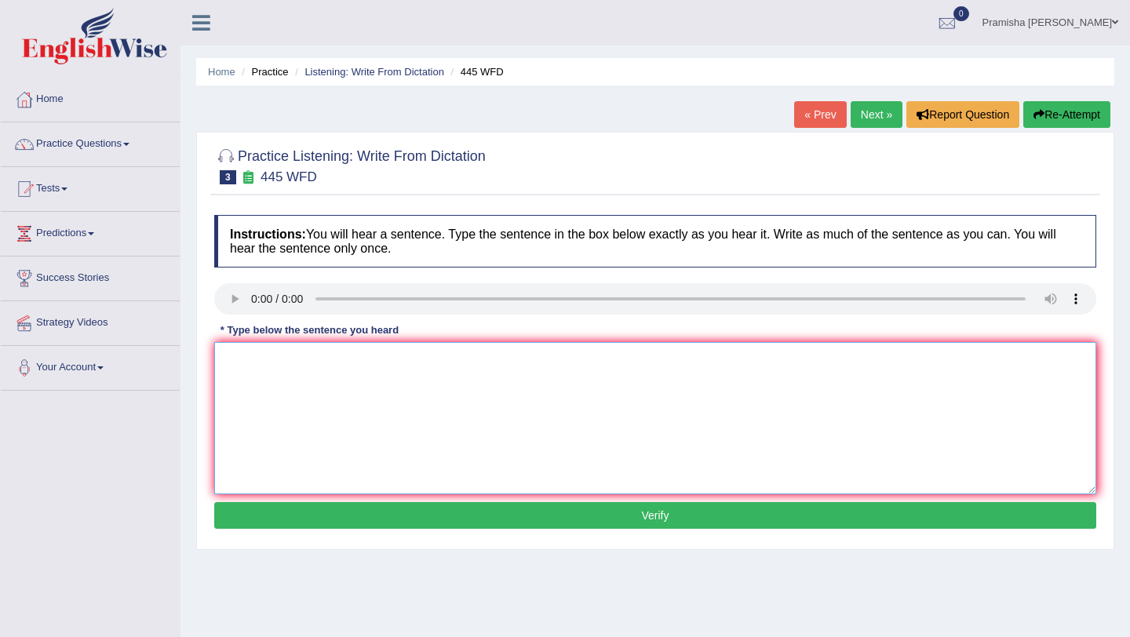
click at [273, 376] on textarea at bounding box center [655, 418] width 882 height 152
click at [432, 362] on textarea "The [DEMOGRAPHIC_DATA] astronomer made a plan on landing a spaceship on mars." at bounding box center [655, 418] width 882 height 152
click at [354, 361] on textarea "The [DEMOGRAPHIC_DATA] astronomer made a plan on for landing a spaceship on mar…" at bounding box center [655, 418] width 882 height 152
type textarea "The American astronomer astronomers made a plan on for landing a spaceship on m…"
click at [553, 505] on button "Verify" at bounding box center [655, 515] width 882 height 27
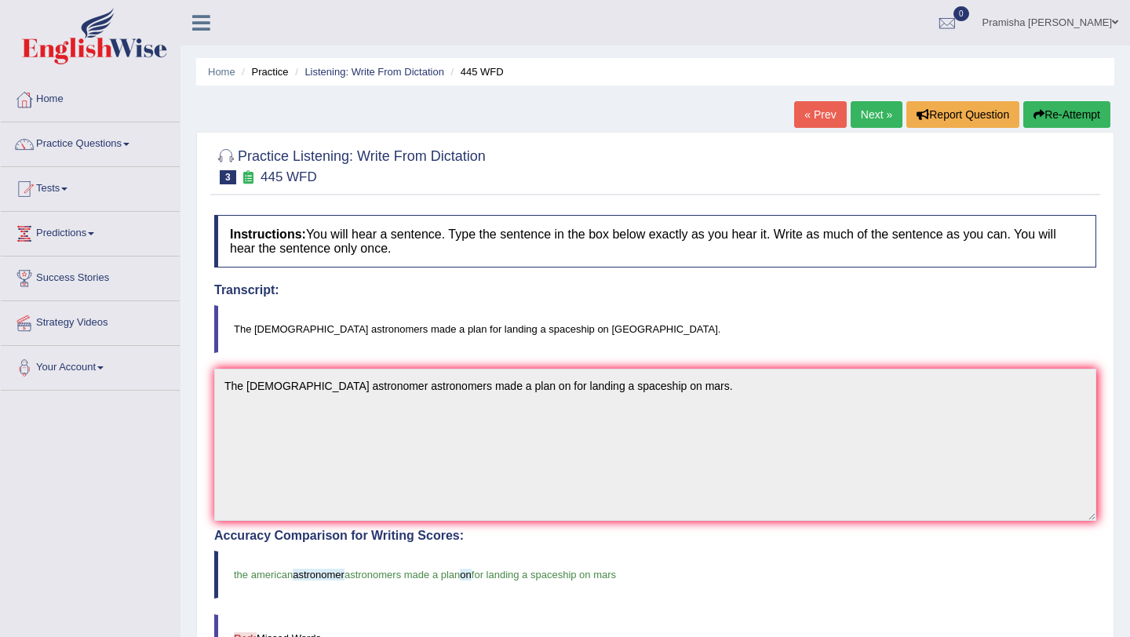
click at [873, 112] on link "Next »" at bounding box center [877, 114] width 52 height 27
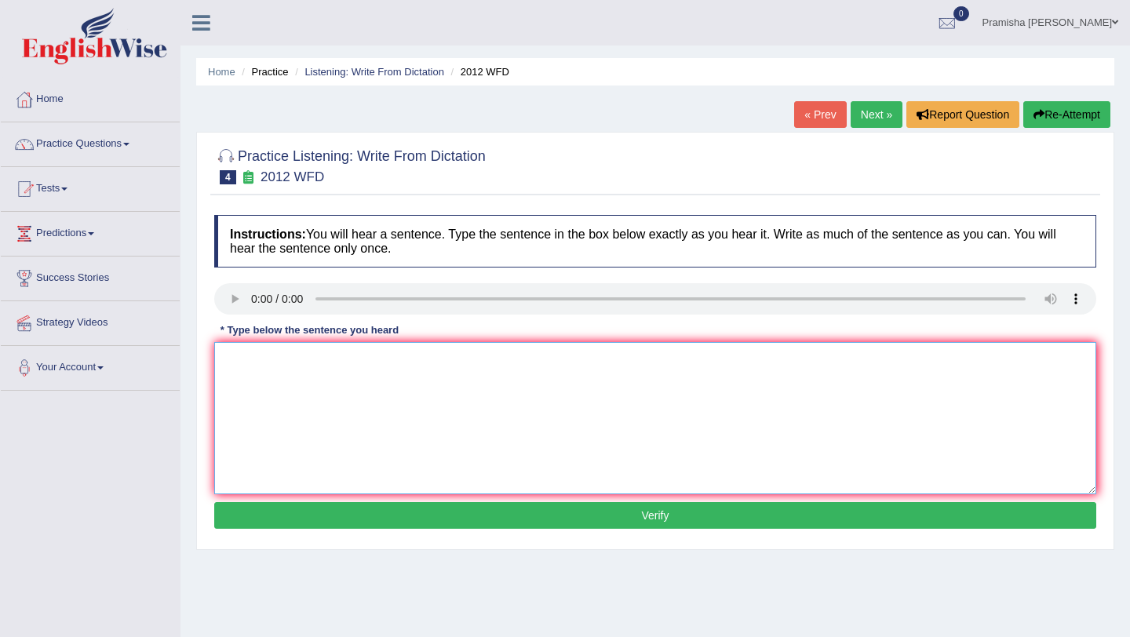
click at [259, 381] on textarea at bounding box center [655, 418] width 882 height 152
click at [410, 361] on textarea "There is a great deal of debate on the topic." at bounding box center [655, 418] width 882 height 152
type textarea "There is a great deal of debate on the this topic."
click at [436, 510] on button "Verify" at bounding box center [655, 515] width 882 height 27
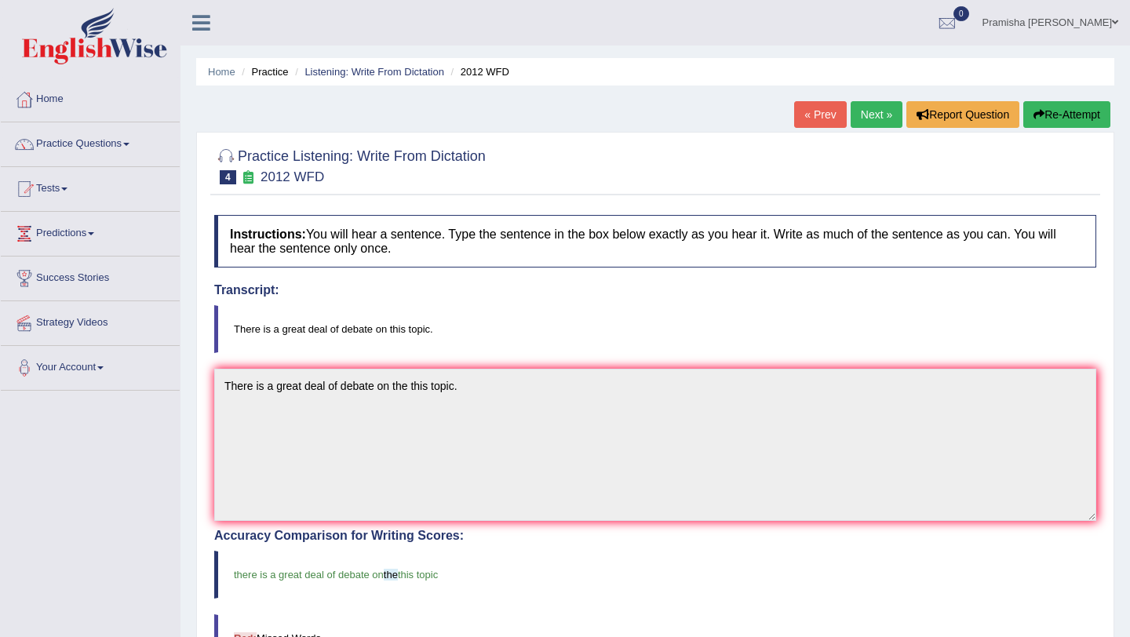
click at [869, 115] on link "Next »" at bounding box center [877, 114] width 52 height 27
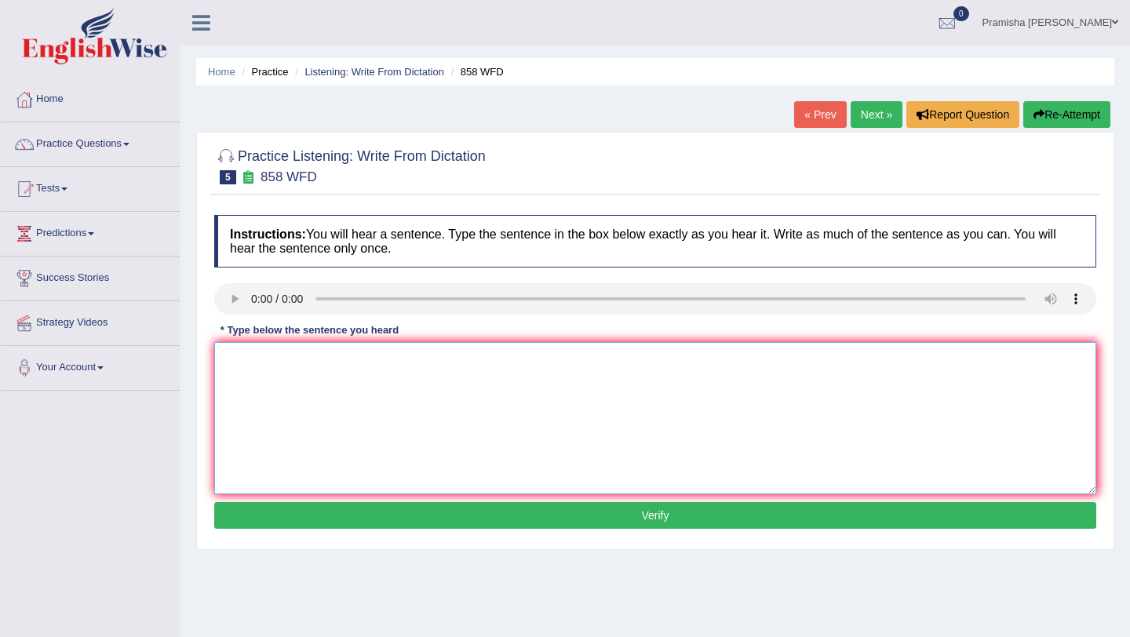
click at [289, 381] on textarea at bounding box center [655, 418] width 882 height 152
drag, startPoint x: 392, startPoint y: 365, endPoint x: 392, endPoint y: 402, distance: 36.9
click at [392, 366] on textarea "The years in ship of artifacts recks interested in historians." at bounding box center [655, 418] width 882 height 152
click at [527, 370] on textarea "The years in ship of artifacts wrecked interested in historians." at bounding box center [655, 418] width 882 height 152
click at [289, 364] on textarea "The years in ship of artifacts wrecked interested in historians." at bounding box center [655, 418] width 882 height 152
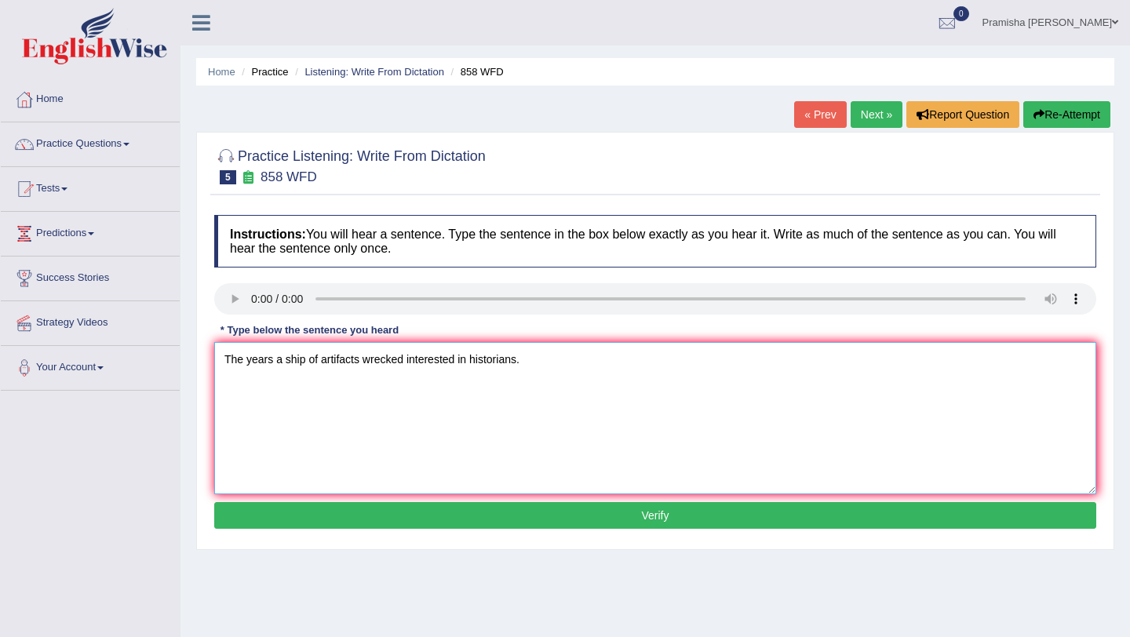
click at [469, 357] on textarea "The years a ship of artifacts wrecked interested in historians." at bounding box center [655, 418] width 882 height 152
click at [323, 367] on textarea "The years a ship of artifacts wrecked interested in the historians." at bounding box center [655, 418] width 882 height 152
drag, startPoint x: 275, startPoint y: 356, endPoint x: 275, endPoint y: 416, distance: 59.7
click at [275, 359] on textarea "The years a ship of on artifacts wrecked interested in the historians." at bounding box center [655, 418] width 882 height 152
drag, startPoint x: 358, startPoint y: 359, endPoint x: 358, endPoint y: 416, distance: 57.3
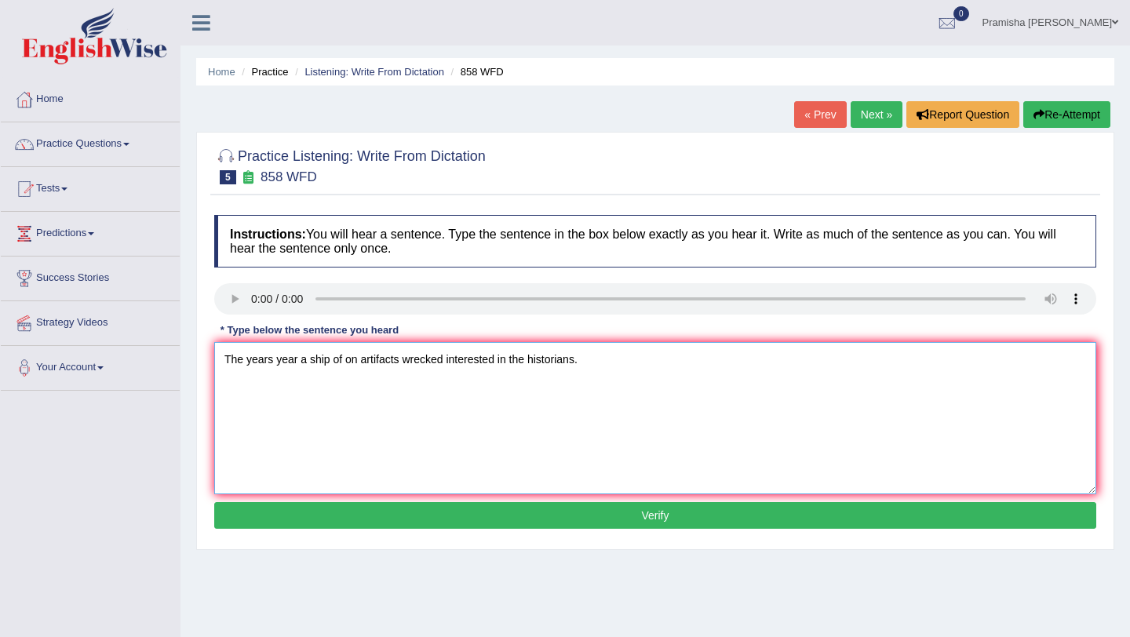
click at [358, 367] on textarea "The years year a ship of on artifacts wrecked interested in the historians." at bounding box center [655, 418] width 882 height 152
click at [306, 361] on textarea "The years year a ship of artifacts wrecked interested in the historians." at bounding box center [655, 418] width 882 height 152
type textarea "The years year a ship of artifacts wrecked interested in the historians."
click at [389, 530] on div "Instructions: You will hear a sentence. Type the sentence in the box below exac…" at bounding box center [655, 374] width 890 height 334
click at [407, 521] on button "Verify" at bounding box center [655, 515] width 882 height 27
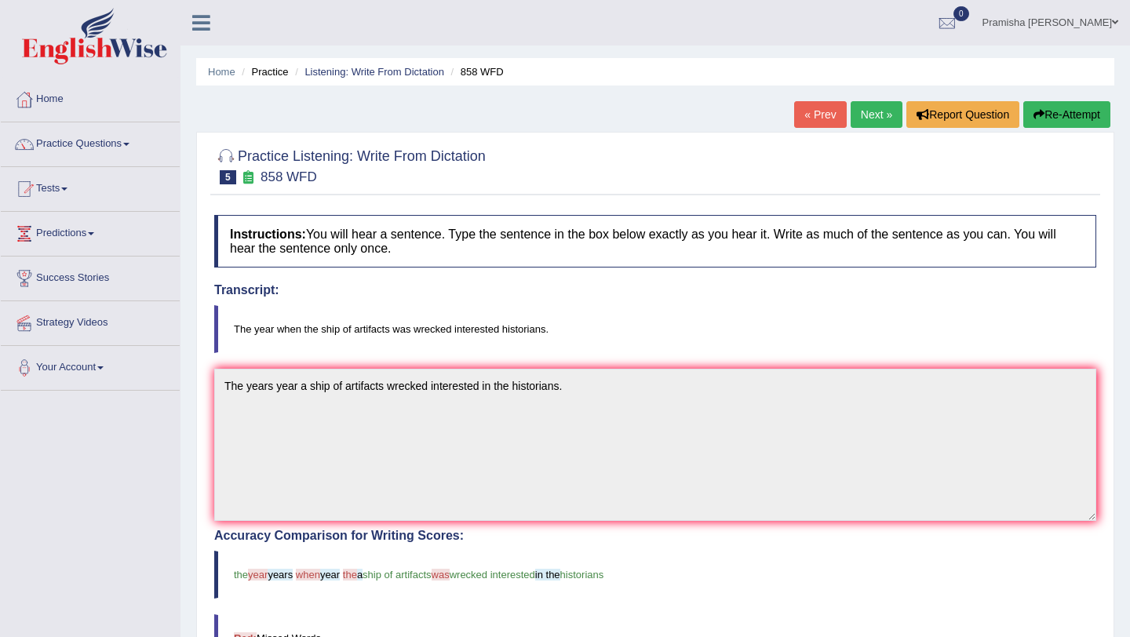
click at [1064, 114] on button "Re-Attempt" at bounding box center [1067, 114] width 87 height 27
